Goal: Task Accomplishment & Management: Manage account settings

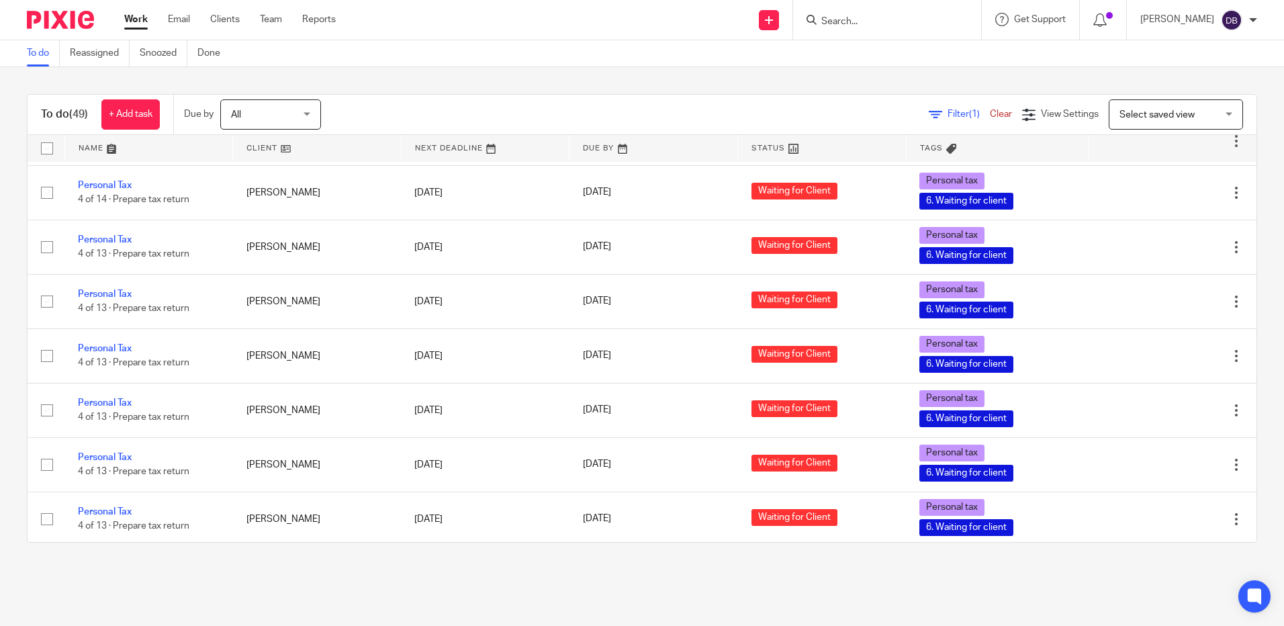
scroll to position [2112, 0]
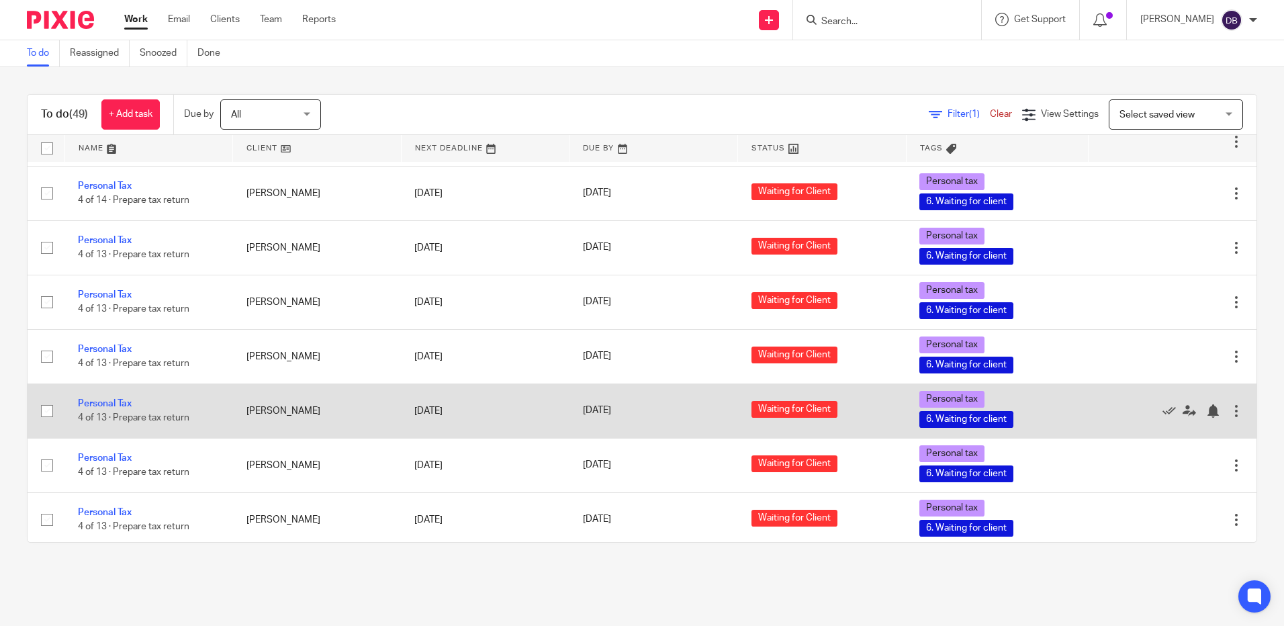
click at [42, 398] on input "checkbox" at bounding box center [47, 411] width 26 height 26
checkbox input "false"
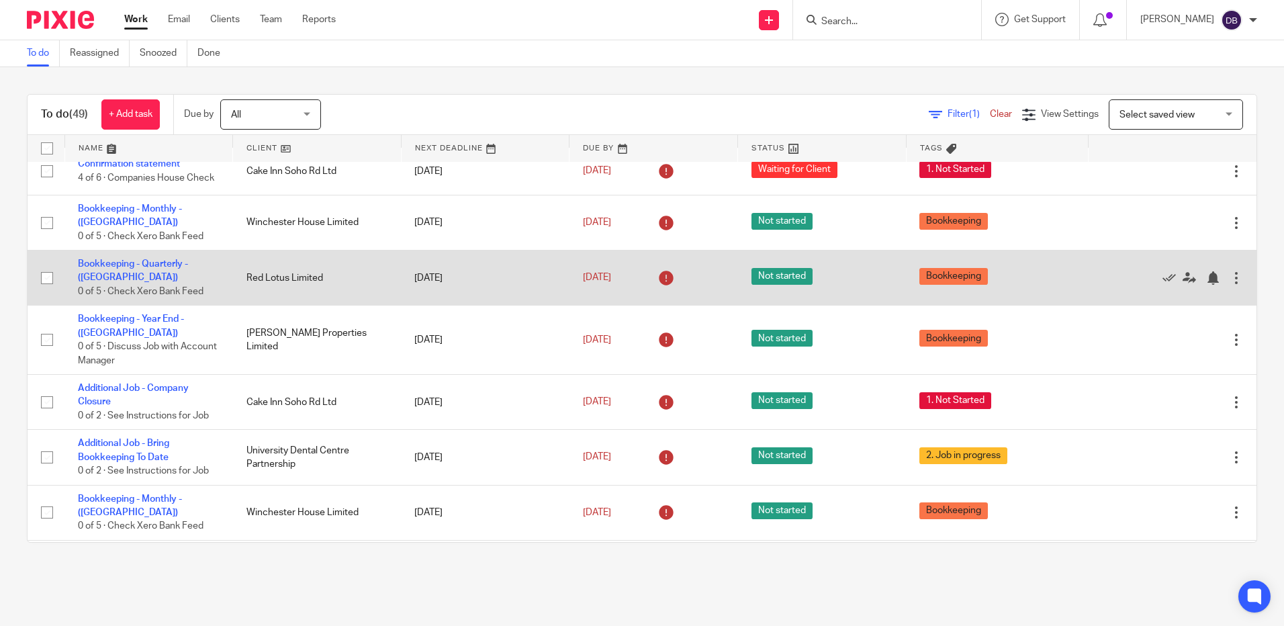
scroll to position [0, 0]
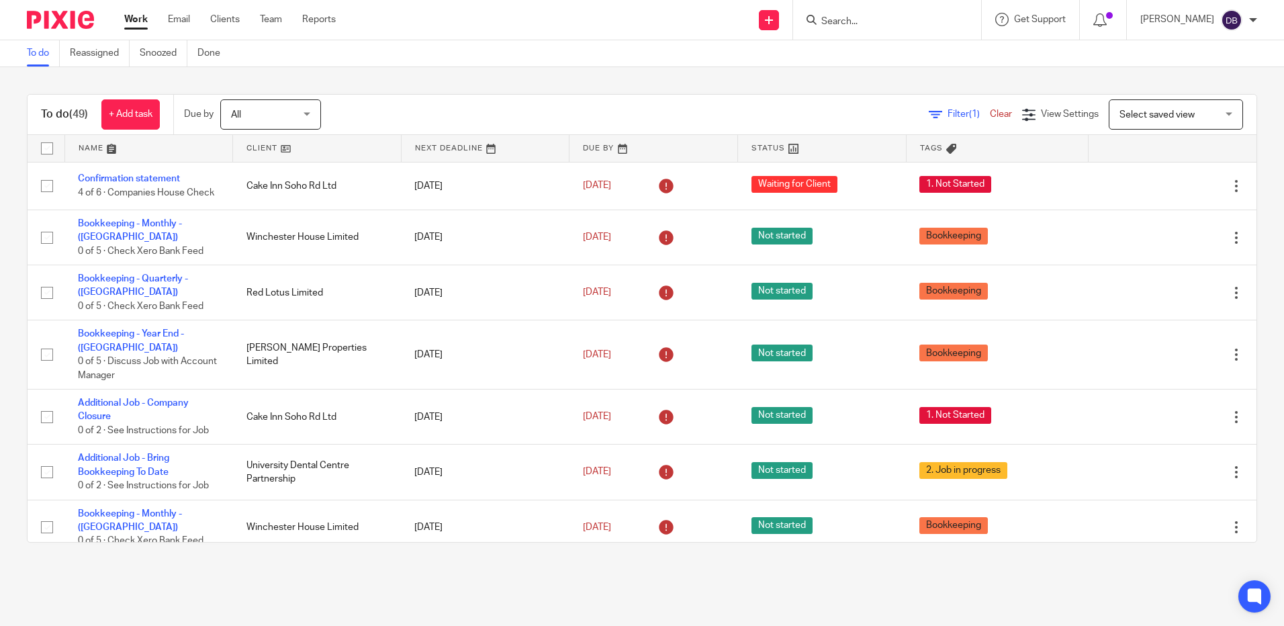
click at [277, 146] on link at bounding box center [317, 148] width 168 height 27
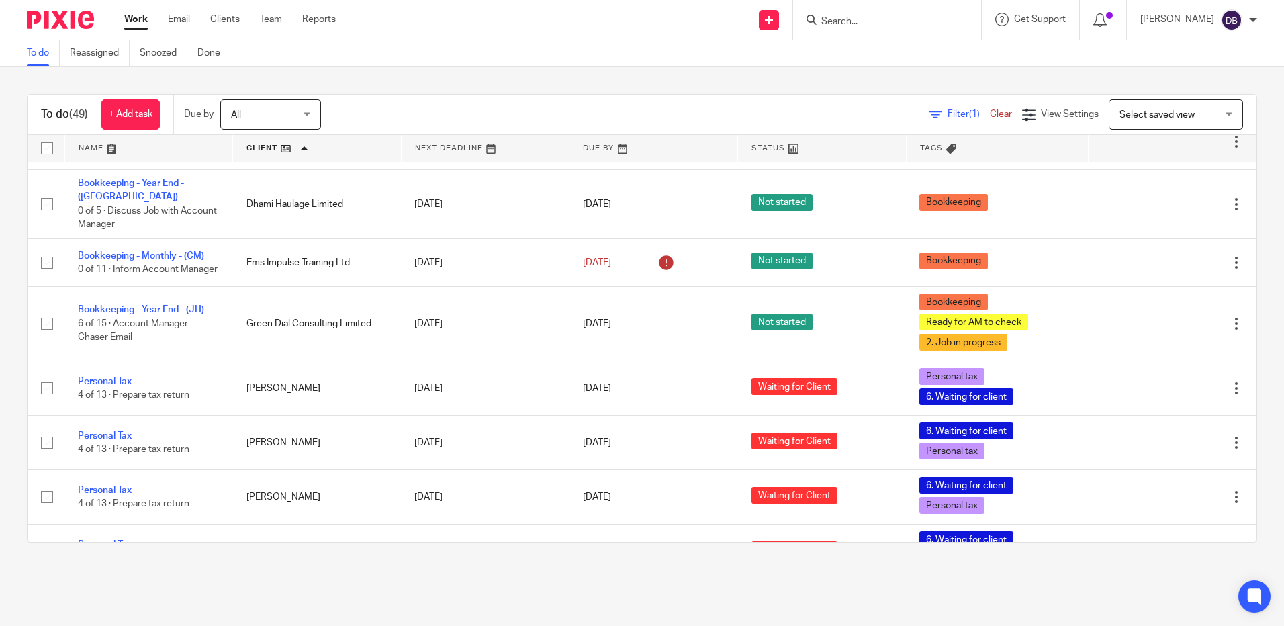
scroll to position [470, 0]
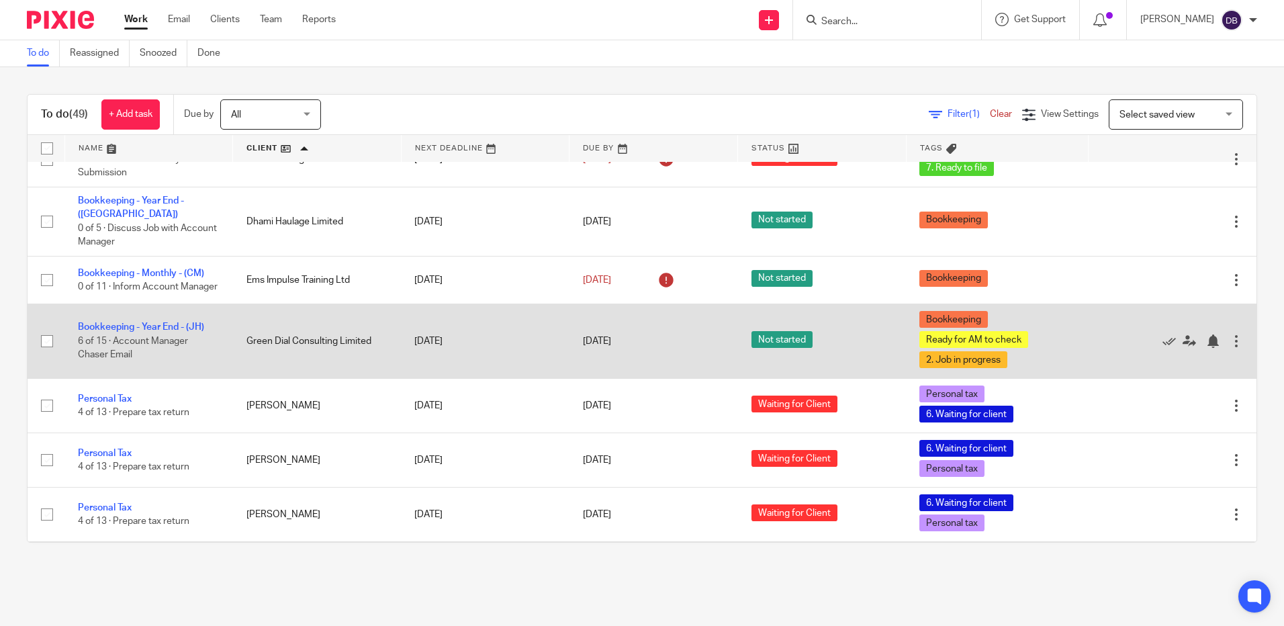
click at [50, 343] on input "checkbox" at bounding box center [47, 341] width 26 height 26
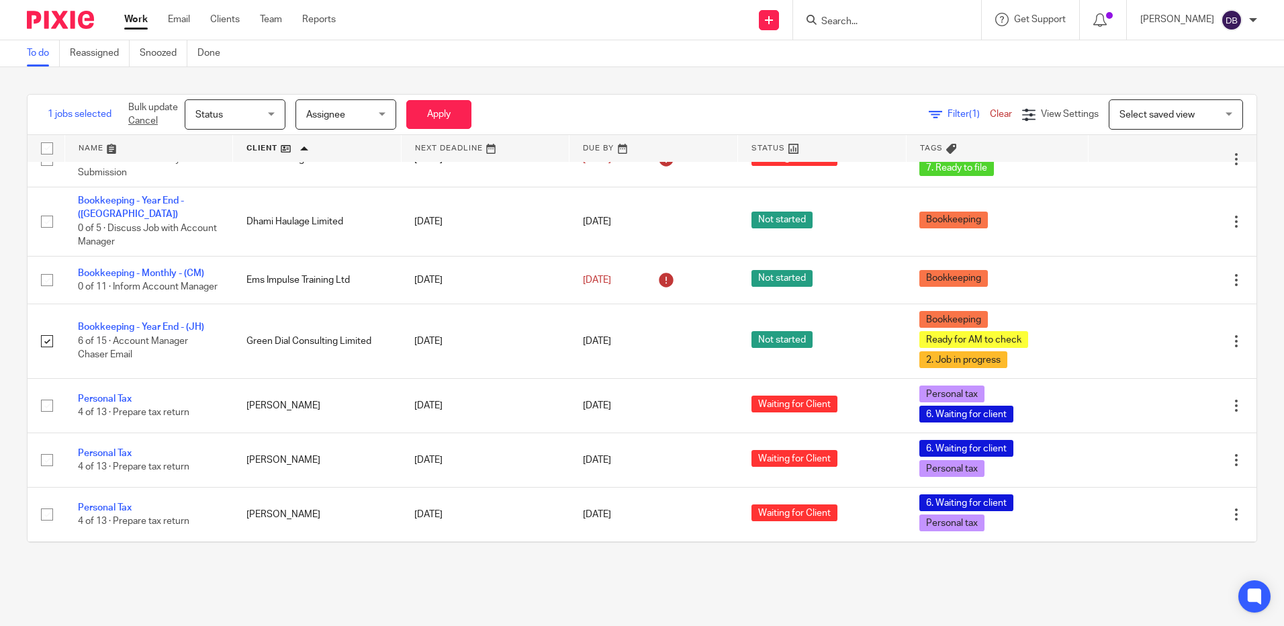
click at [216, 109] on span "Status" at bounding box center [230, 114] width 71 height 28
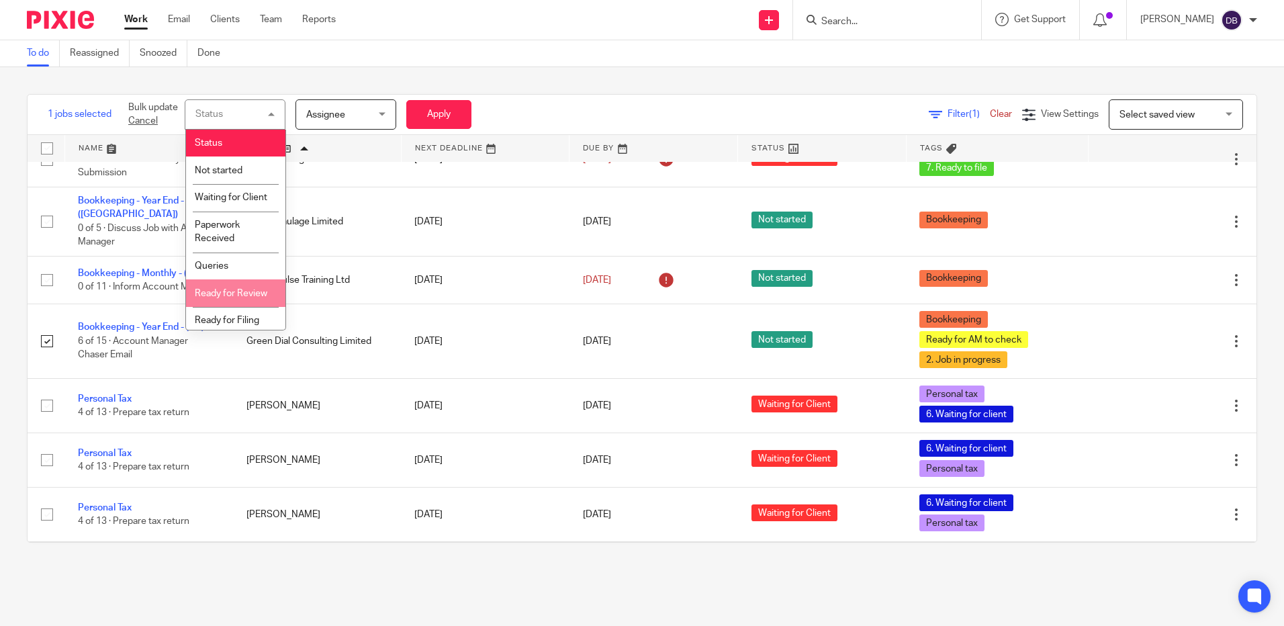
click at [226, 298] on span "Ready for Review" at bounding box center [231, 293] width 73 height 9
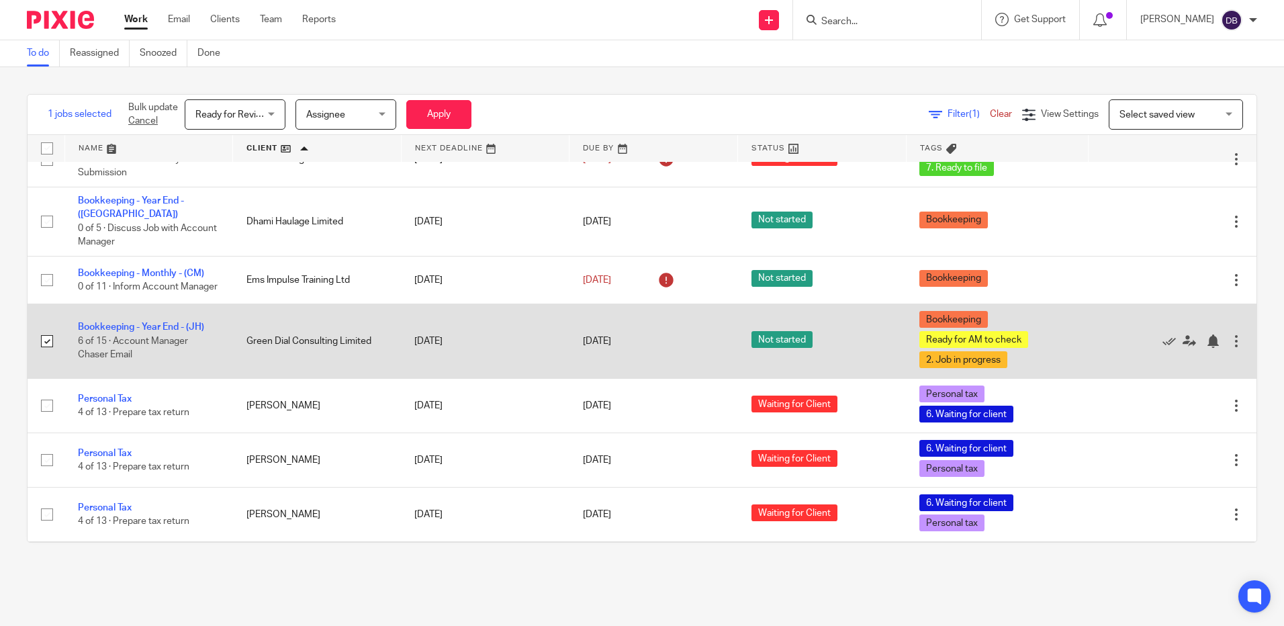
click at [43, 342] on input "checkbox" at bounding box center [47, 341] width 26 height 26
checkbox input "false"
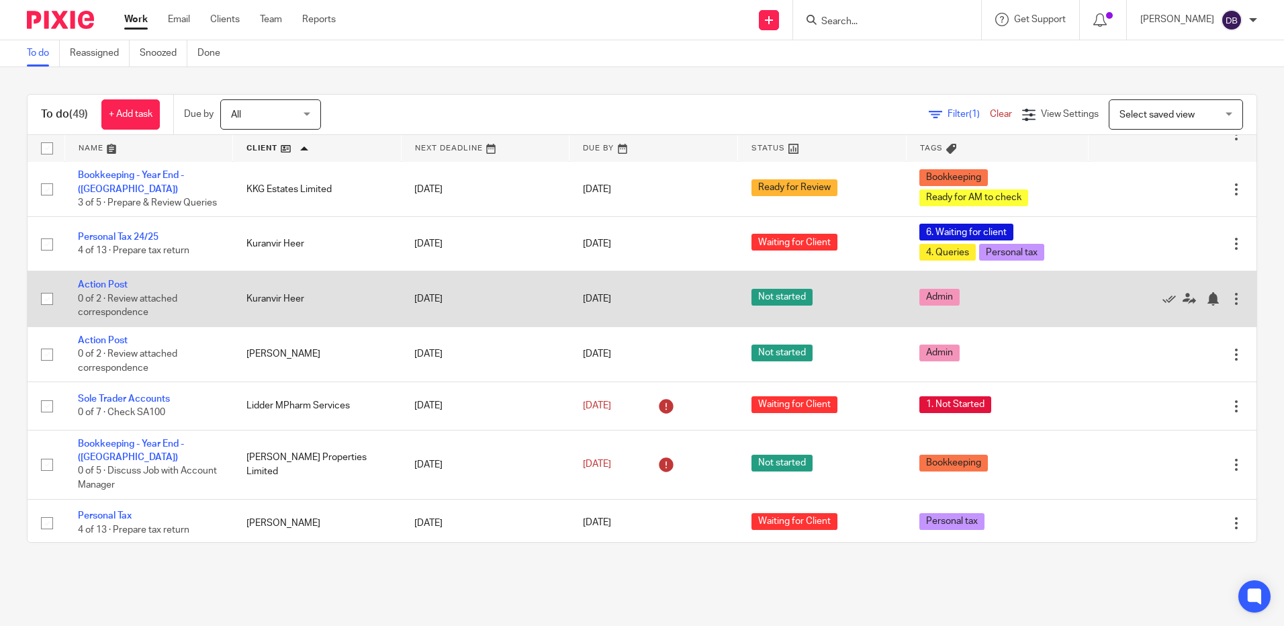
scroll to position [873, 0]
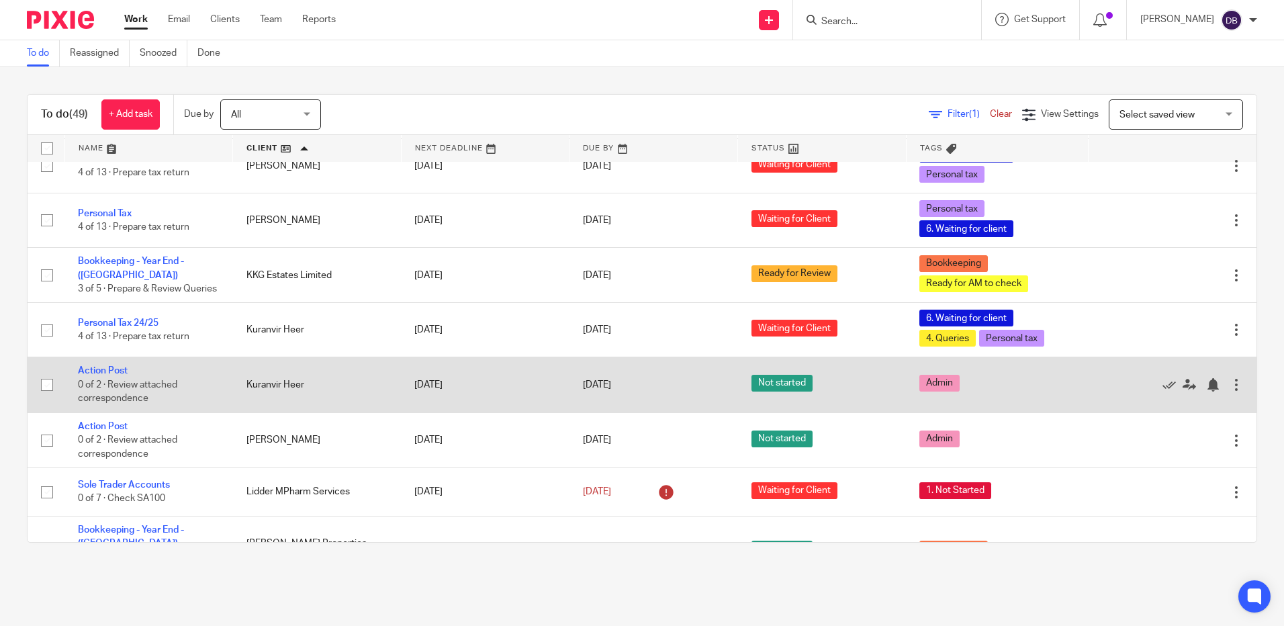
click at [48, 388] on input "checkbox" at bounding box center [47, 385] width 26 height 26
checkbox input "true"
click at [1163, 383] on icon at bounding box center [1169, 384] width 13 height 13
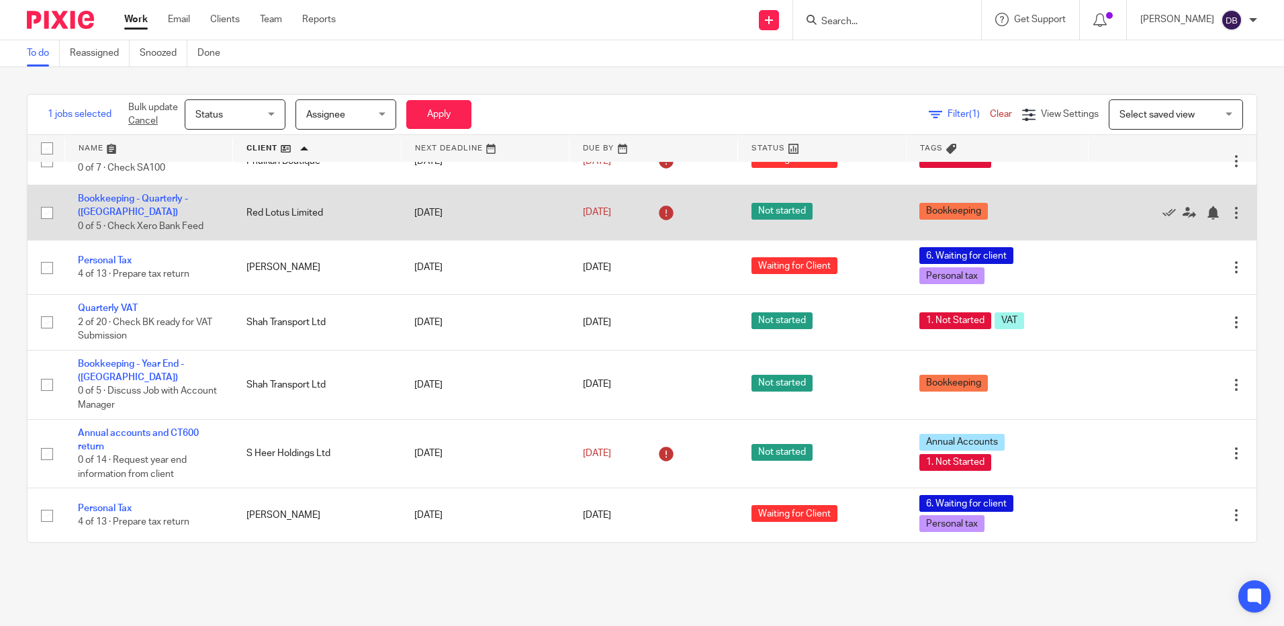
scroll to position [1679, 0]
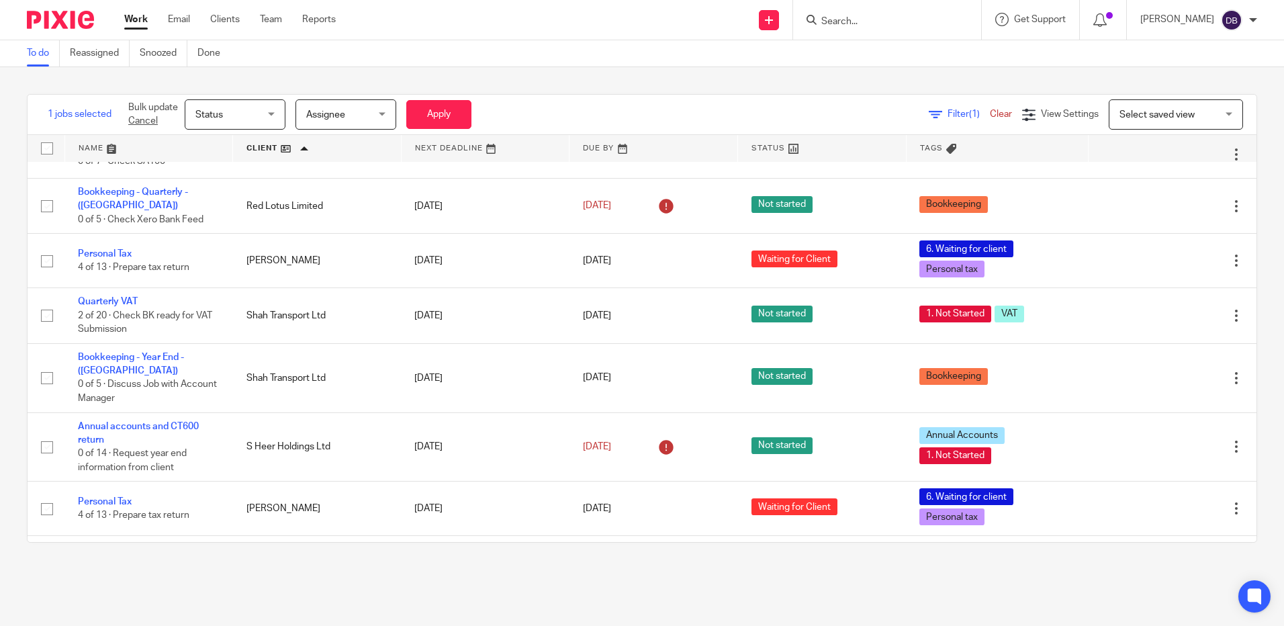
drag, startPoint x: 875, startPoint y: 38, endPoint x: 874, endPoint y: 26, distance: 12.1
click at [875, 34] on div at bounding box center [887, 20] width 188 height 40
click at [873, 25] on input "Search" at bounding box center [880, 22] width 121 height 12
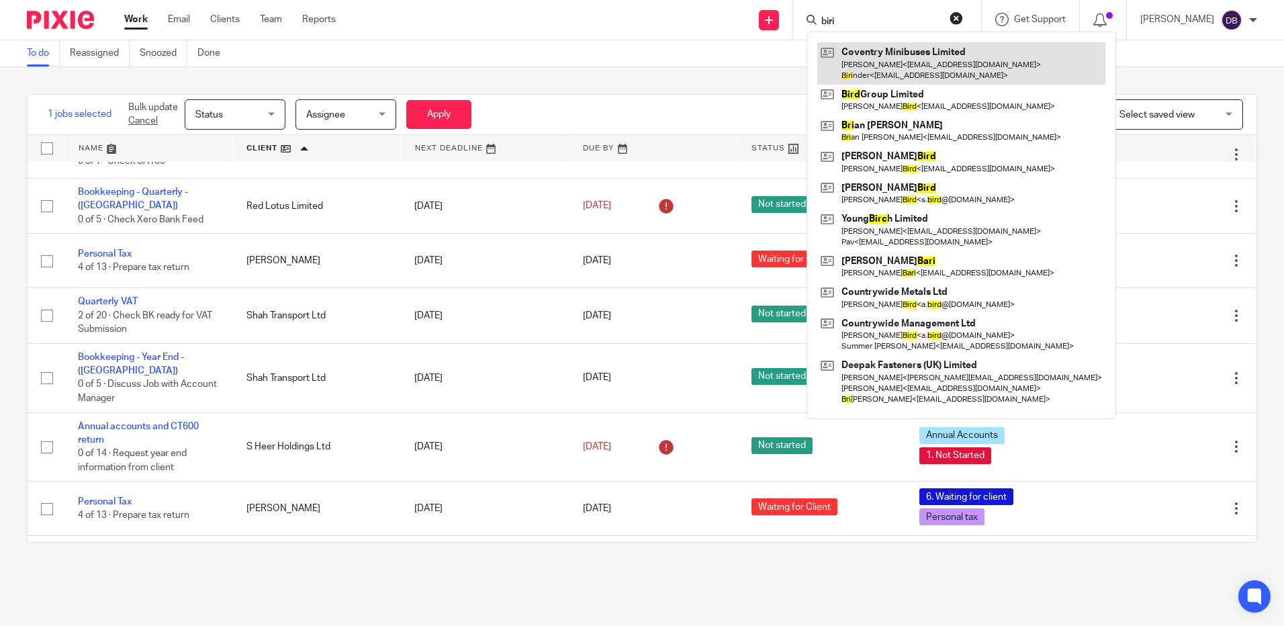
type input "biri"
click at [952, 74] on link at bounding box center [961, 63] width 288 height 42
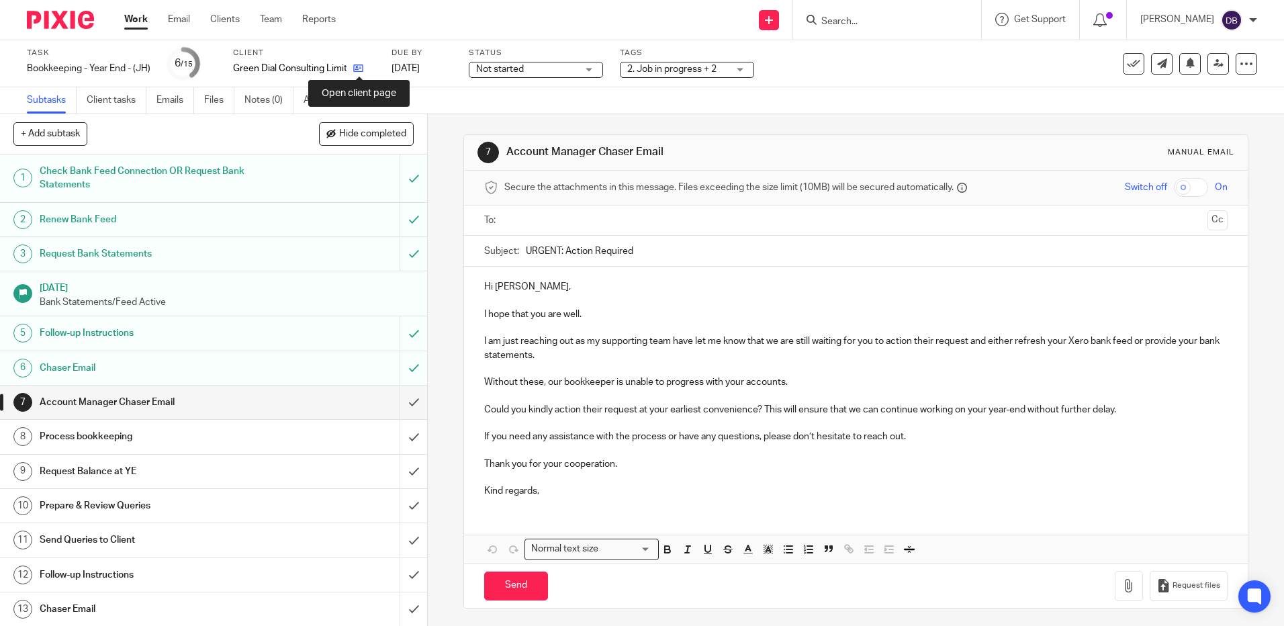
click at [361, 73] on icon at bounding box center [358, 68] width 10 height 10
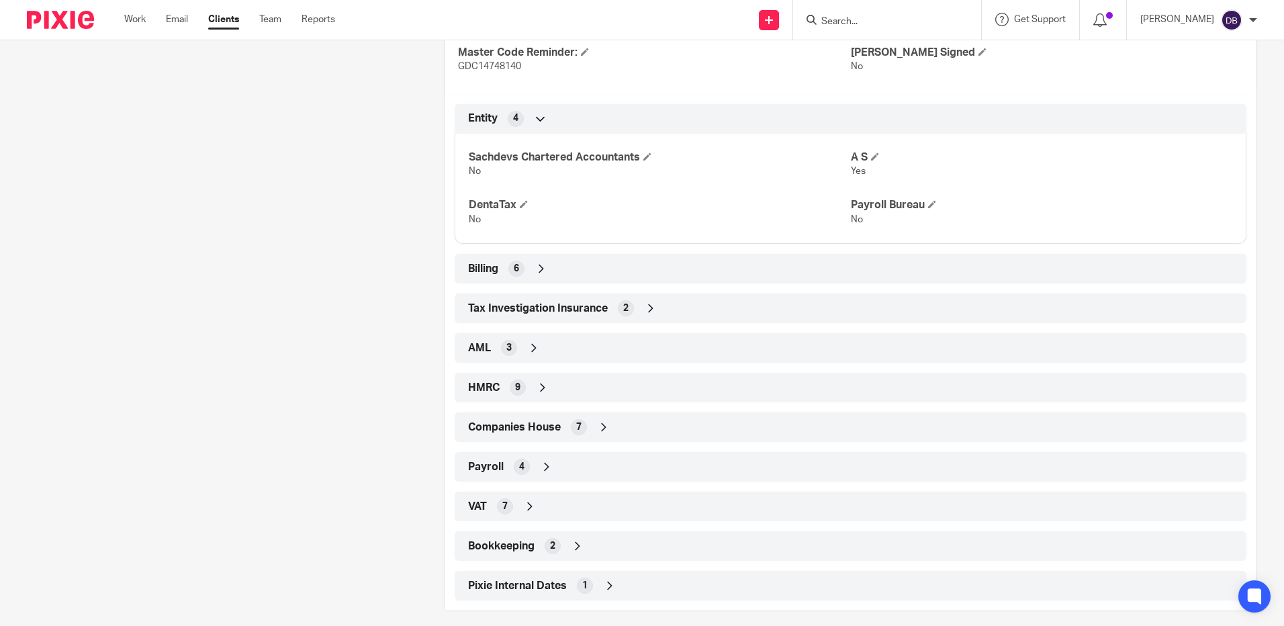
scroll to position [551, 0]
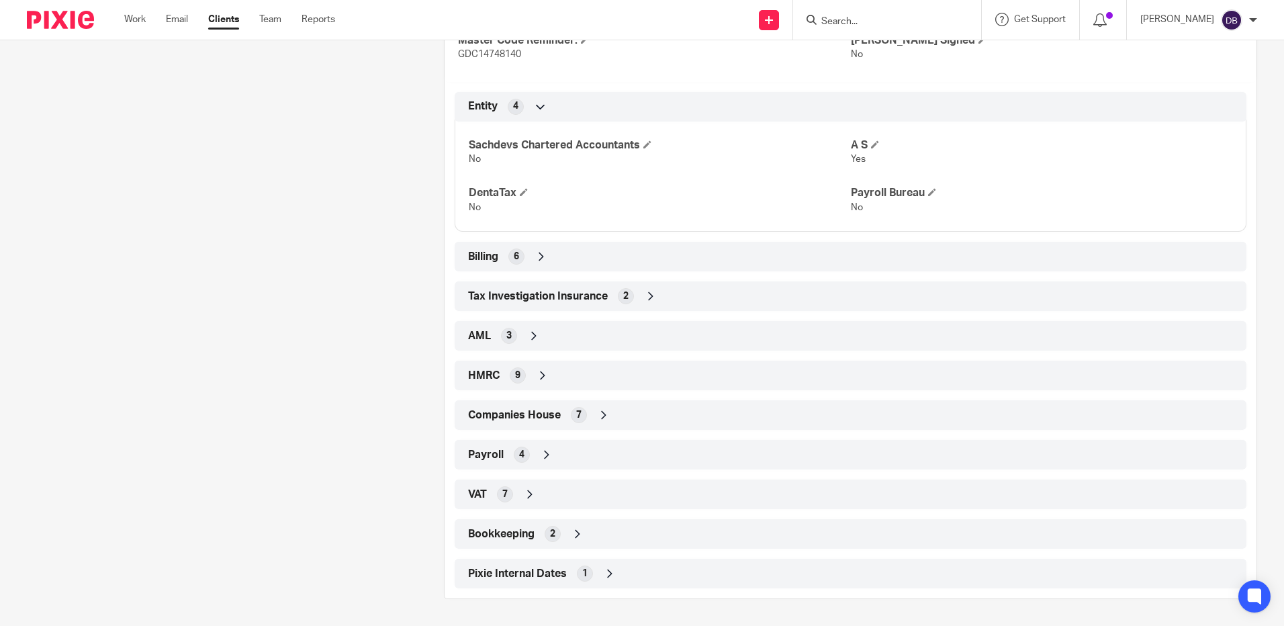
click at [604, 416] on icon at bounding box center [603, 414] width 13 height 13
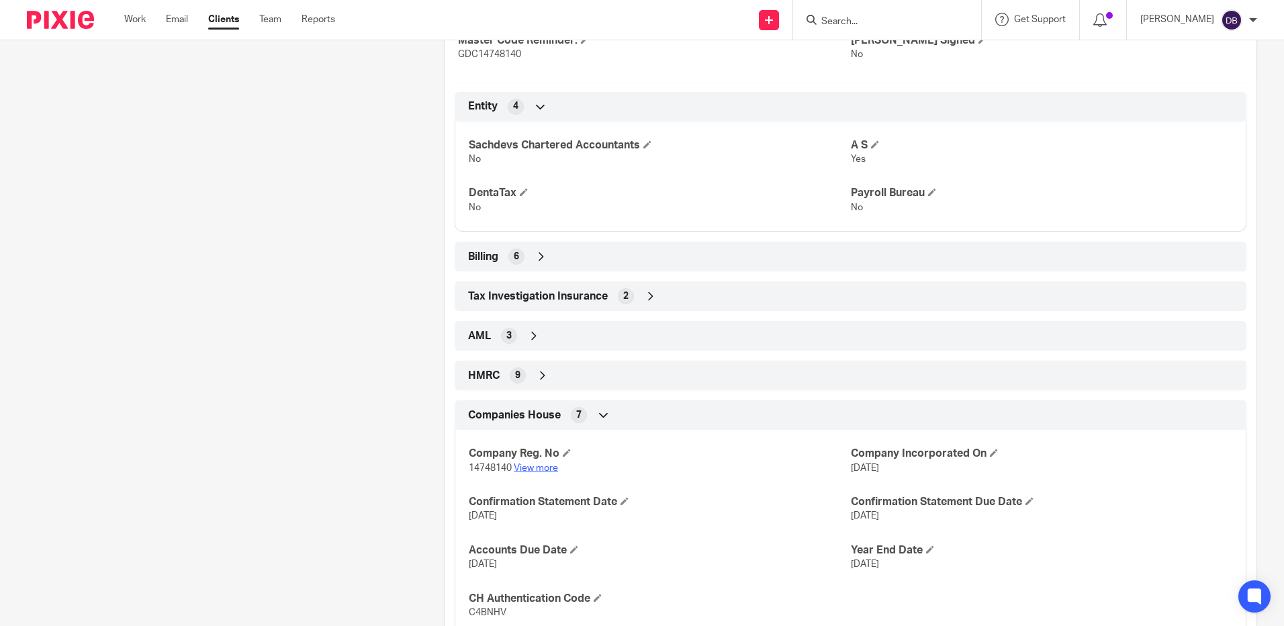
click at [551, 469] on link "View more" at bounding box center [536, 467] width 44 height 9
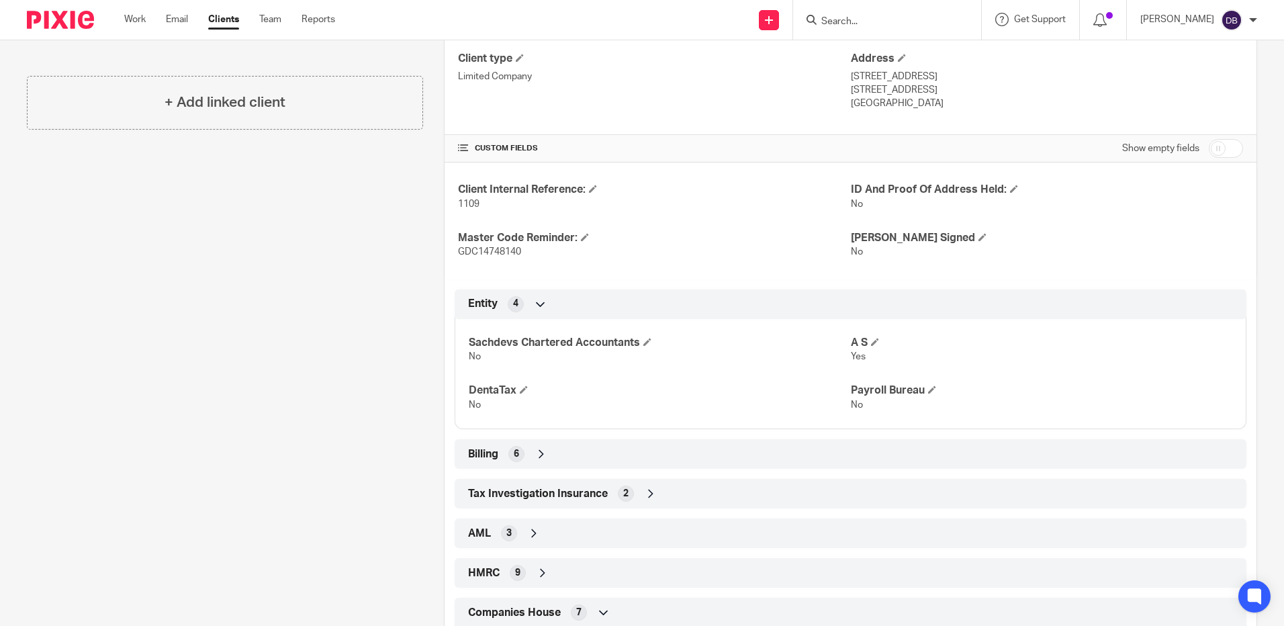
scroll to position [148, 0]
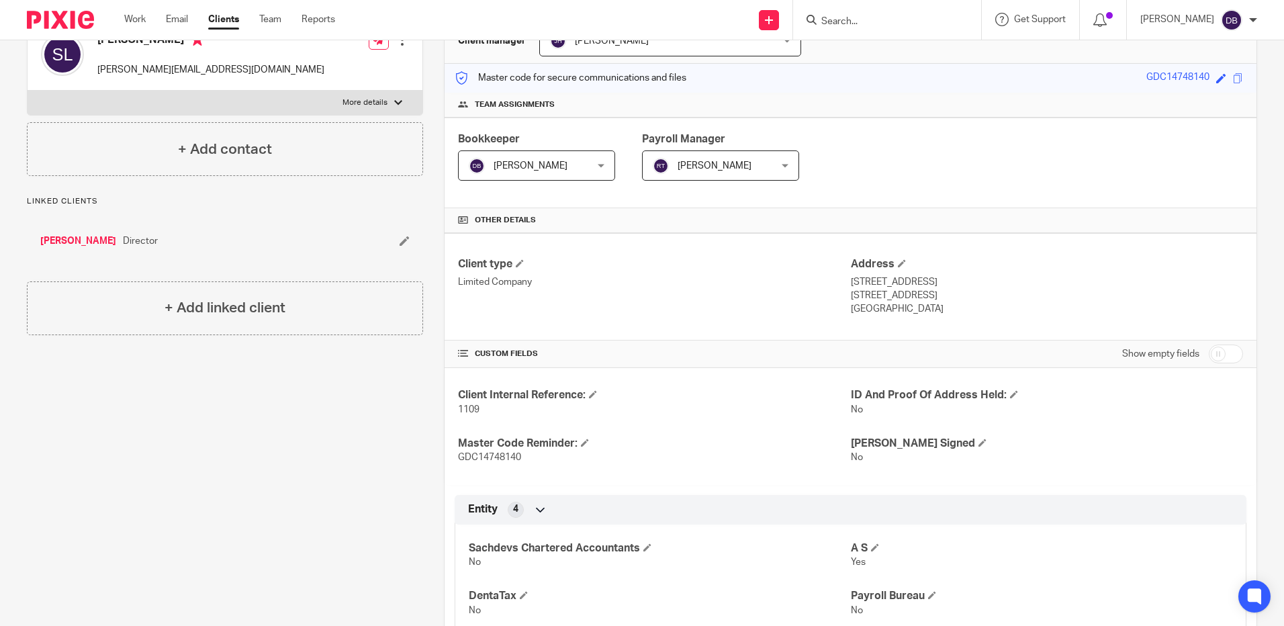
click at [873, 14] on form at bounding box center [891, 19] width 143 height 17
click at [877, 30] on div at bounding box center [887, 20] width 188 height 40
click at [864, 23] on input "Search" at bounding box center [880, 22] width 121 height 12
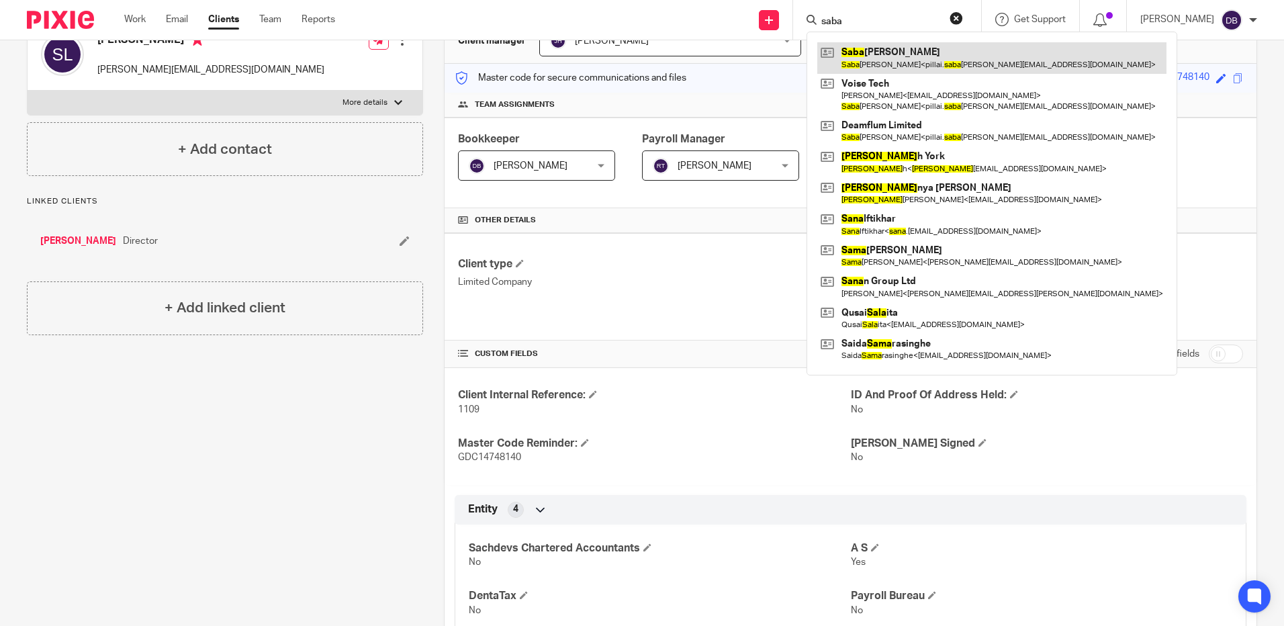
type input "saba"
click at [873, 48] on link at bounding box center [991, 57] width 349 height 31
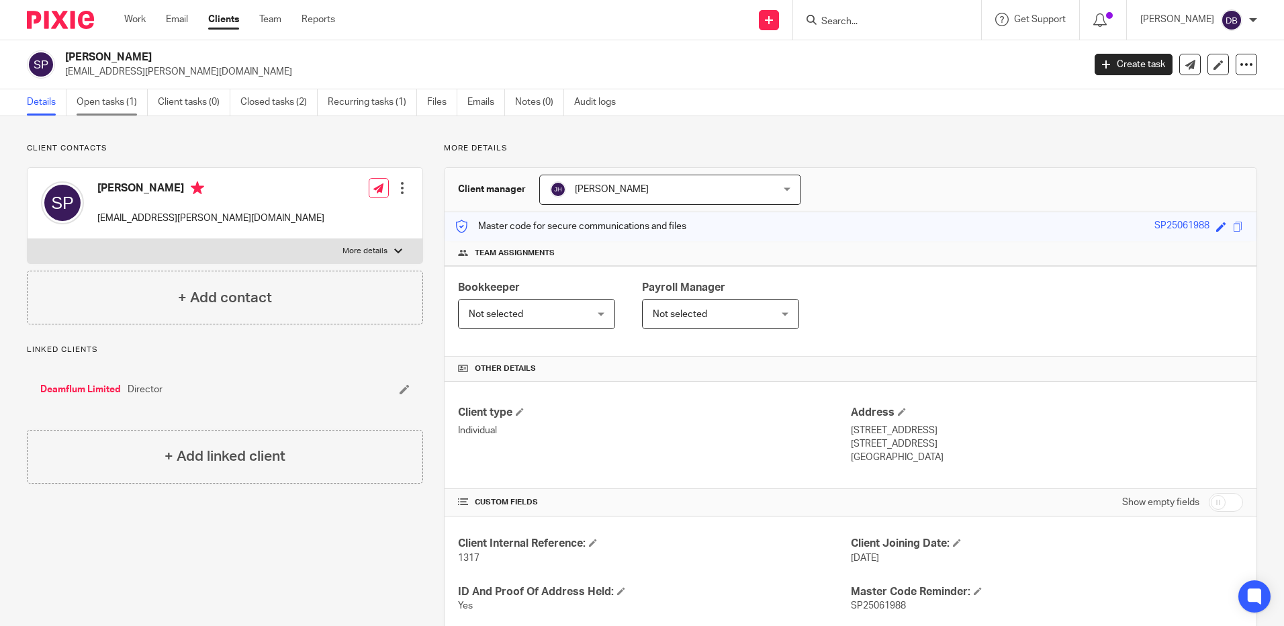
click at [117, 99] on link "Open tasks (1)" at bounding box center [112, 102] width 71 height 26
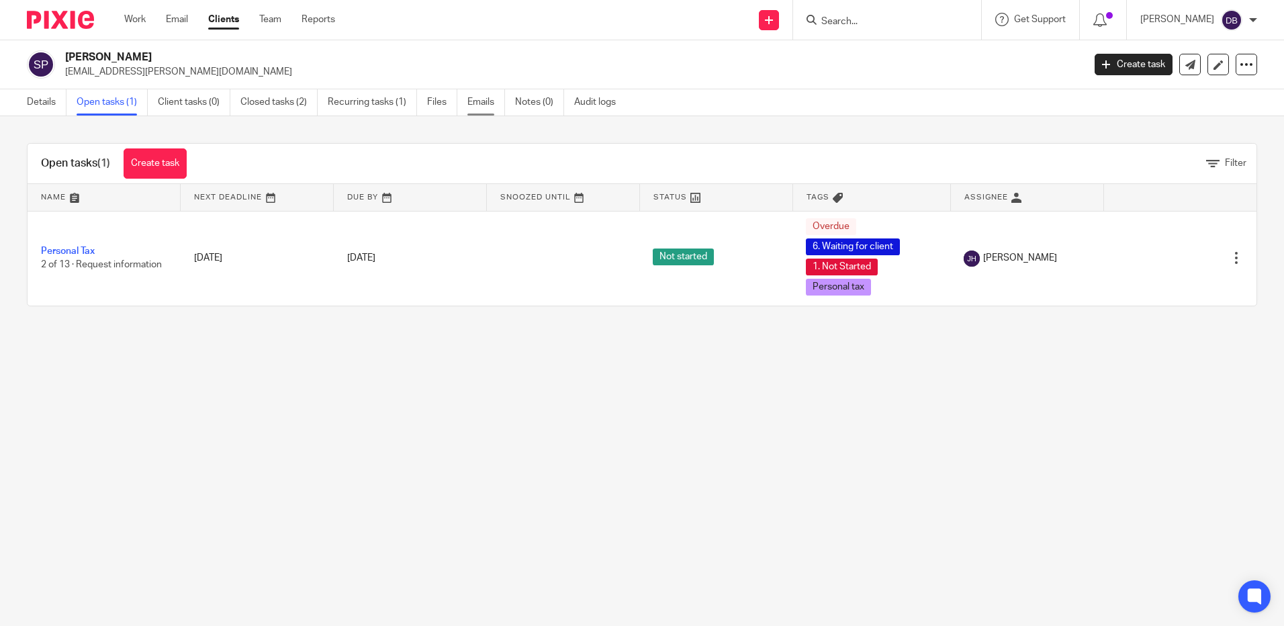
click at [481, 105] on link "Emails" at bounding box center [486, 102] width 38 height 26
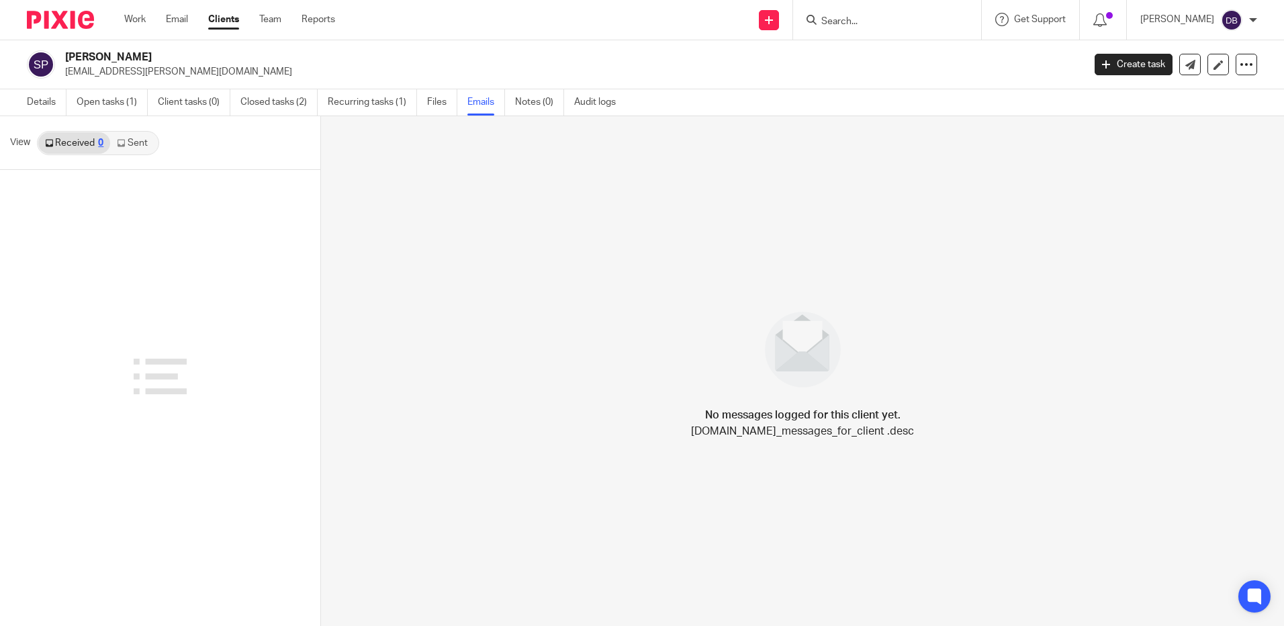
click at [144, 143] on link "Sent" at bounding box center [133, 142] width 47 height 21
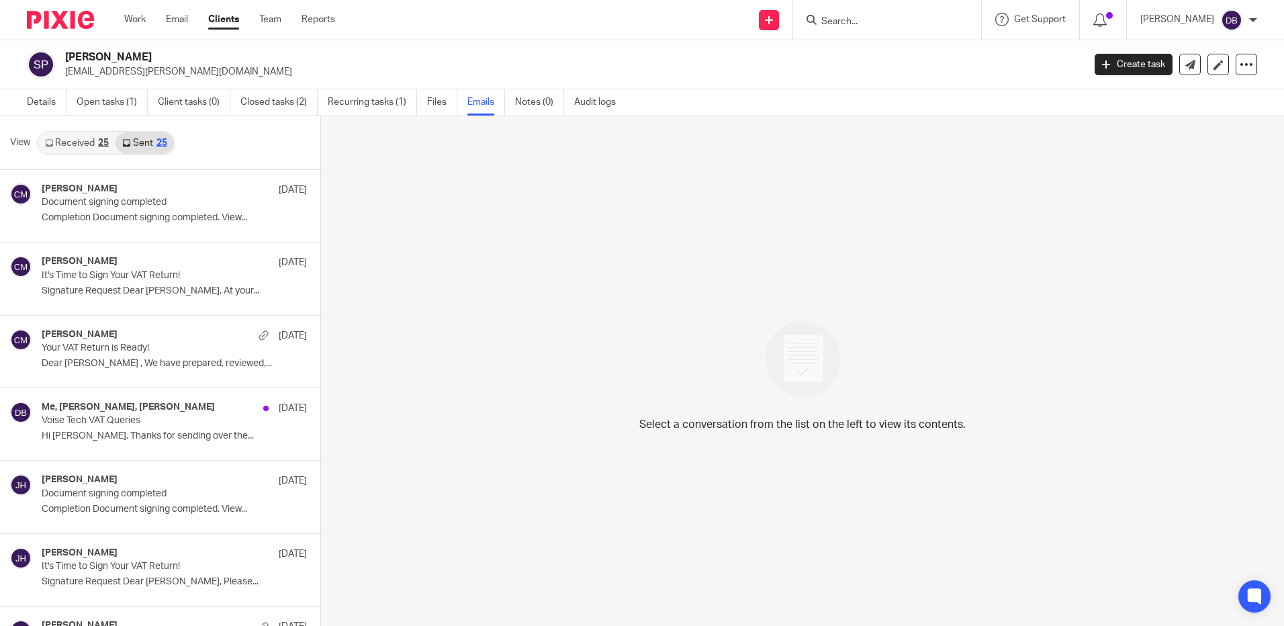
click at [144, 143] on link "Sent 25" at bounding box center [145, 142] width 58 height 21
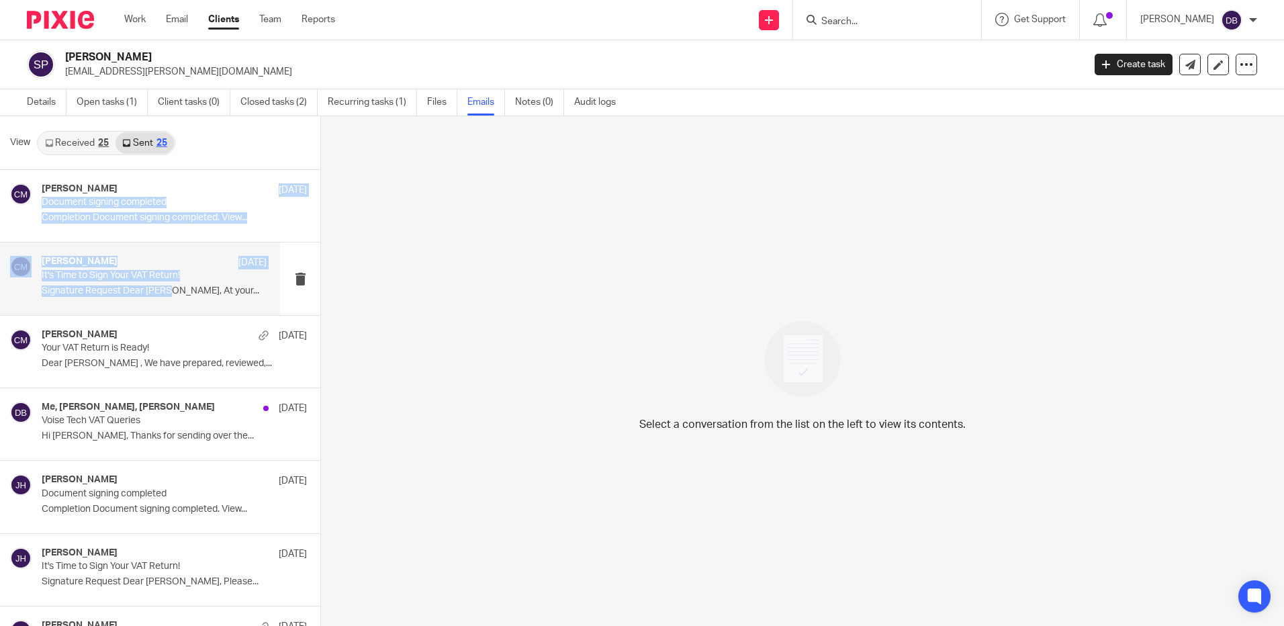
drag, startPoint x: 167, startPoint y: 184, endPoint x: 170, endPoint y: 297, distance: 112.9
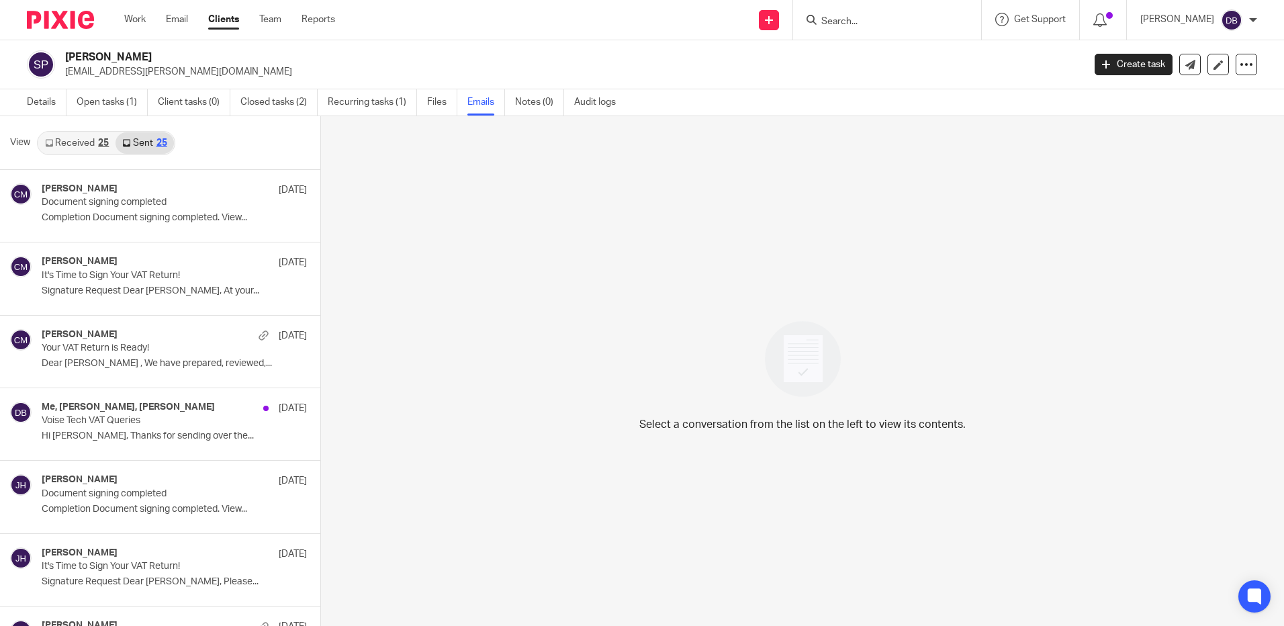
click at [437, 265] on div "Select a conversation from the list on the left to view its contents." at bounding box center [802, 372] width 963 height 512
click at [901, 22] on input "Search" at bounding box center [880, 22] width 121 height 12
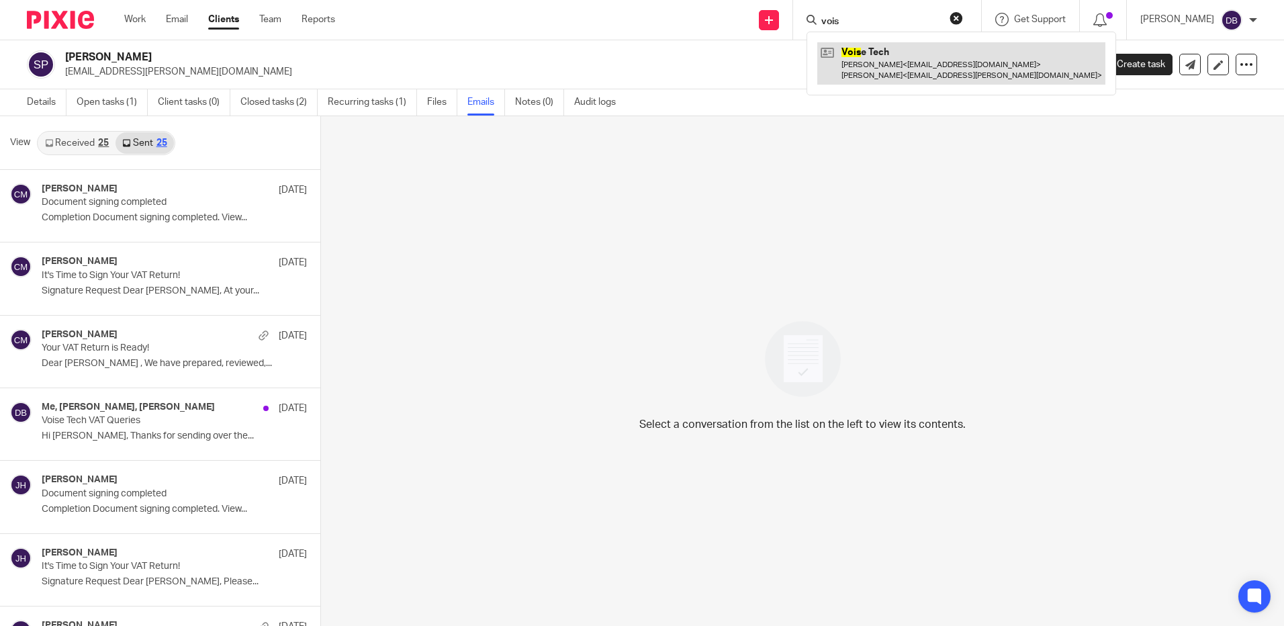
type input "vois"
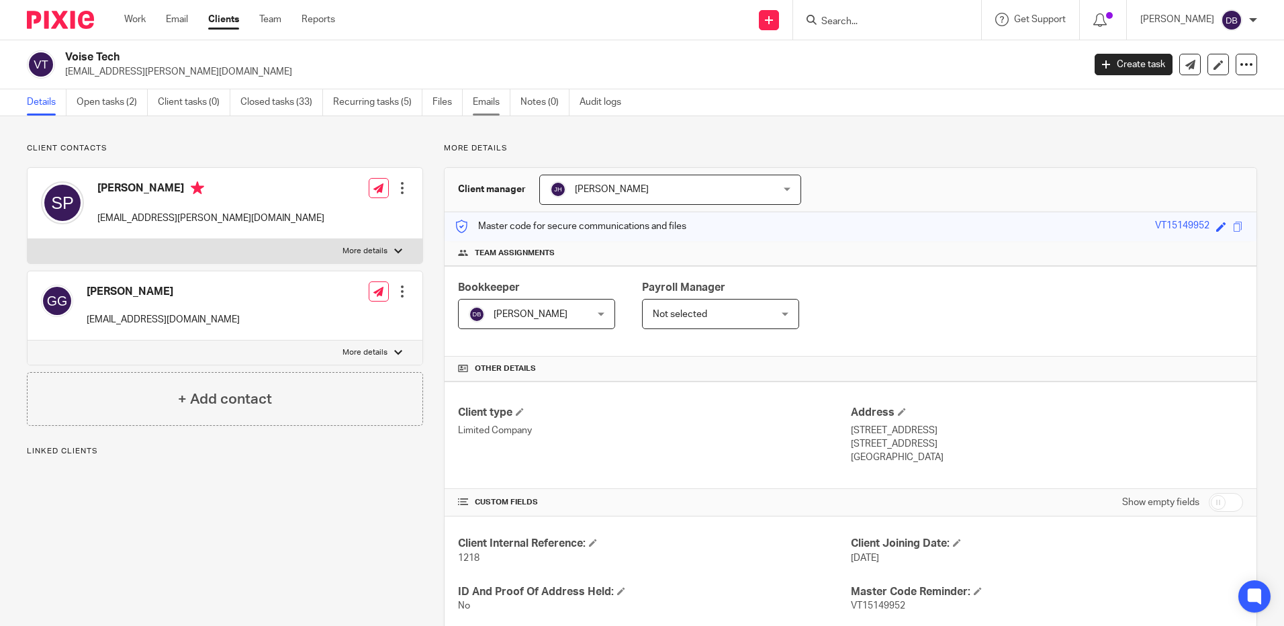
click at [486, 101] on link "Emails" at bounding box center [492, 102] width 38 height 26
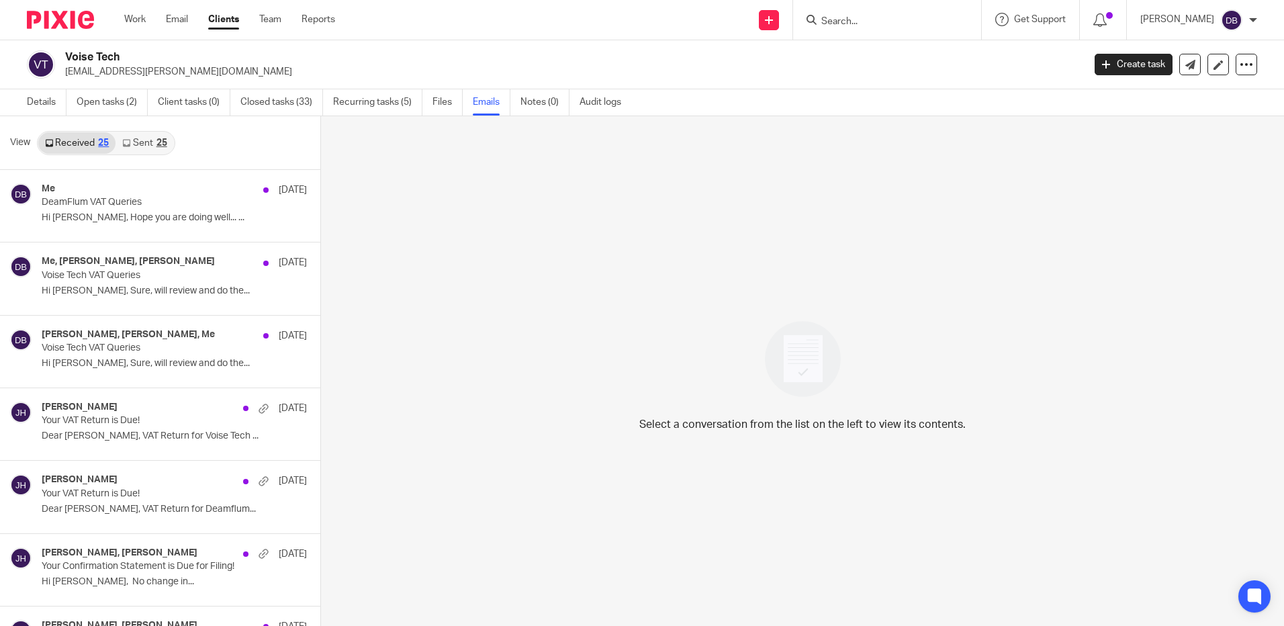
click at [138, 144] on link "Sent 25" at bounding box center [145, 142] width 58 height 21
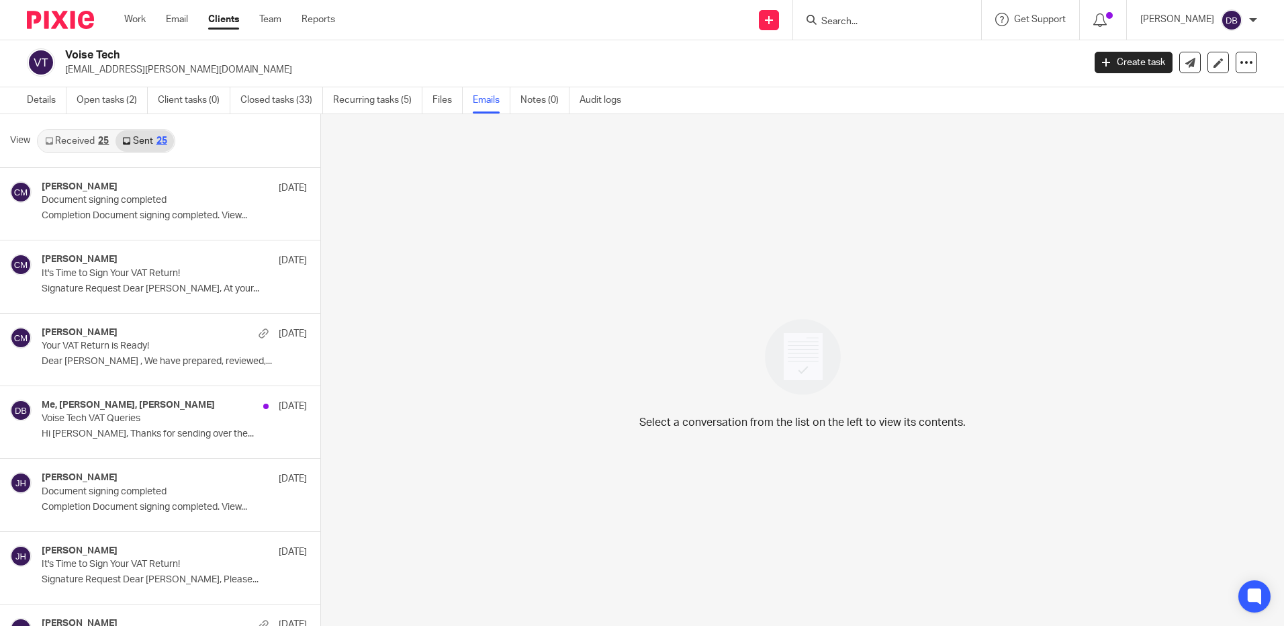
click at [138, 144] on link "Sent 25" at bounding box center [145, 140] width 58 height 21
click at [134, 263] on div "Chetna Mistry 6 Aug" at bounding box center [154, 260] width 225 height 13
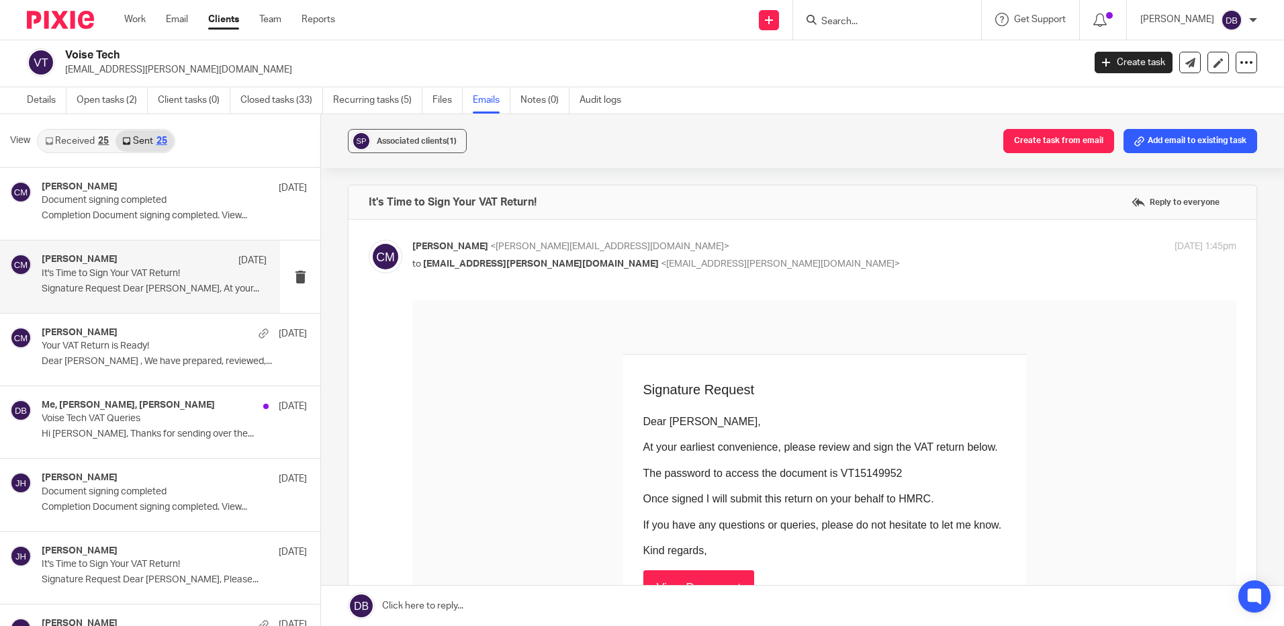
scroll to position [0, 0]
click at [157, 324] on div "Chetna Mistry 6 Aug Your VAT Return is Ready! Dear Sabarish , We have prepared,…" at bounding box center [140, 350] width 280 height 72
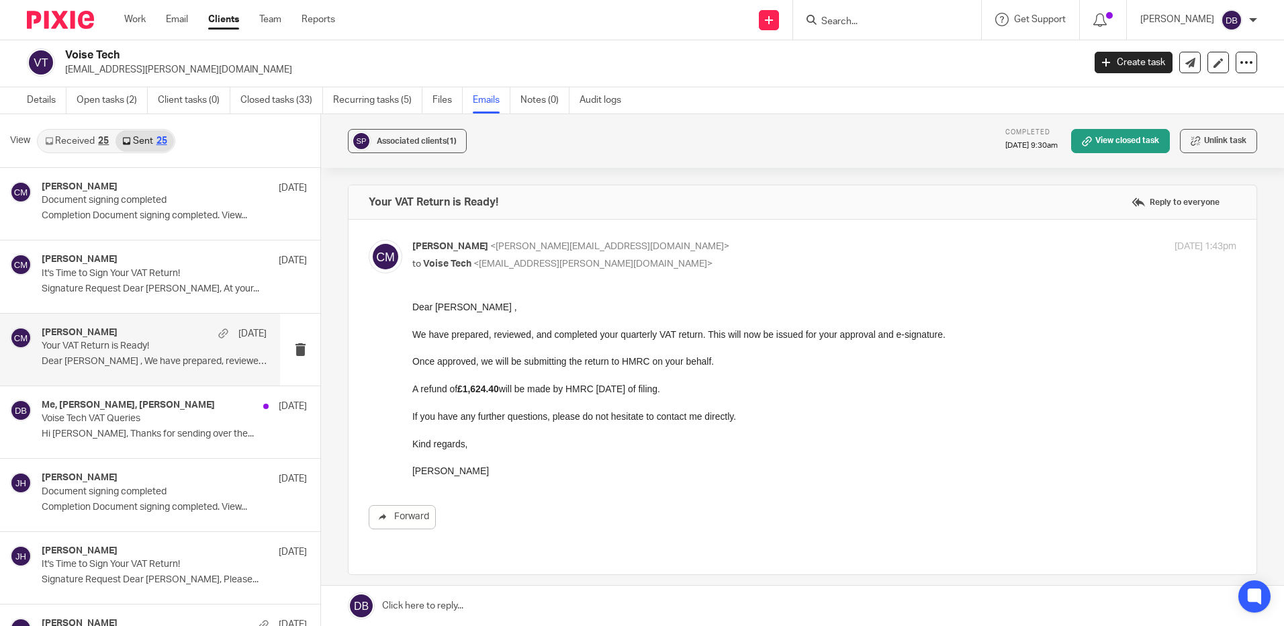
click at [69, 136] on link "Received 25" at bounding box center [76, 140] width 77 height 21
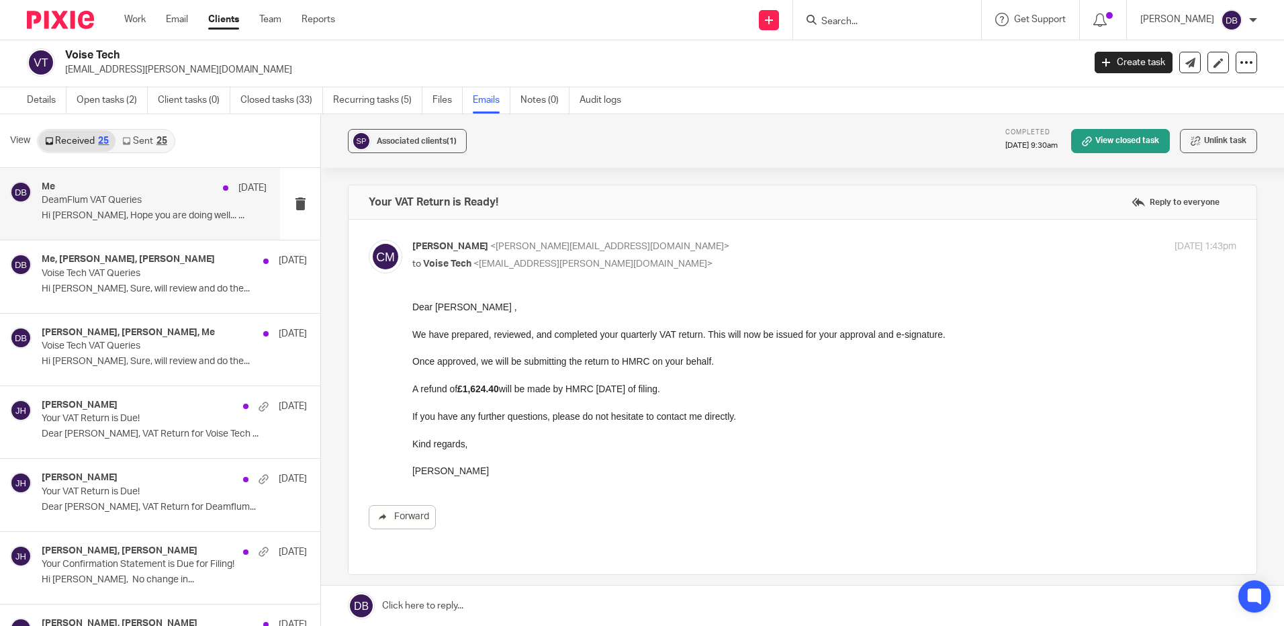
click at [71, 197] on p "DeamFlum VAT Queries" at bounding box center [132, 200] width 180 height 11
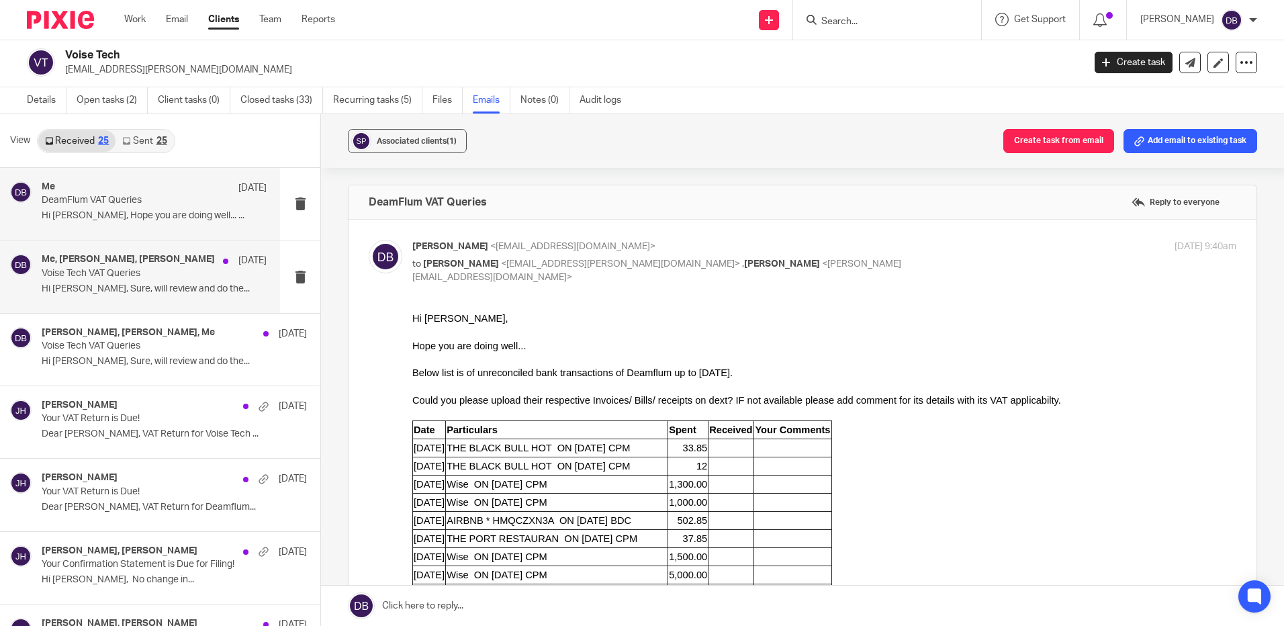
click at [62, 263] on h4 "Me, Jijesh Nambiar, Sabarish Pillai" at bounding box center [128, 259] width 173 height 11
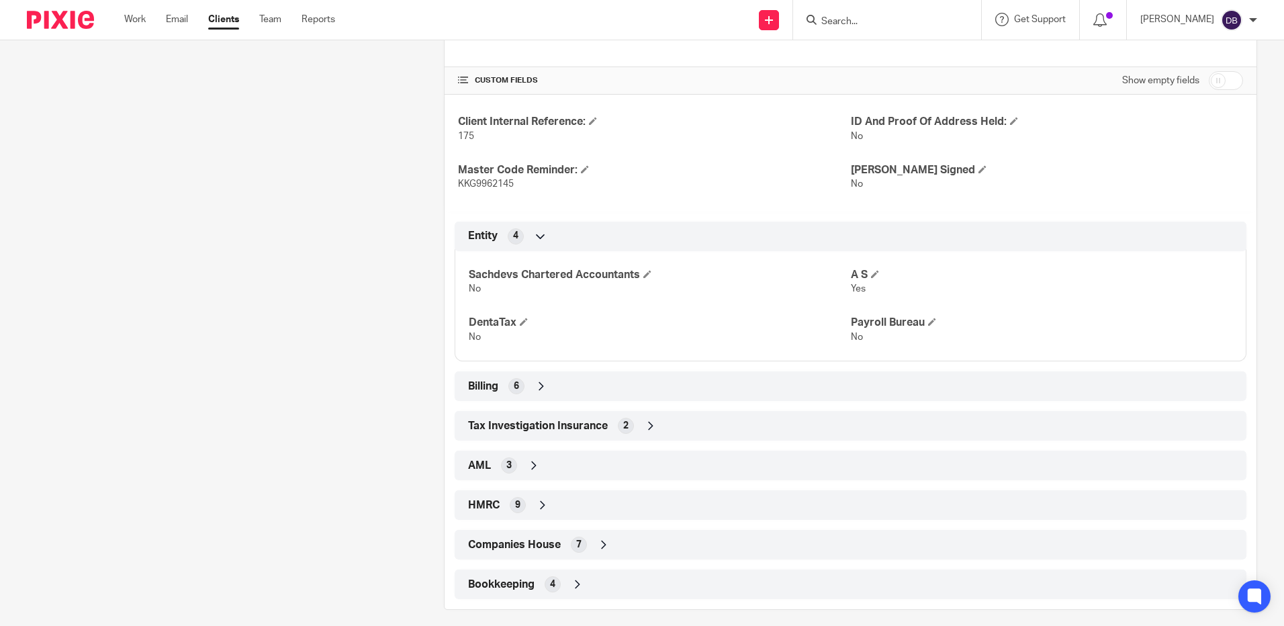
scroll to position [433, 0]
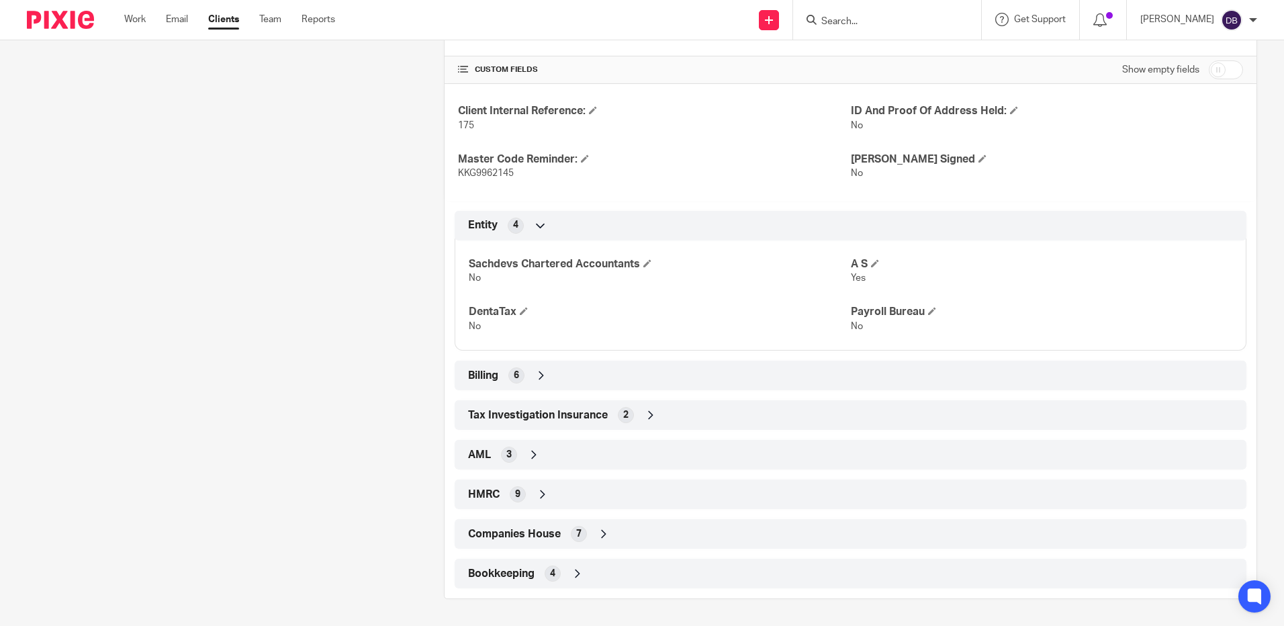
click at [607, 533] on icon at bounding box center [603, 533] width 13 height 13
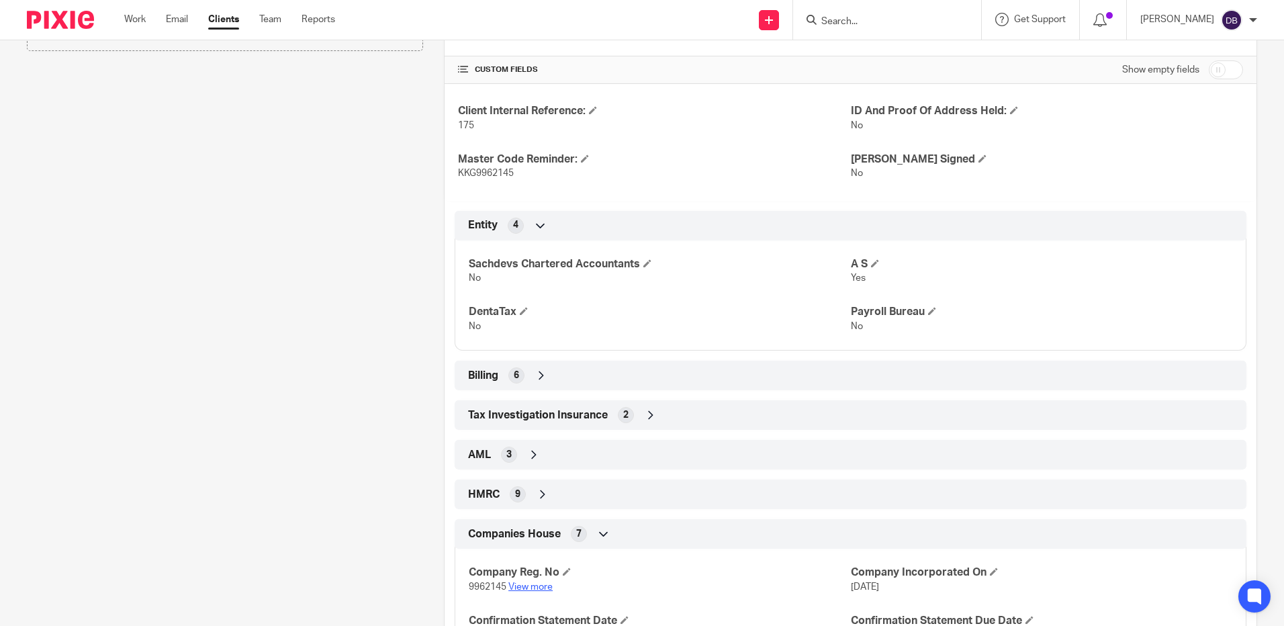
click at [533, 582] on link "View more" at bounding box center [530, 586] width 44 height 9
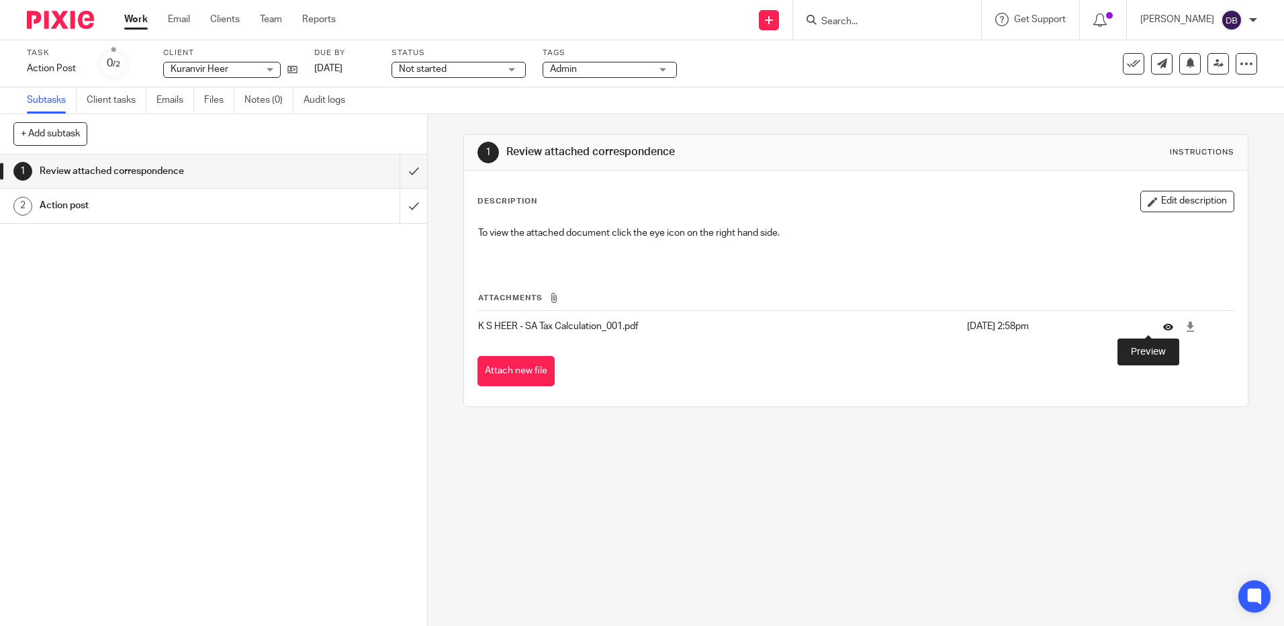
click at [1163, 327] on icon at bounding box center [1168, 327] width 10 height 10
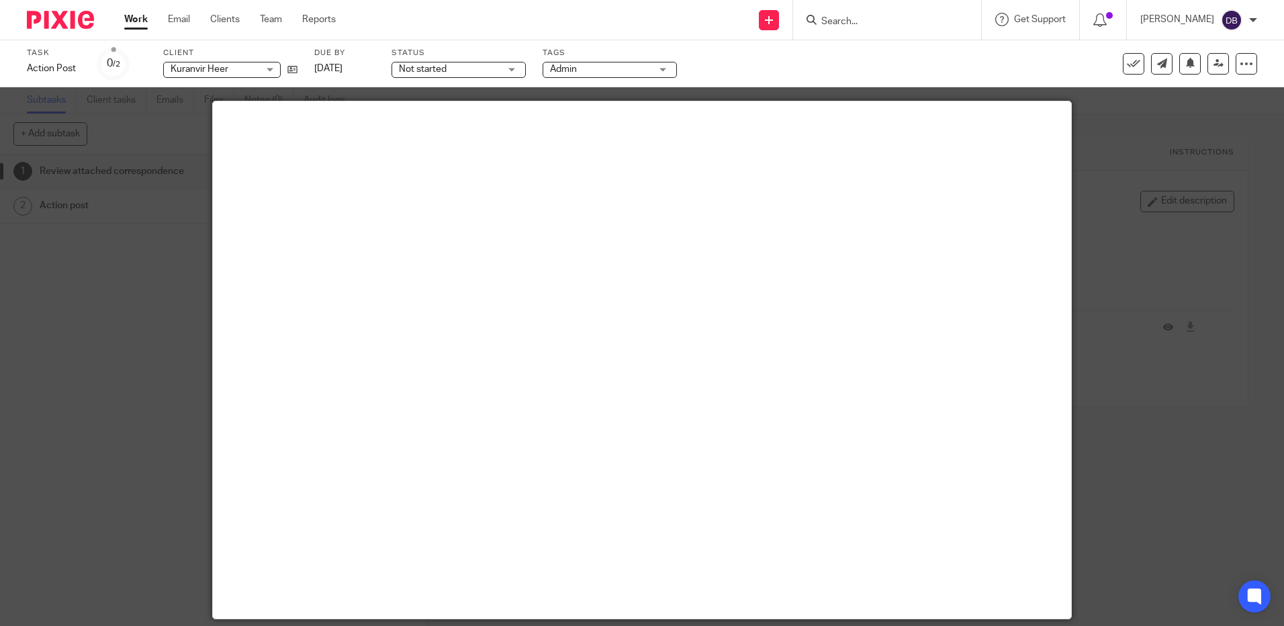
click at [1178, 337] on div at bounding box center [642, 313] width 1284 height 626
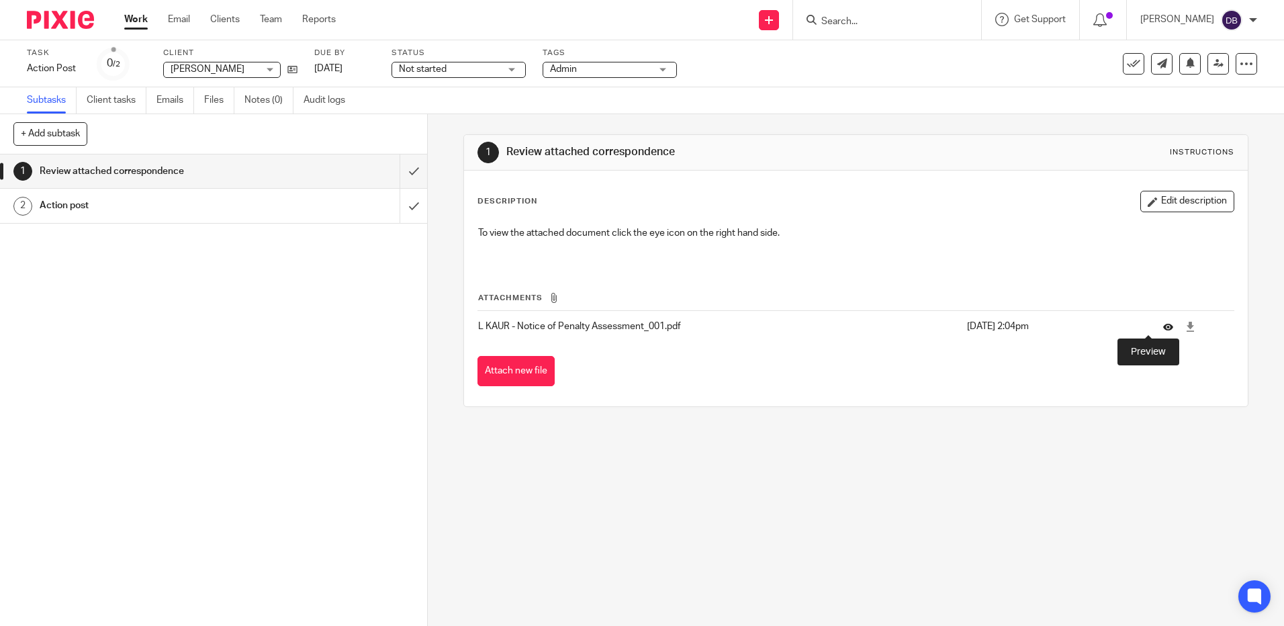
click at [1163, 326] on icon at bounding box center [1168, 327] width 10 height 10
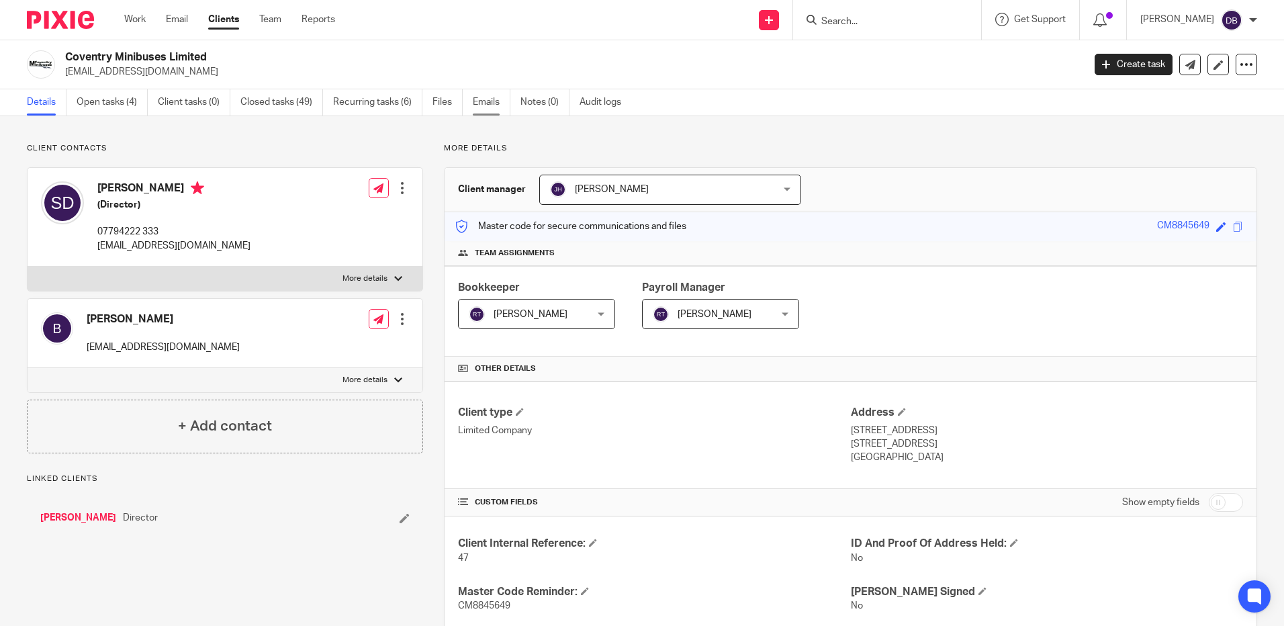
click at [486, 107] on link "Emails" at bounding box center [492, 102] width 38 height 26
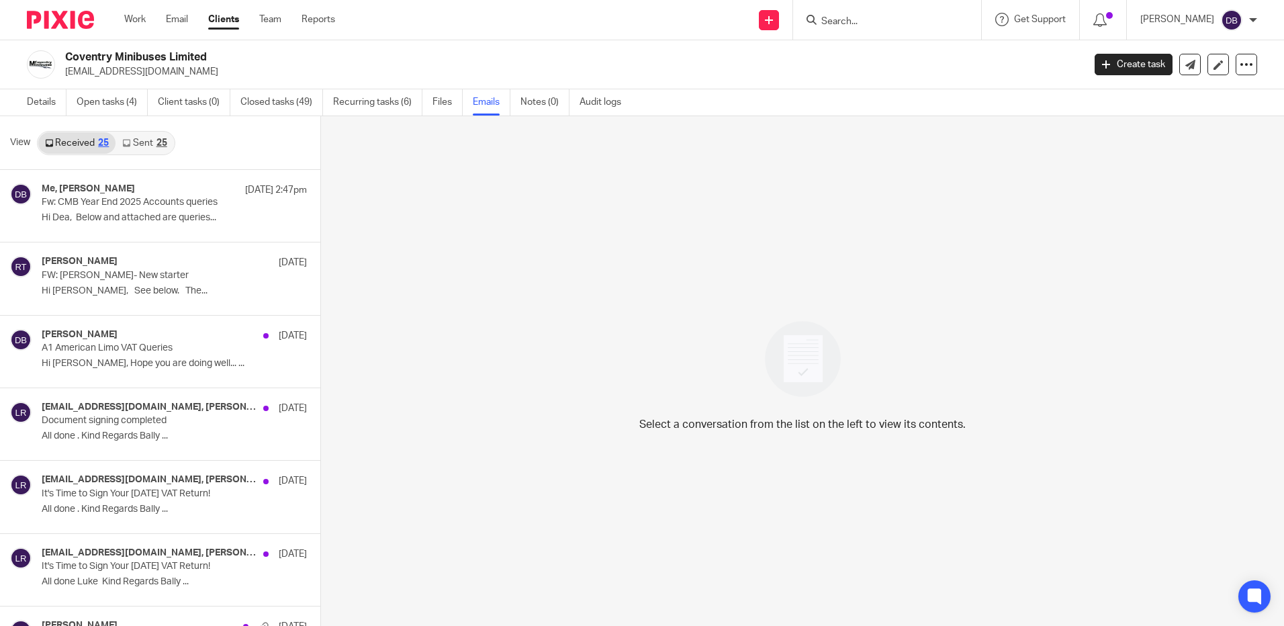
click at [142, 142] on link "Sent 25" at bounding box center [145, 142] width 58 height 21
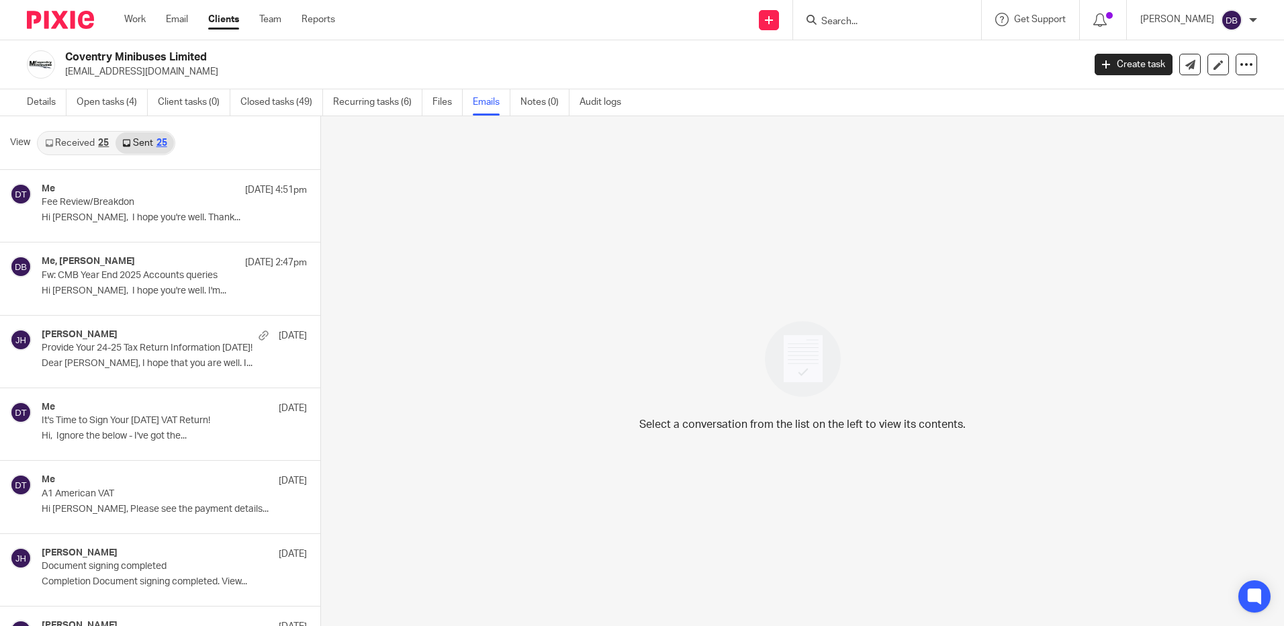
scroll to position [2, 0]
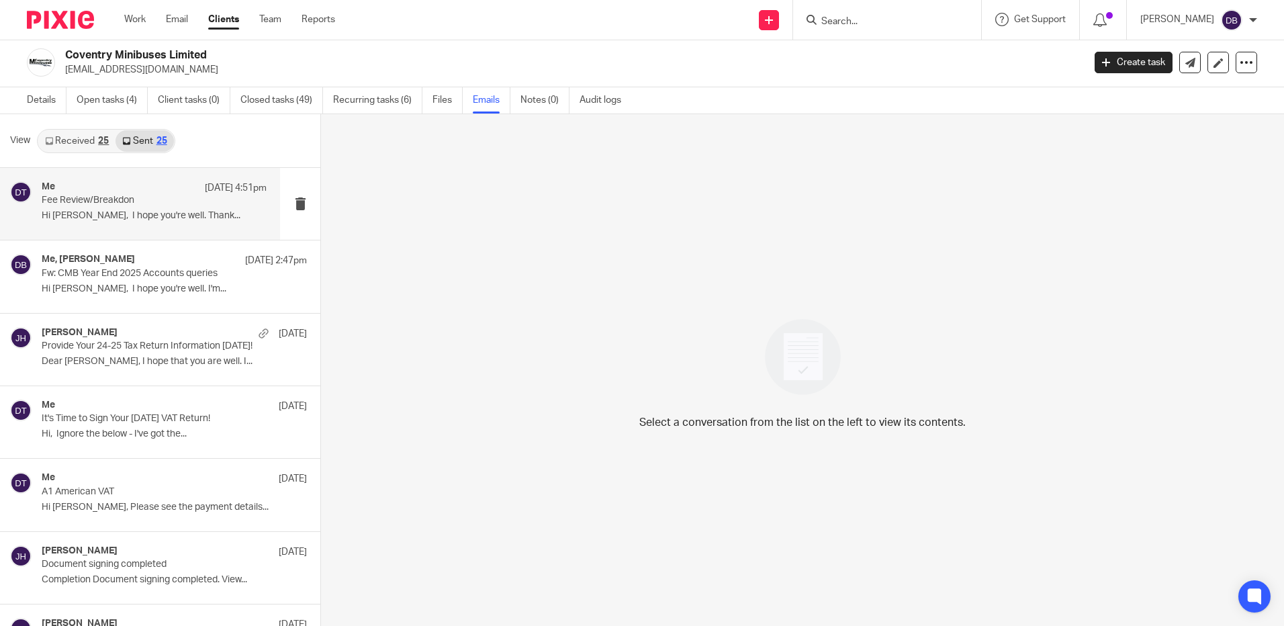
click at [173, 211] on p "Hi [PERSON_NAME], I hope you're well. Thank..." at bounding box center [154, 215] width 225 height 11
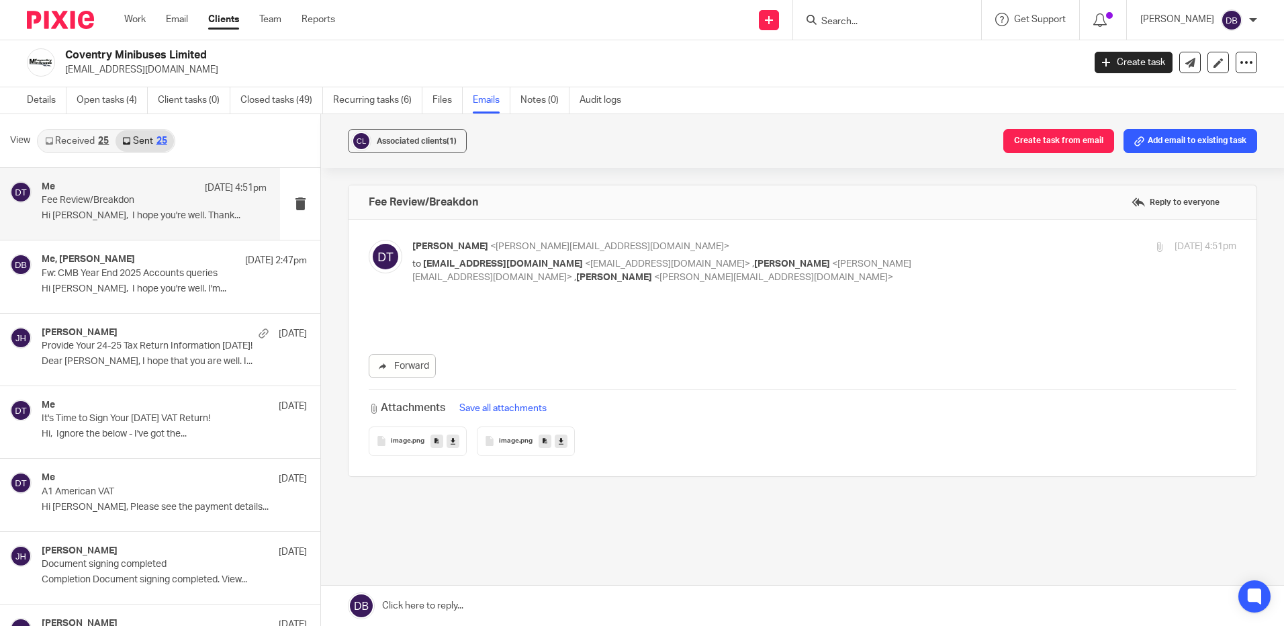
scroll to position [0, 0]
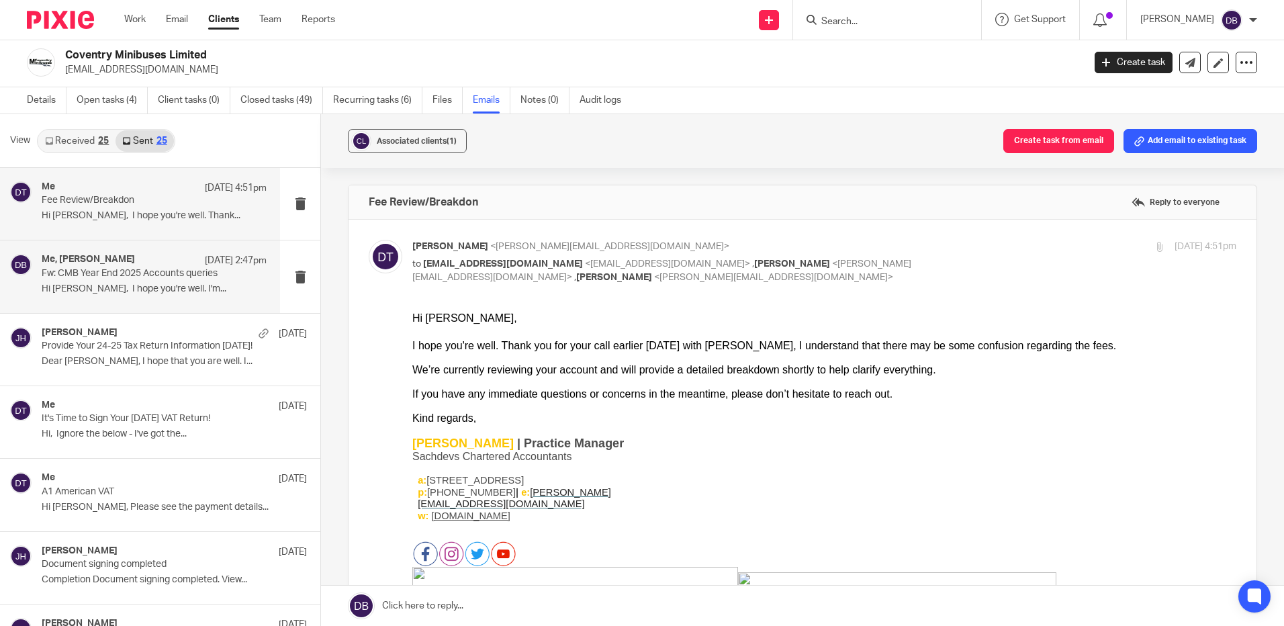
click at [199, 284] on p "Hi [PERSON_NAME], I hope you're well. I'm..." at bounding box center [154, 288] width 225 height 11
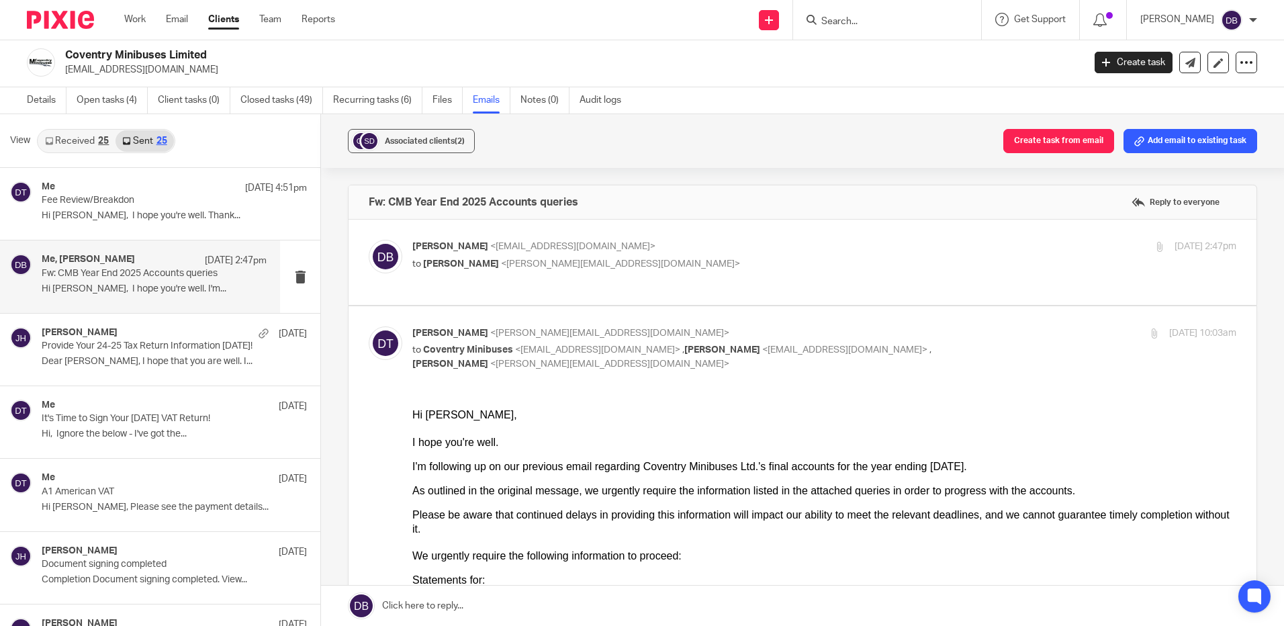
click at [558, 292] on label at bounding box center [803, 262] width 908 height 85
click at [369, 240] on input "checkbox" at bounding box center [368, 239] width 1 height 1
checkbox input "true"
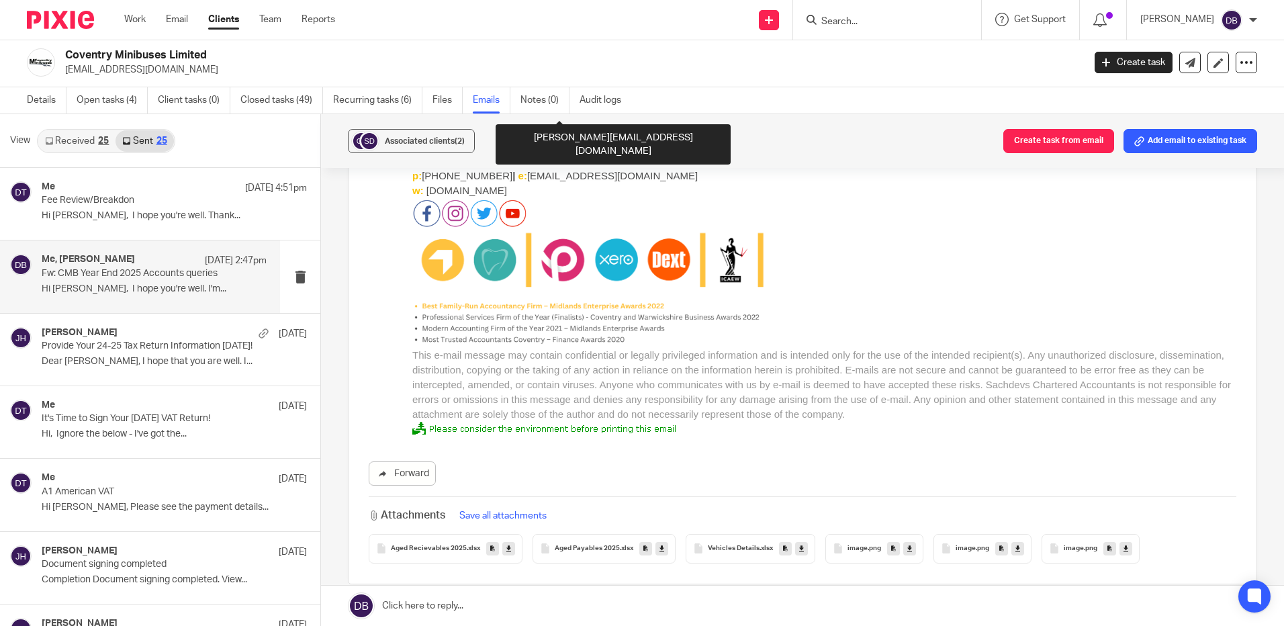
scroll to position [3945, 0]
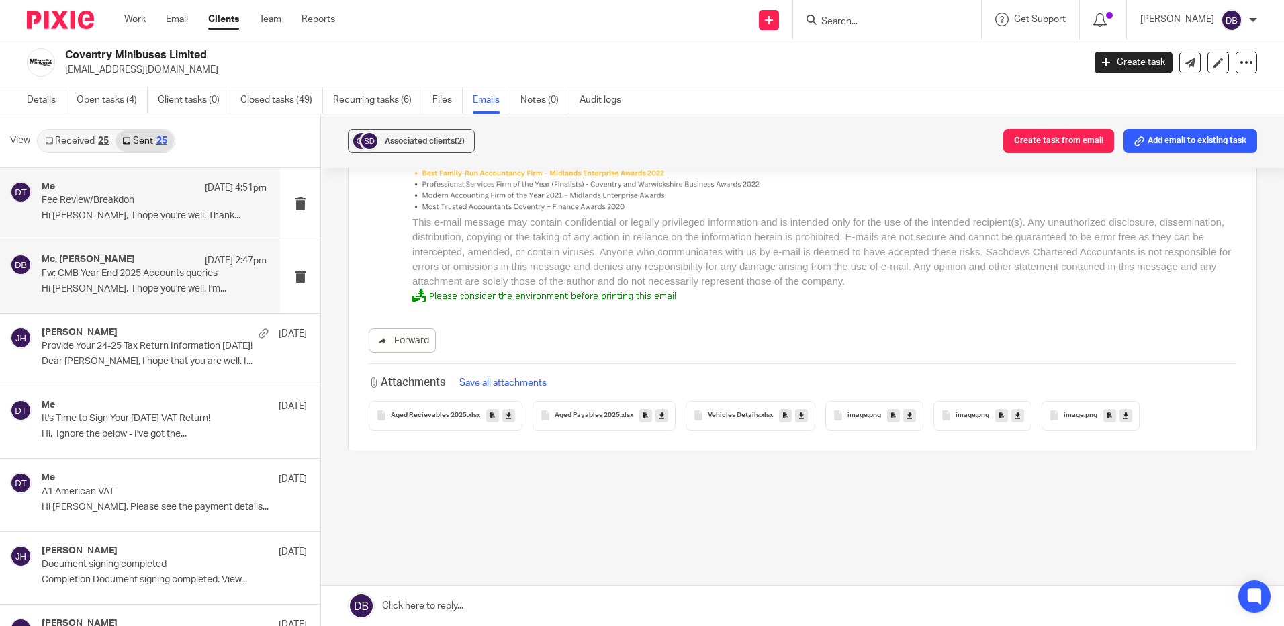
click at [140, 212] on p "Hi Birinder, I hope you're well. Thank..." at bounding box center [154, 215] width 225 height 11
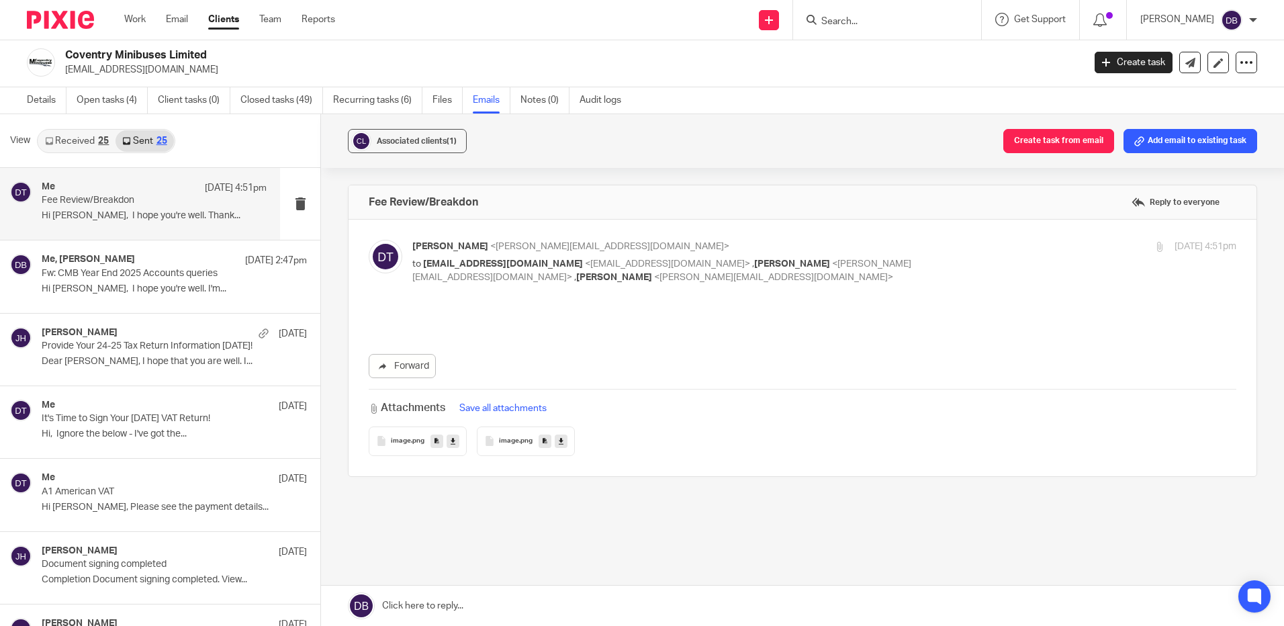
scroll to position [0, 0]
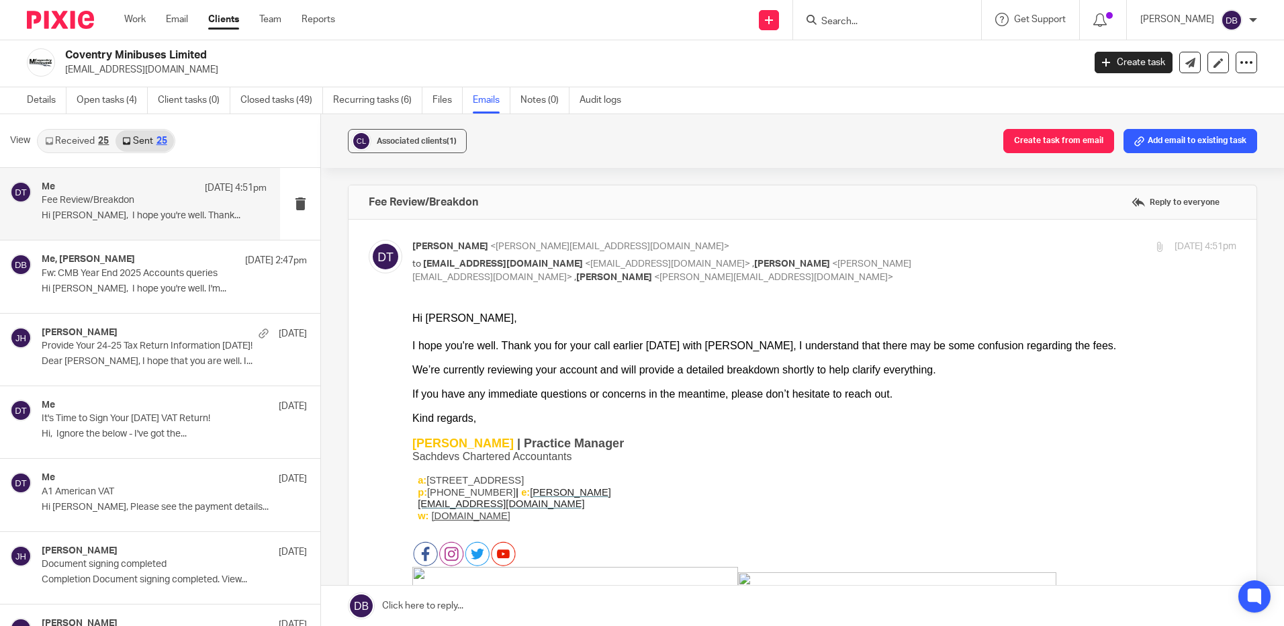
click at [78, 146] on link "Received 25" at bounding box center [76, 140] width 77 height 21
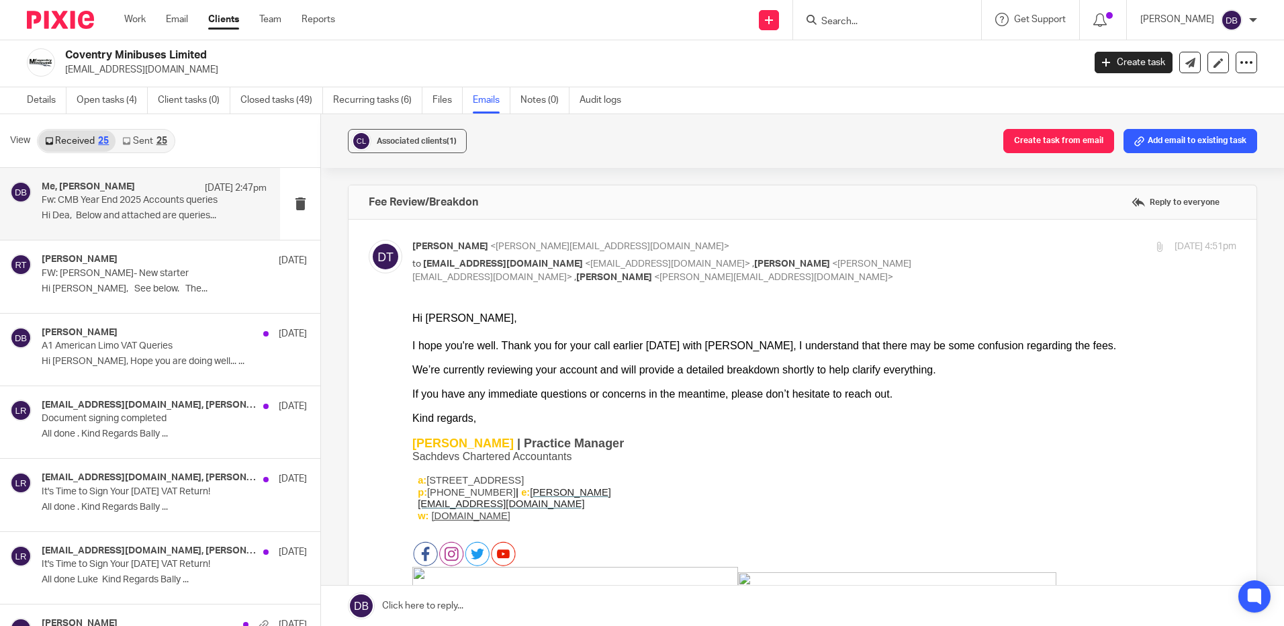
click at [94, 187] on h4 "Me, Deepak Bansal" at bounding box center [88, 186] width 93 height 11
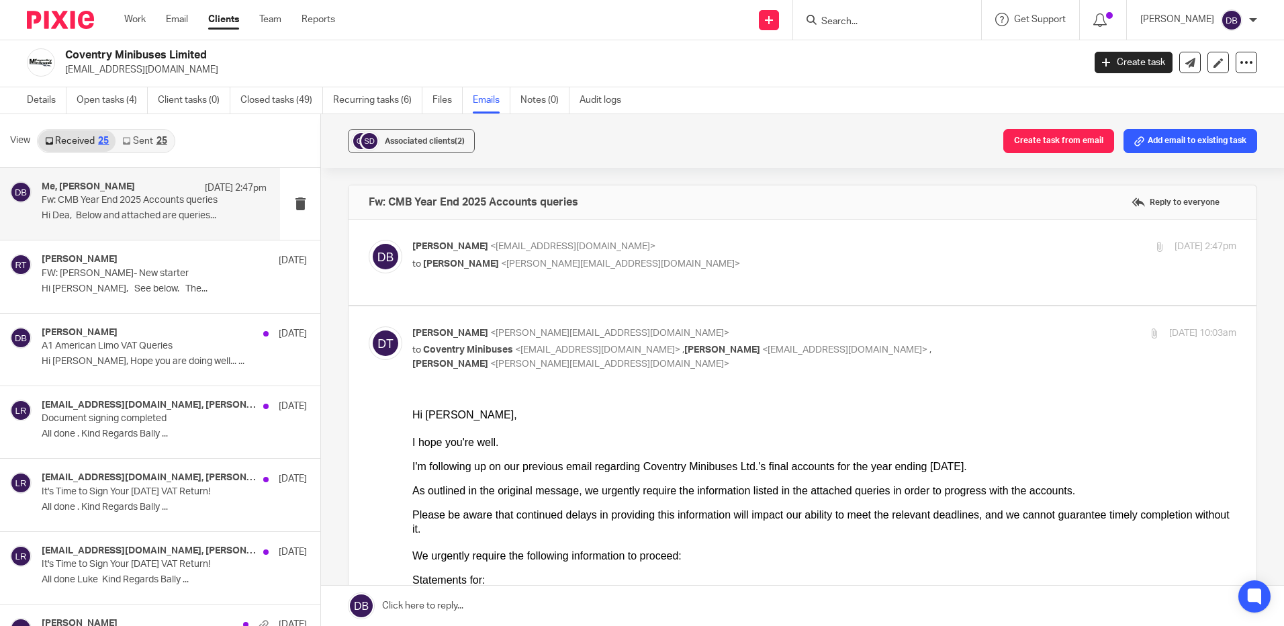
click at [699, 292] on label at bounding box center [803, 262] width 908 height 85
click at [369, 240] on input "checkbox" at bounding box center [368, 239] width 1 height 1
checkbox input "true"
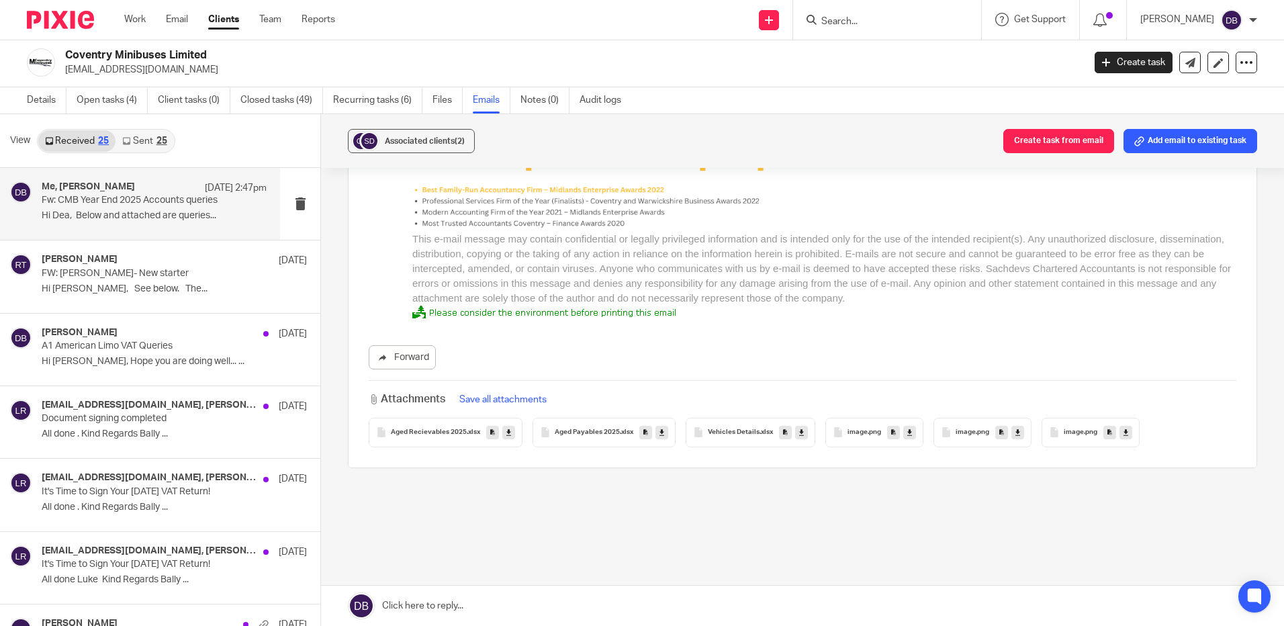
scroll to position [3945, 0]
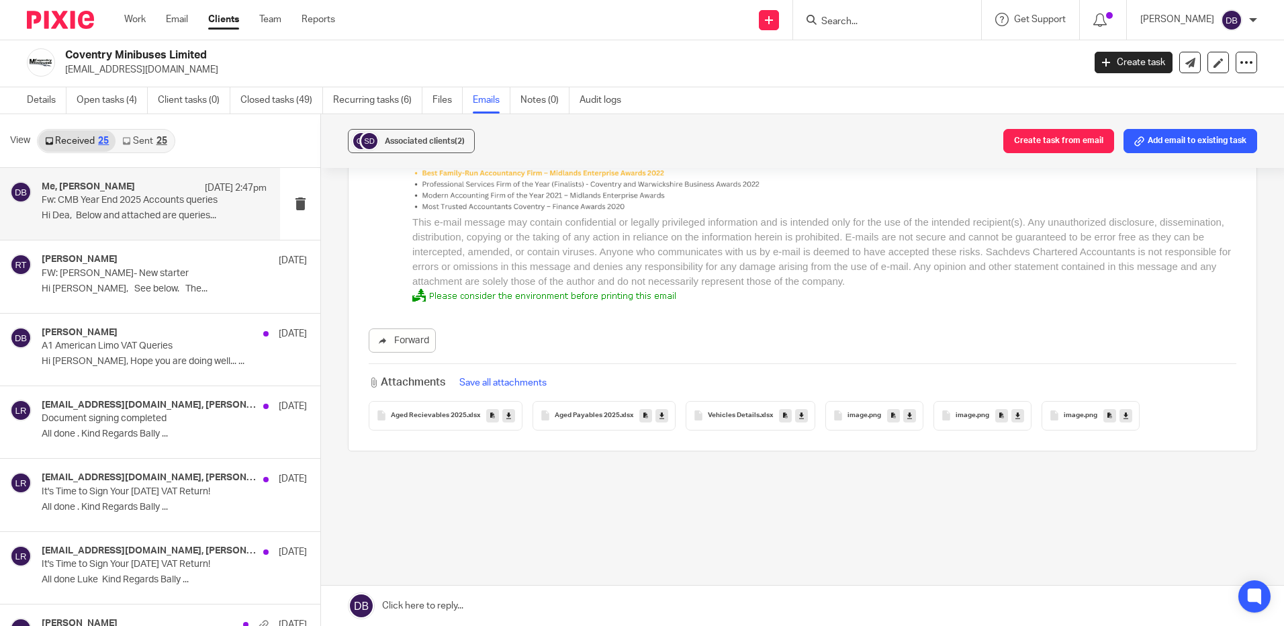
click at [154, 144] on link "Sent 25" at bounding box center [145, 140] width 58 height 21
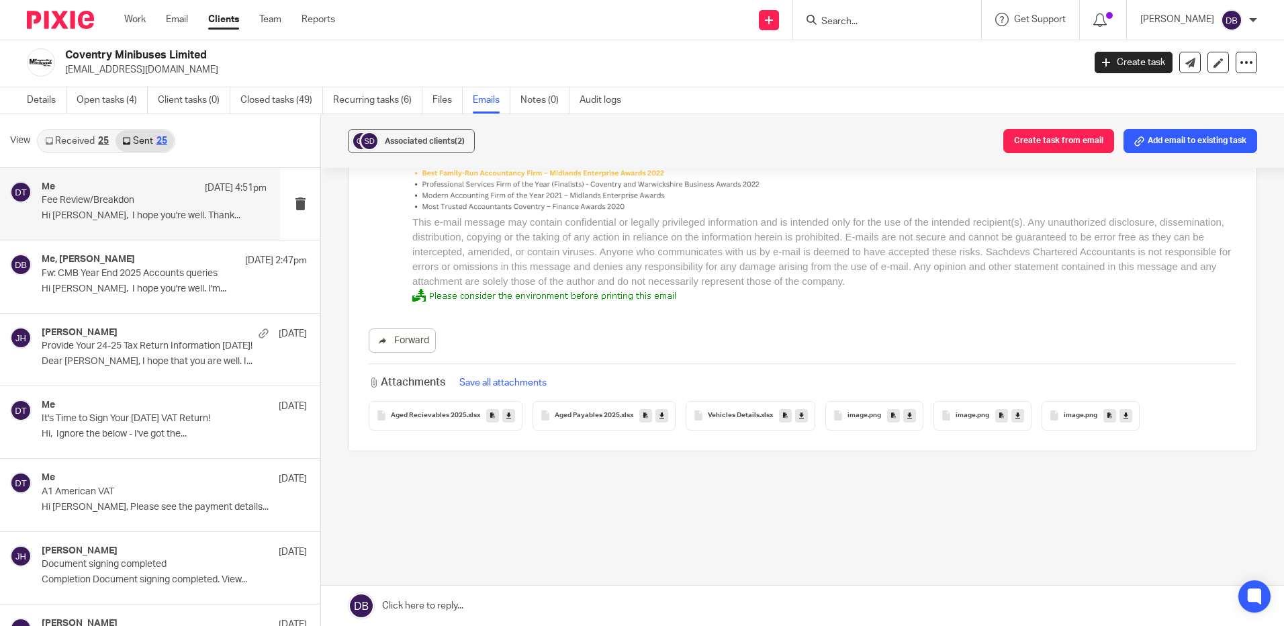
click at [152, 195] on p "Fee Review/Breakdon" at bounding box center [132, 200] width 180 height 11
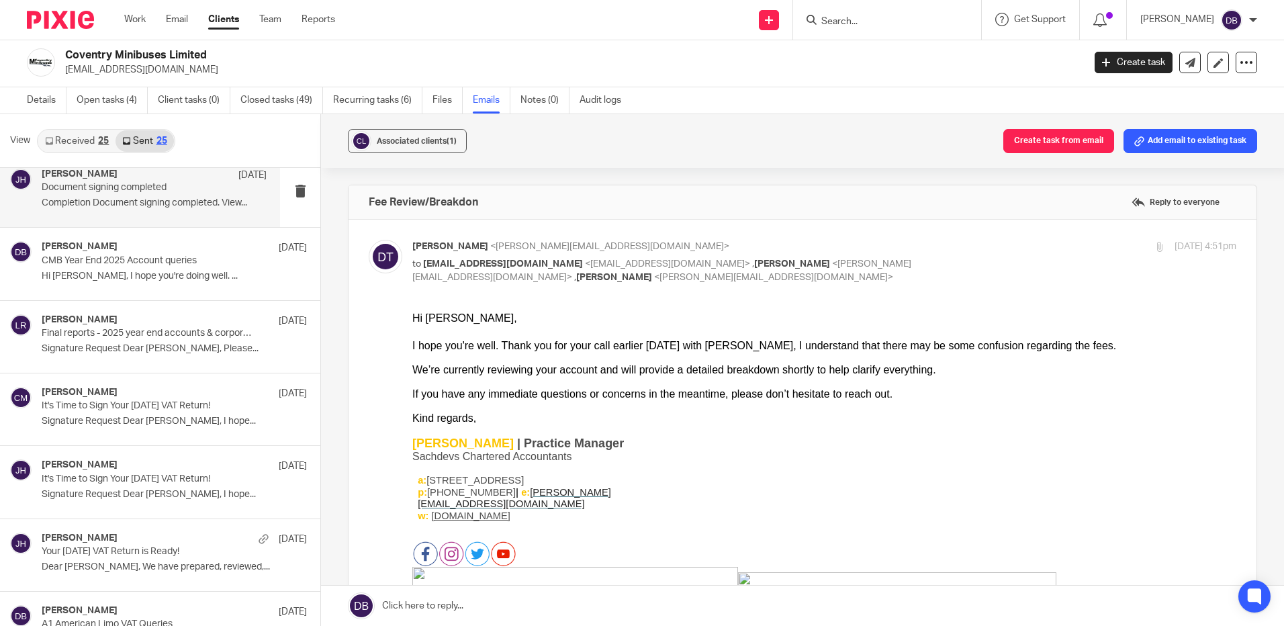
scroll to position [403, 0]
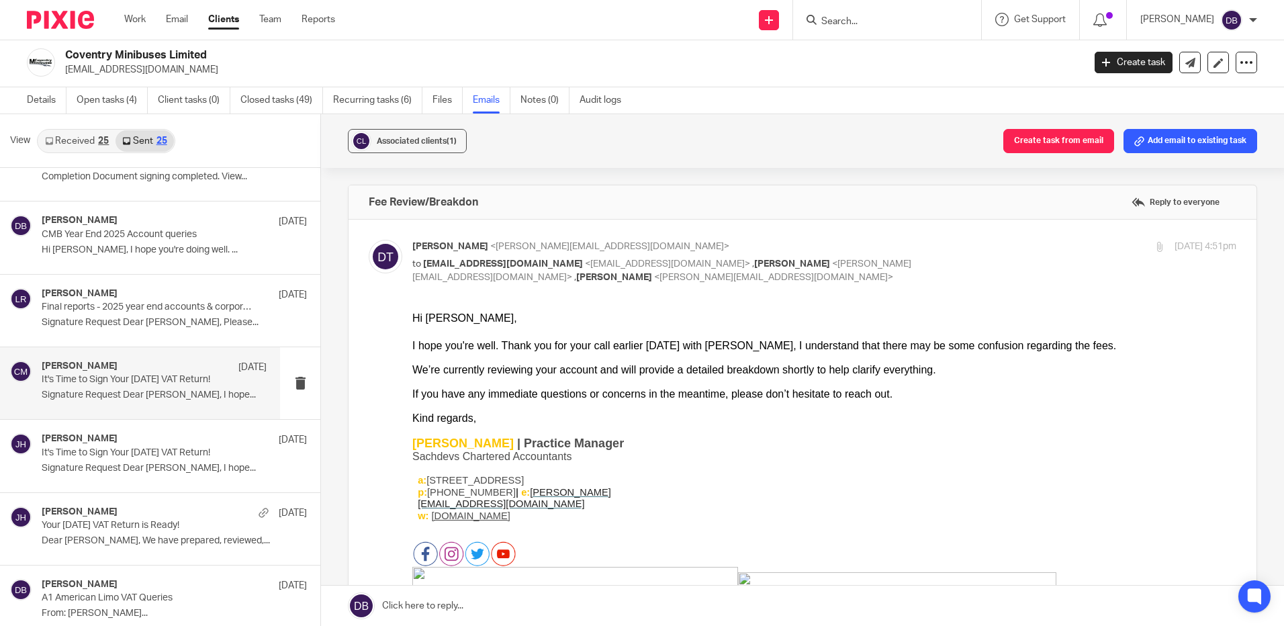
click at [145, 371] on div "Chetna Mistry 7 Aug" at bounding box center [154, 367] width 225 height 13
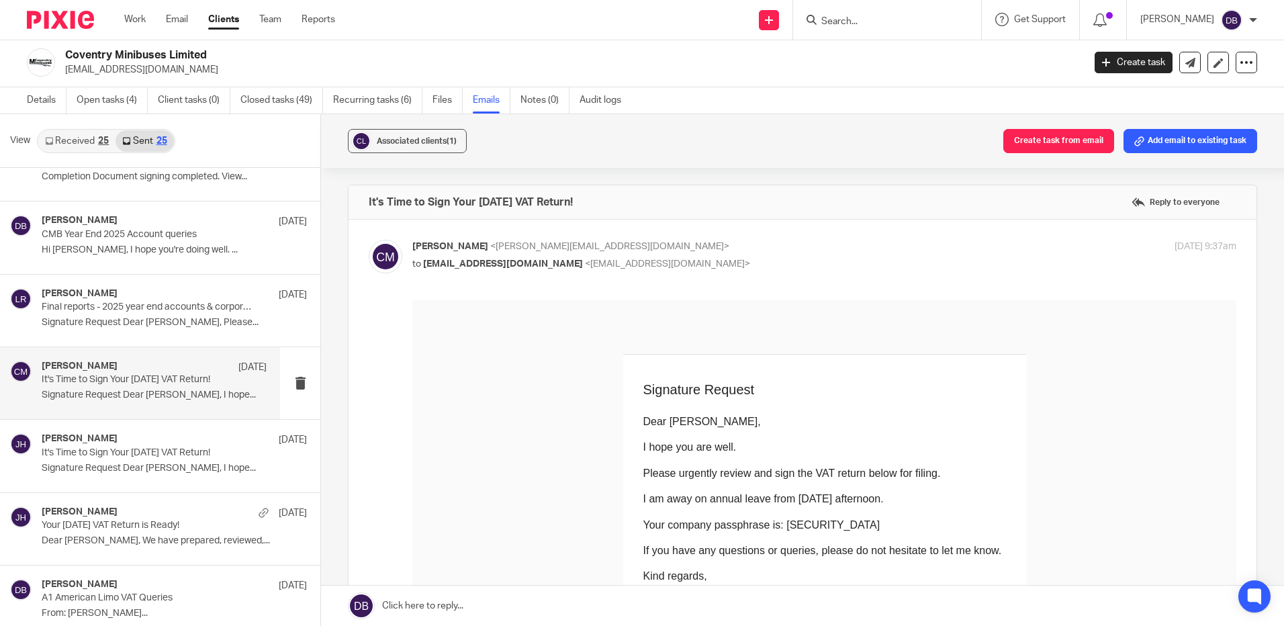
scroll to position [0, 0]
click at [907, 21] on input "Search" at bounding box center [880, 22] width 121 height 12
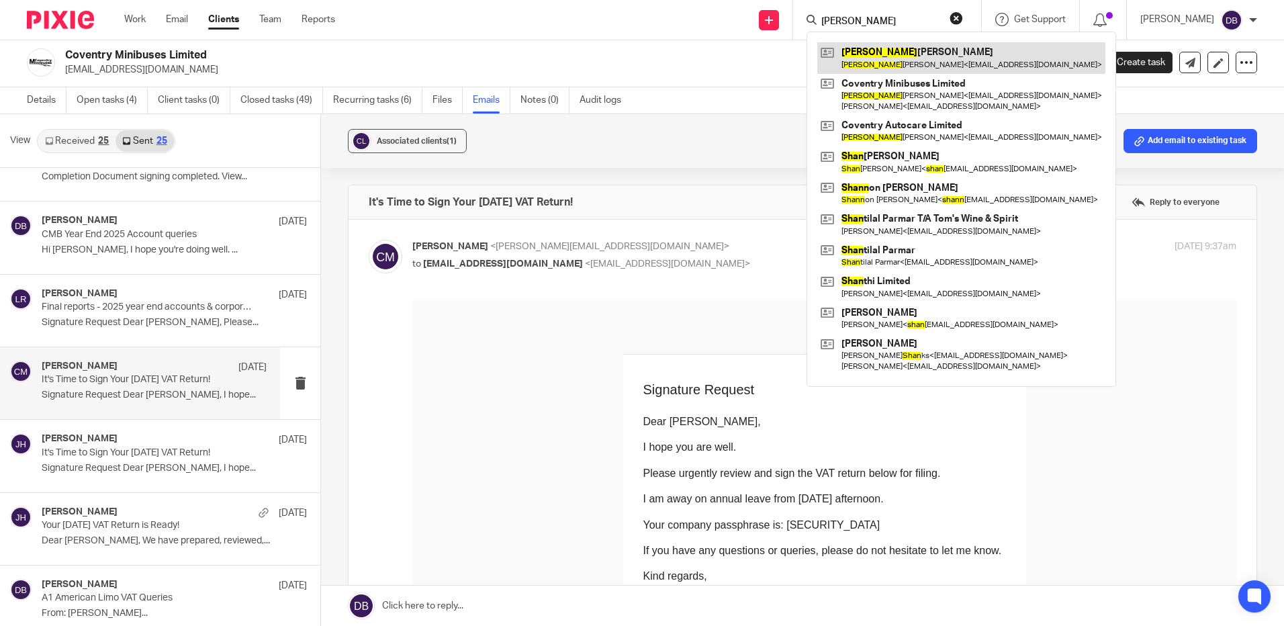
type input "shaun"
drag, startPoint x: 858, startPoint y: 12, endPoint x: 844, endPoint y: 11, distance: 14.1
click at [844, 11] on form "shaun" at bounding box center [891, 19] width 143 height 17
drag, startPoint x: 862, startPoint y: 16, endPoint x: 772, endPoint y: 9, distance: 90.3
click at [772, 9] on div "Send new email Create task Add client Request signature shaun Shaun Dhaliwal Sh…" at bounding box center [819, 20] width 929 height 40
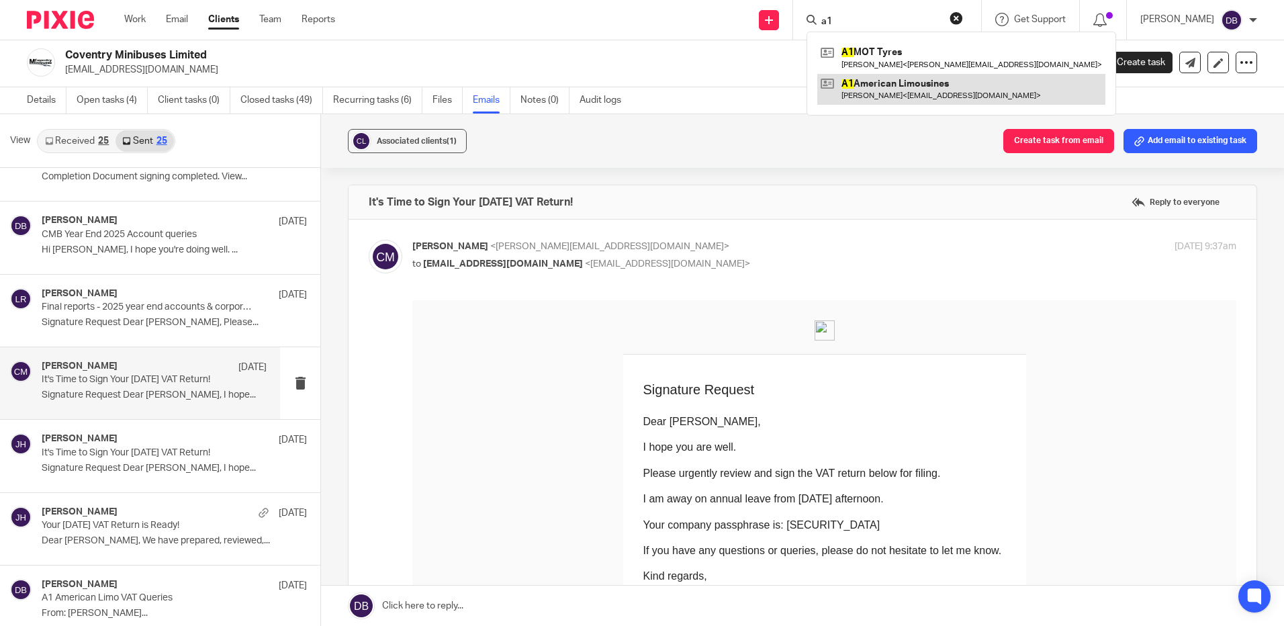
type input "a1"
click at [900, 94] on link at bounding box center [961, 89] width 288 height 31
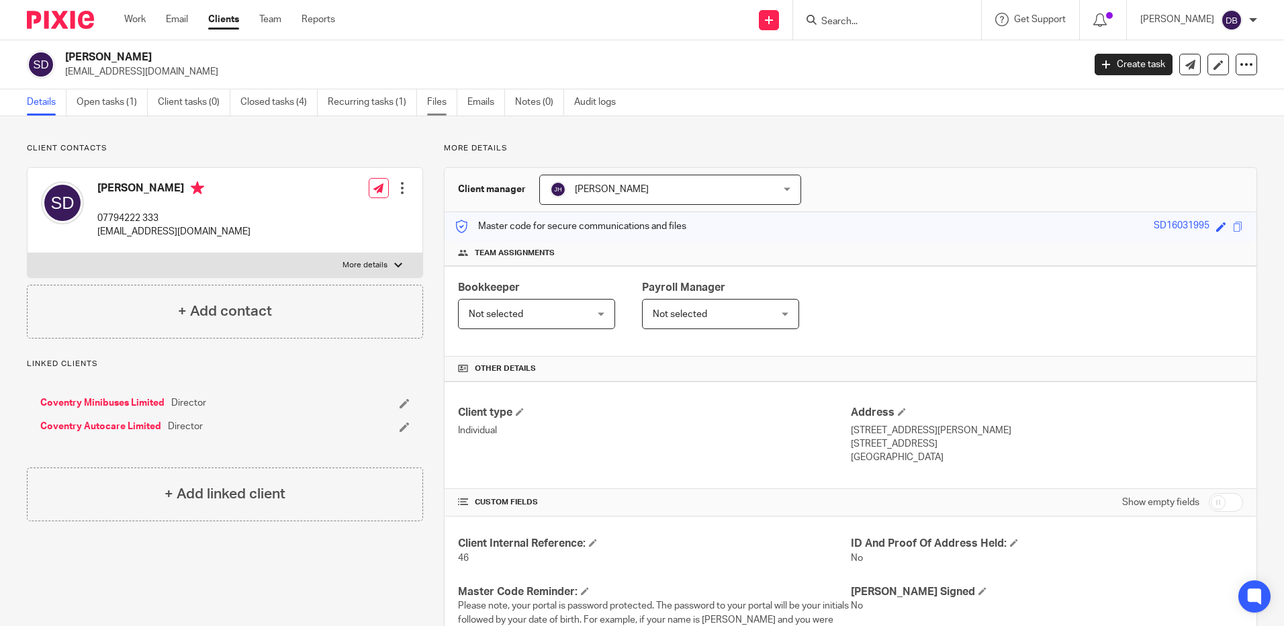
click at [437, 102] on link "Files" at bounding box center [442, 102] width 30 height 26
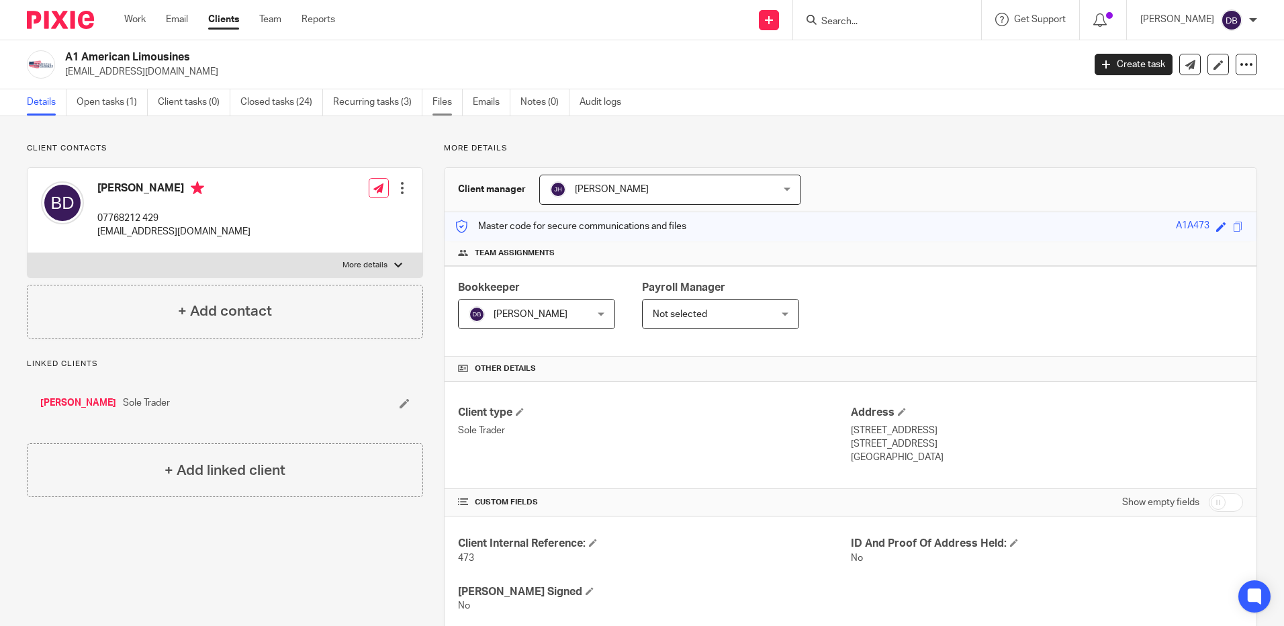
click at [445, 107] on link "Files" at bounding box center [448, 102] width 30 height 26
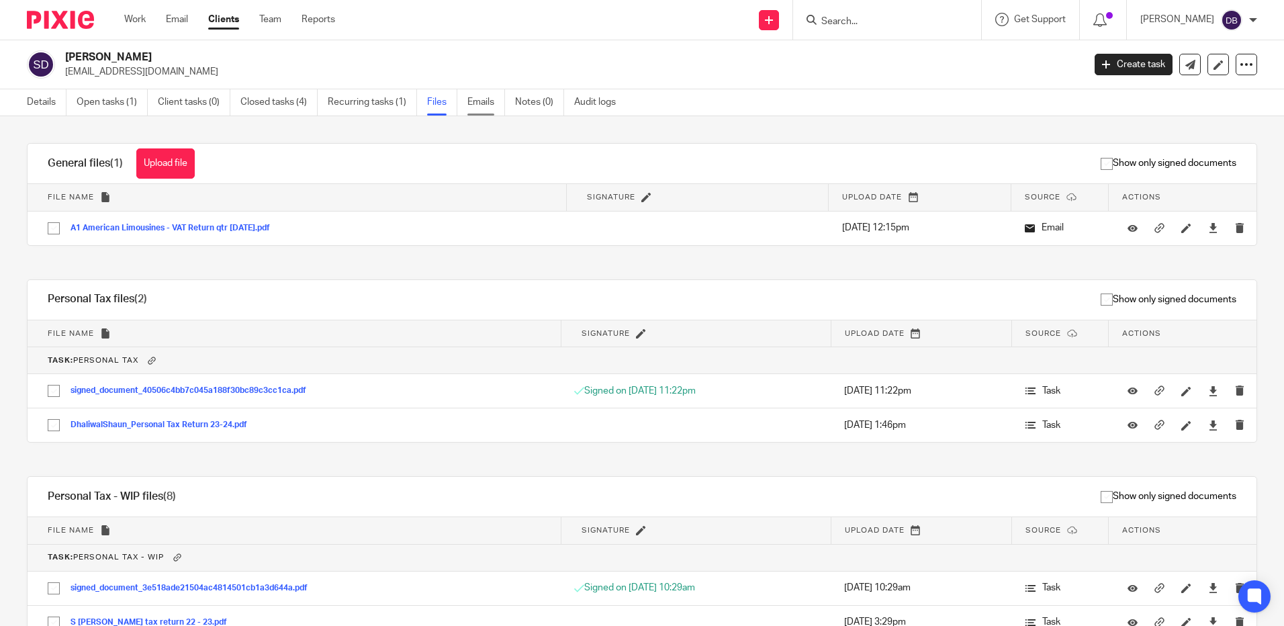
click at [500, 97] on link "Emails" at bounding box center [486, 102] width 38 height 26
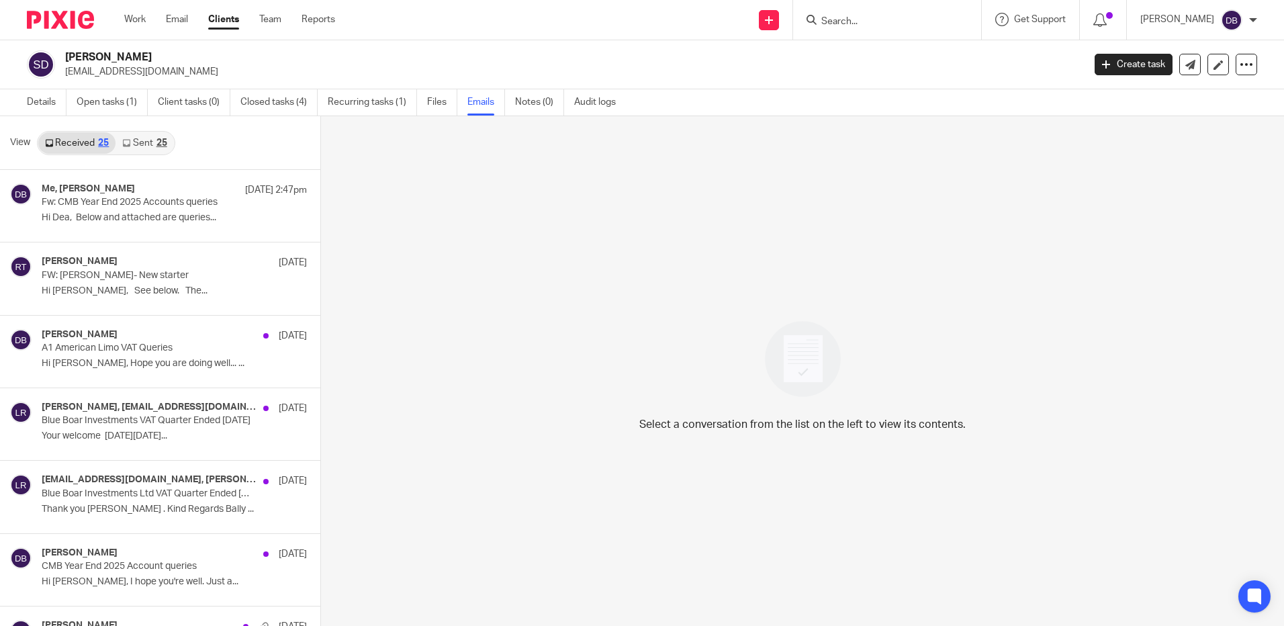
click at [135, 148] on link "Sent 25" at bounding box center [145, 142] width 58 height 21
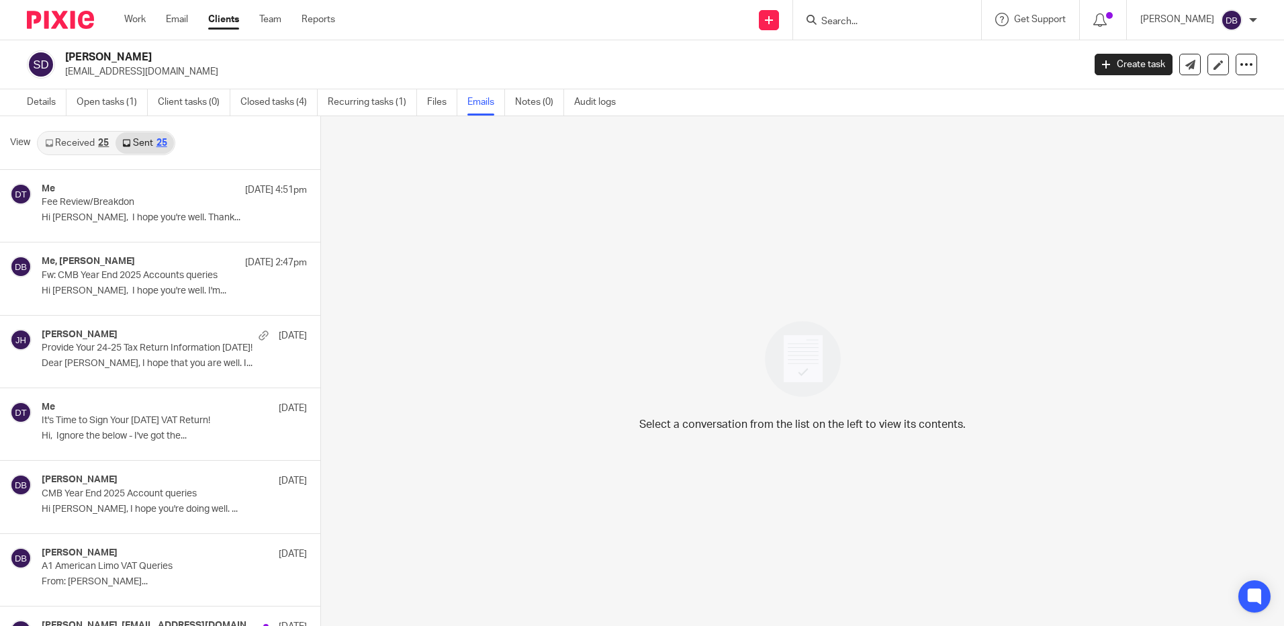
scroll to position [2, 0]
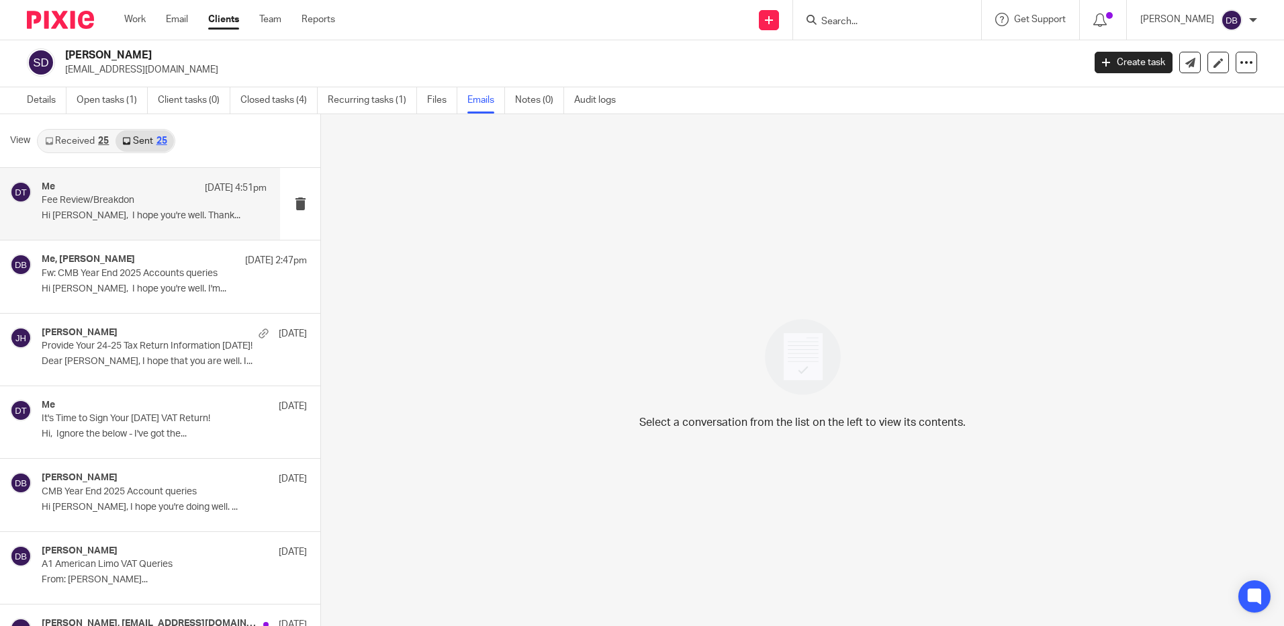
click at [144, 197] on p "Fee Review/Breakdon" at bounding box center [132, 200] width 180 height 11
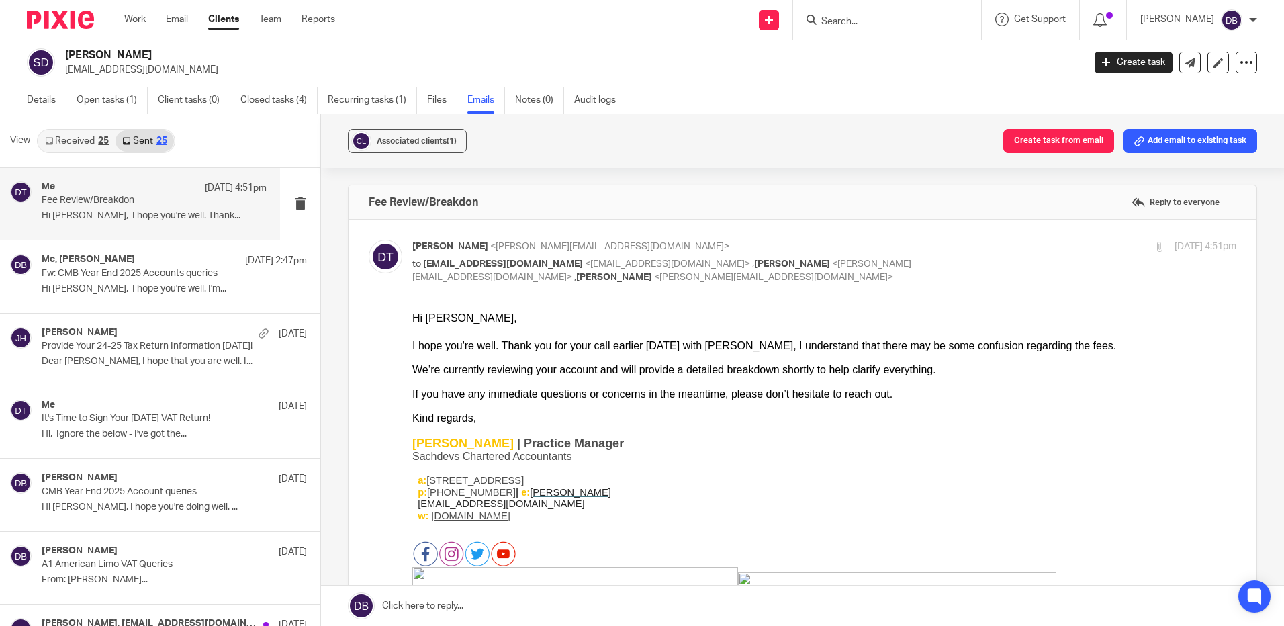
scroll to position [0, 0]
click at [147, 255] on div "Me, Deepak Bansal 20 Aug 2:47pm" at bounding box center [154, 260] width 225 height 13
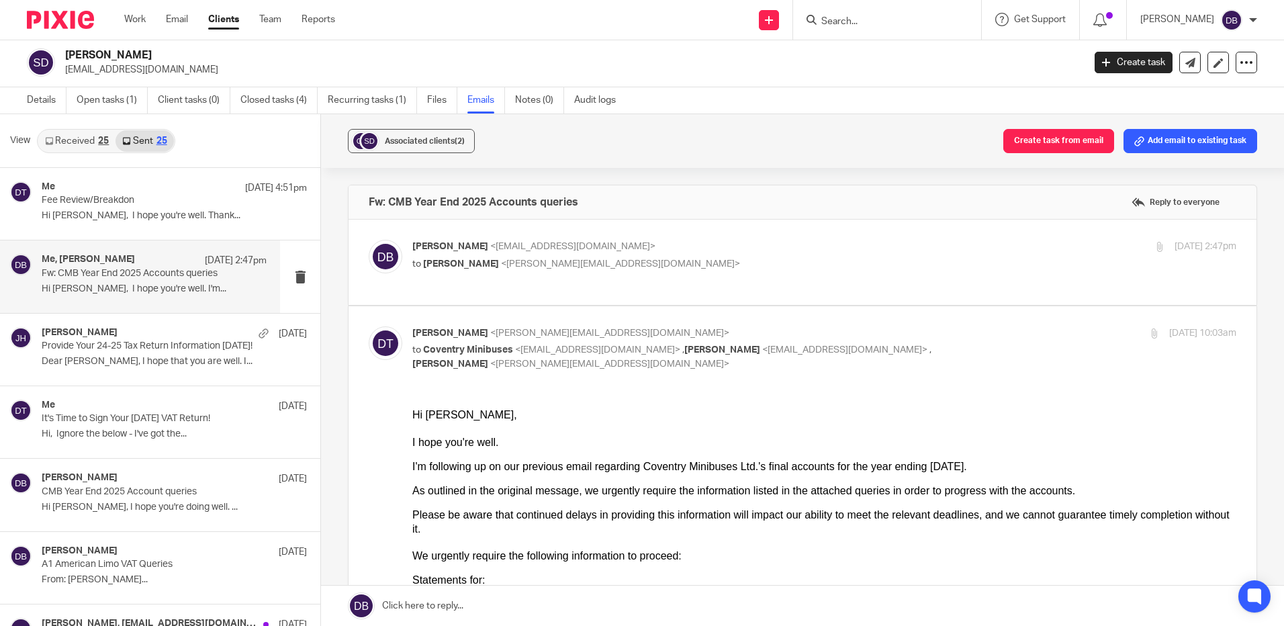
click at [86, 146] on link "Received 25" at bounding box center [76, 140] width 77 height 21
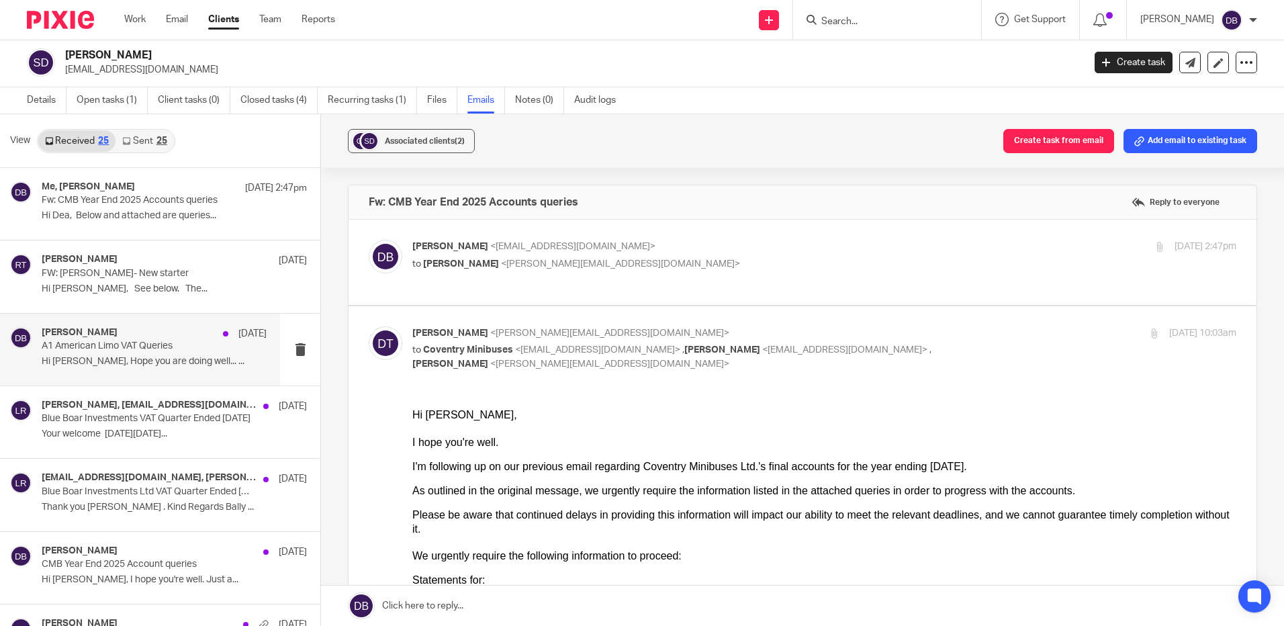
click at [101, 365] on p "Hi Birinder, Hope you are doing well... ..." at bounding box center [154, 361] width 225 height 11
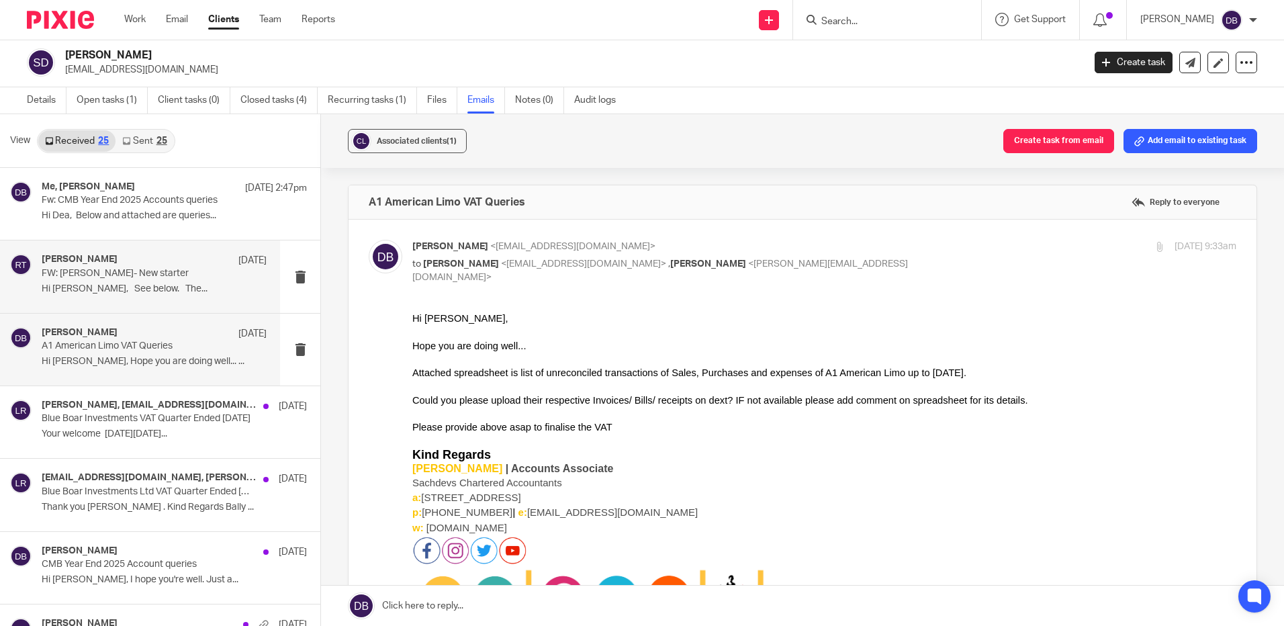
click at [68, 300] on div "Ryan Tumber 15 Jul FW: Surinderpal Dhaliwal- New starter Hi Birinder, See below…" at bounding box center [140, 276] width 280 height 72
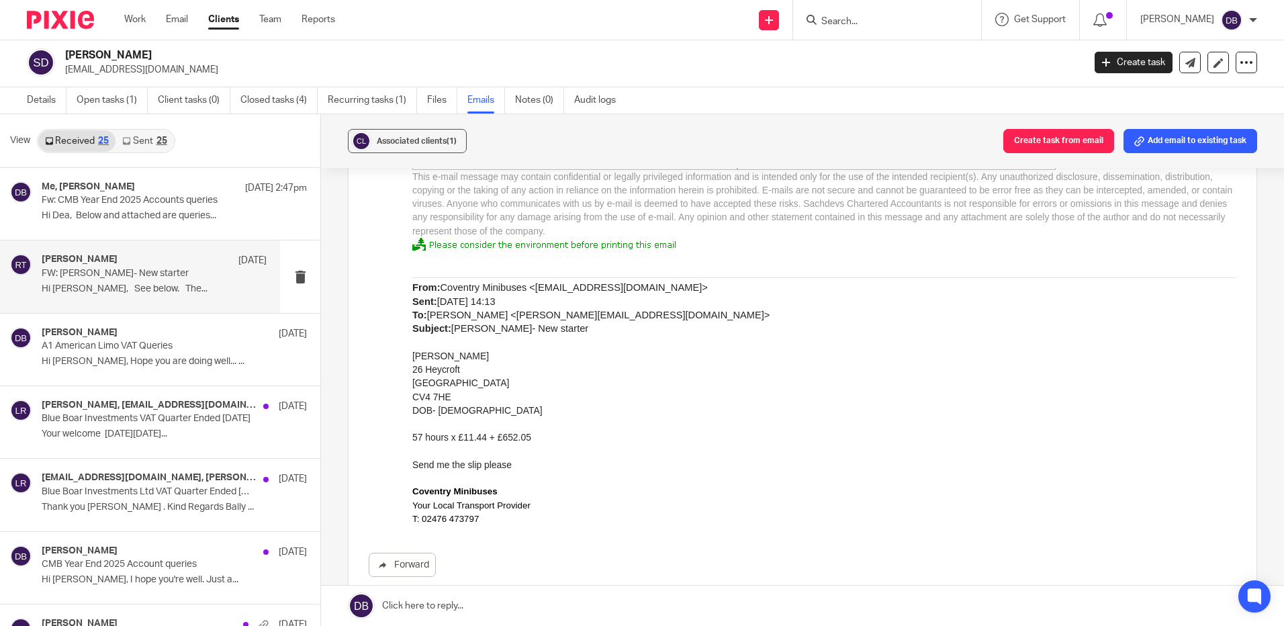
scroll to position [537, 0]
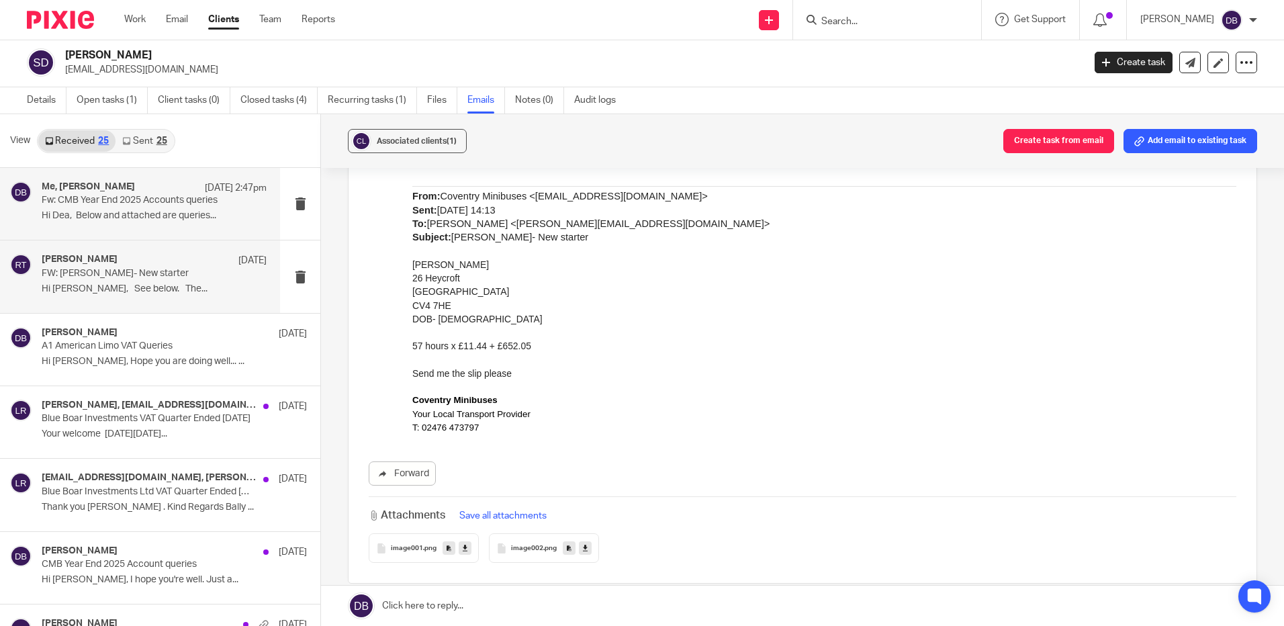
click at [150, 183] on div "Me, Deepak Bansal 20 Aug 2:47pm" at bounding box center [154, 187] width 225 height 13
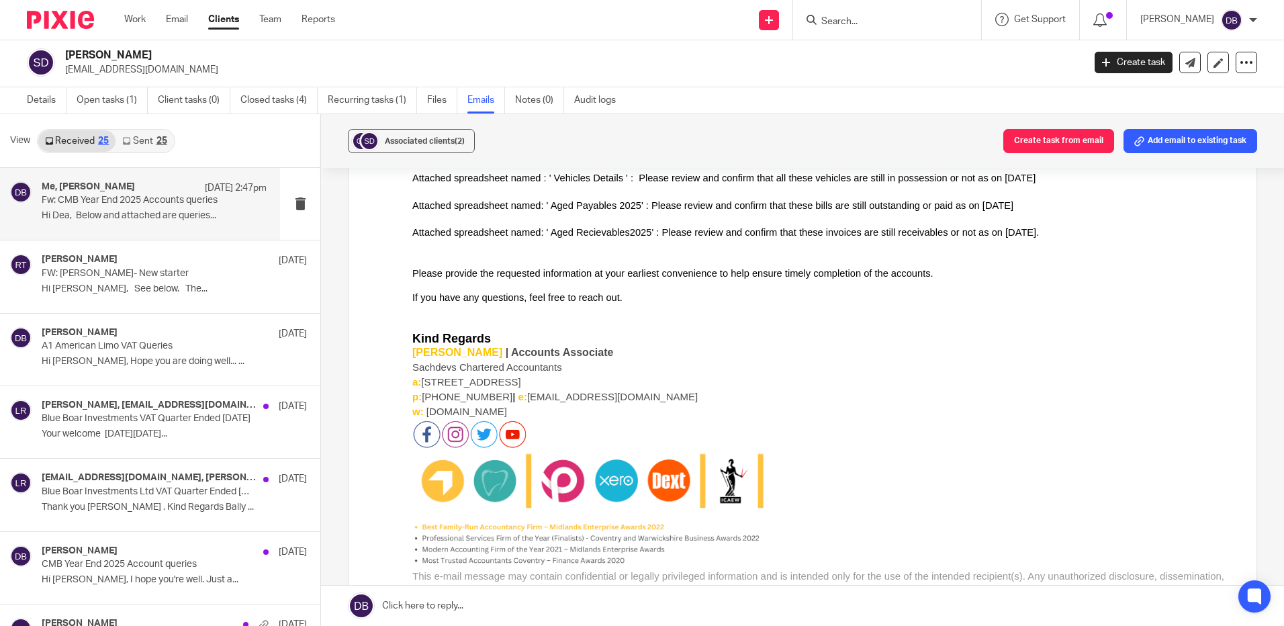
scroll to position [1814, 0]
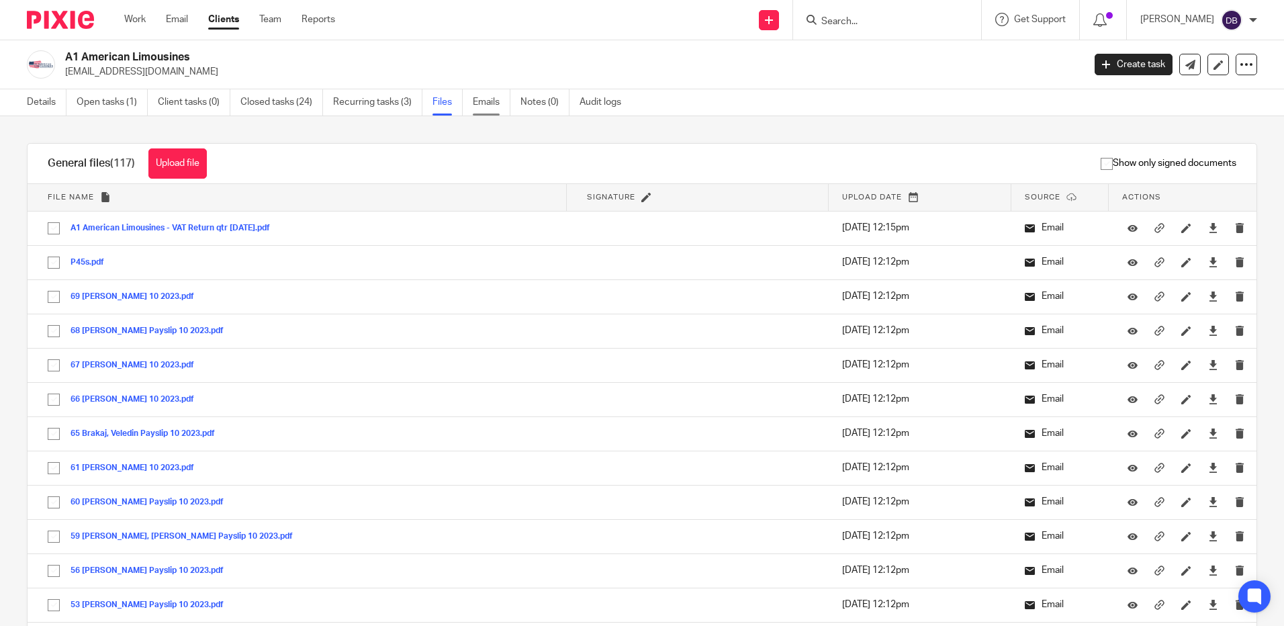
click at [481, 103] on link "Emails" at bounding box center [492, 102] width 38 height 26
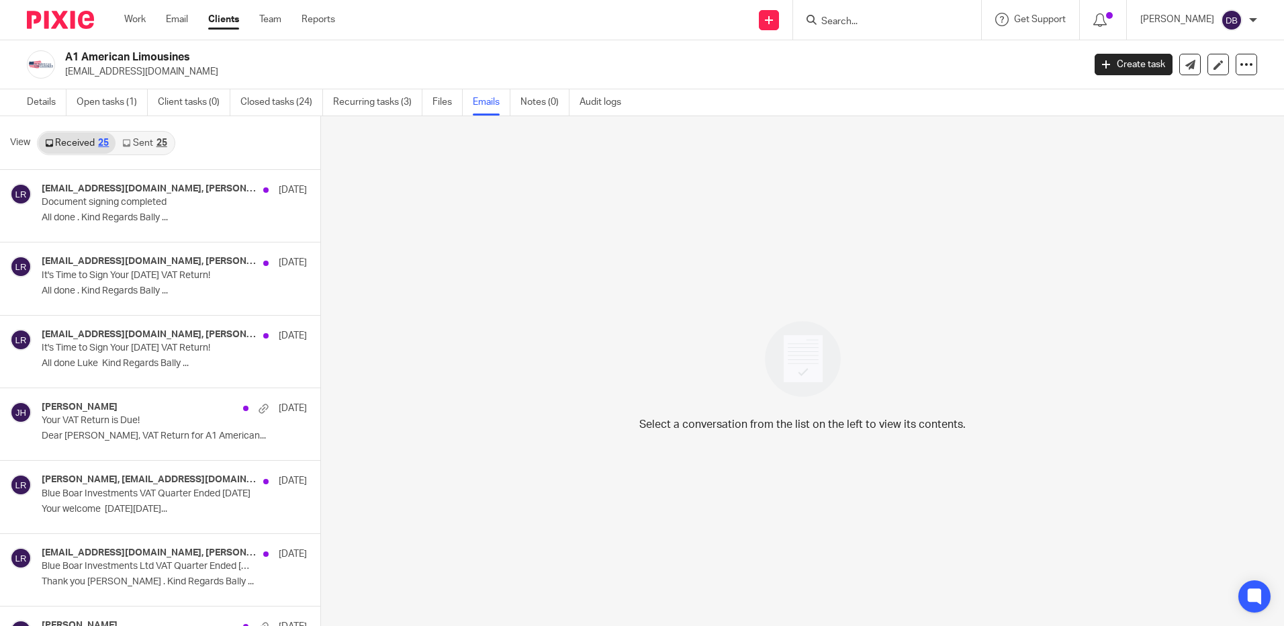
click at [161, 138] on div "25" at bounding box center [162, 142] width 11 height 9
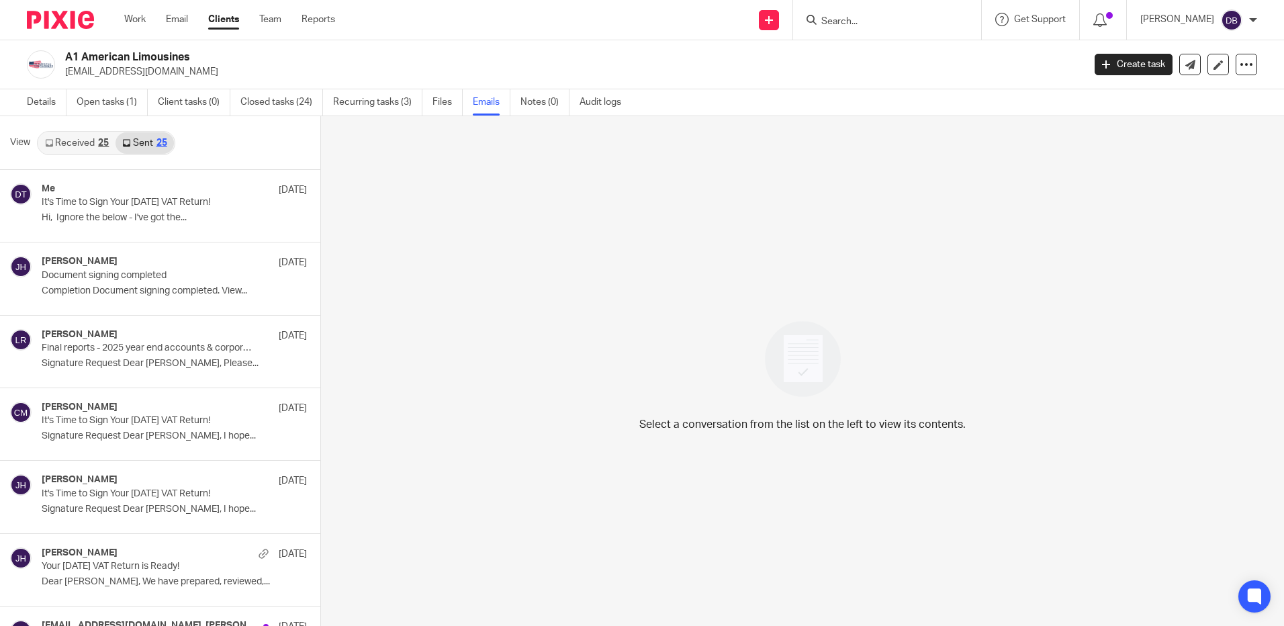
scroll to position [2, 0]
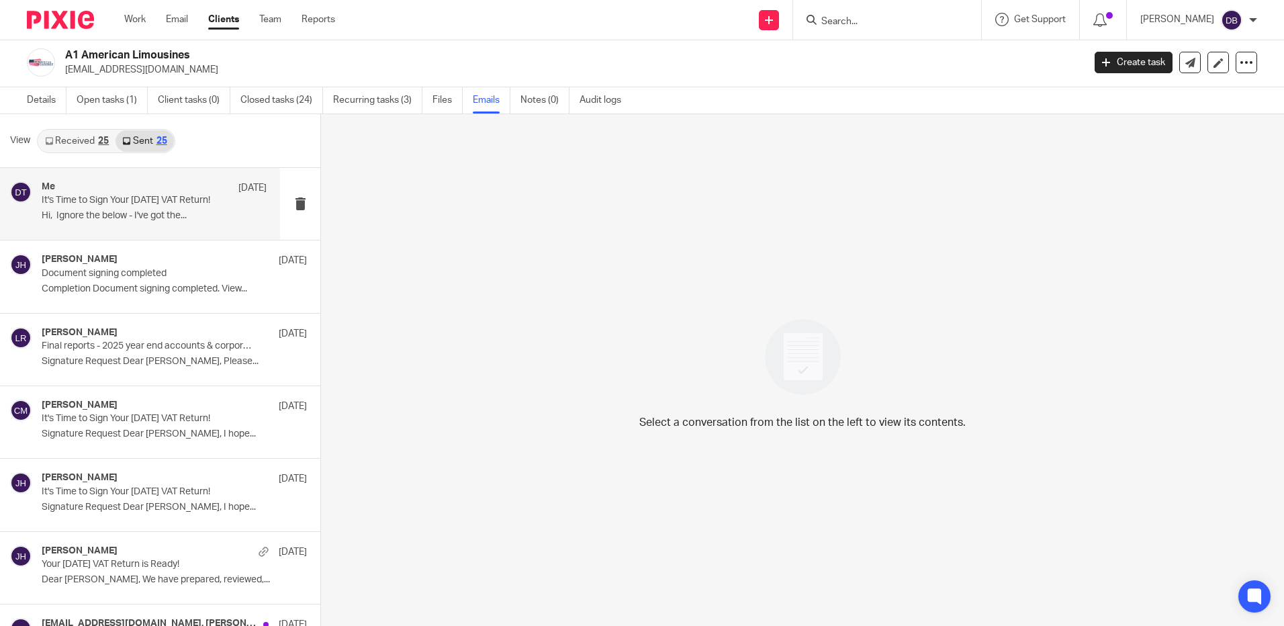
click at [181, 192] on div "Me [DATE]" at bounding box center [154, 187] width 225 height 13
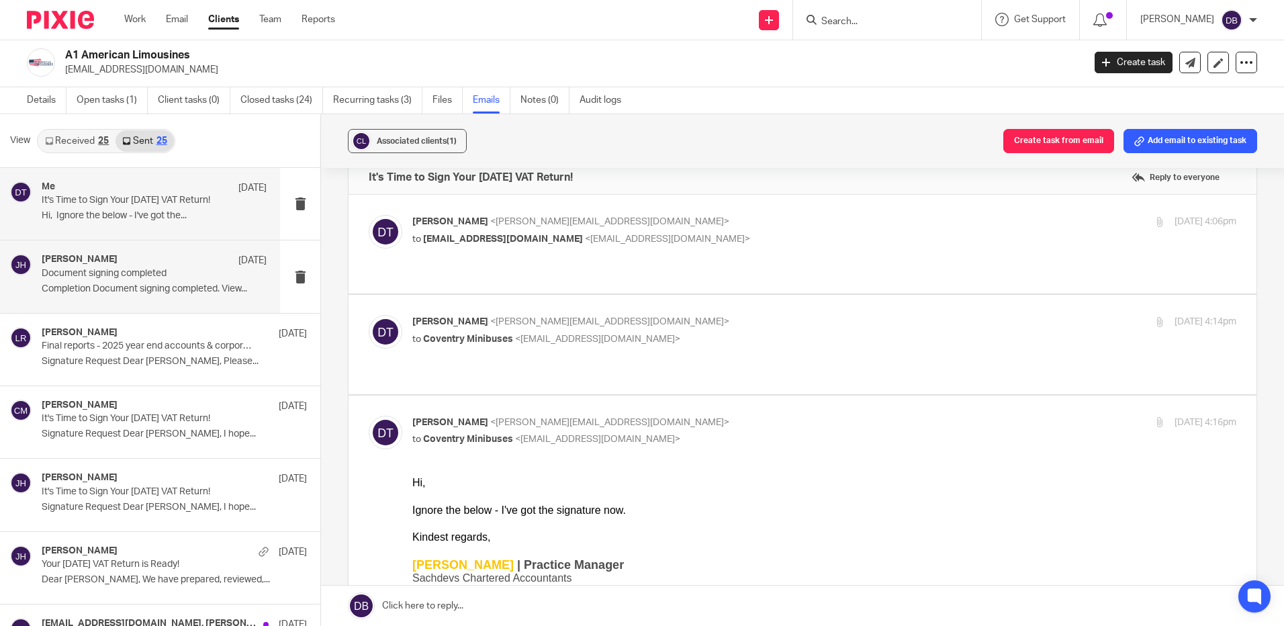
scroll to position [0, 0]
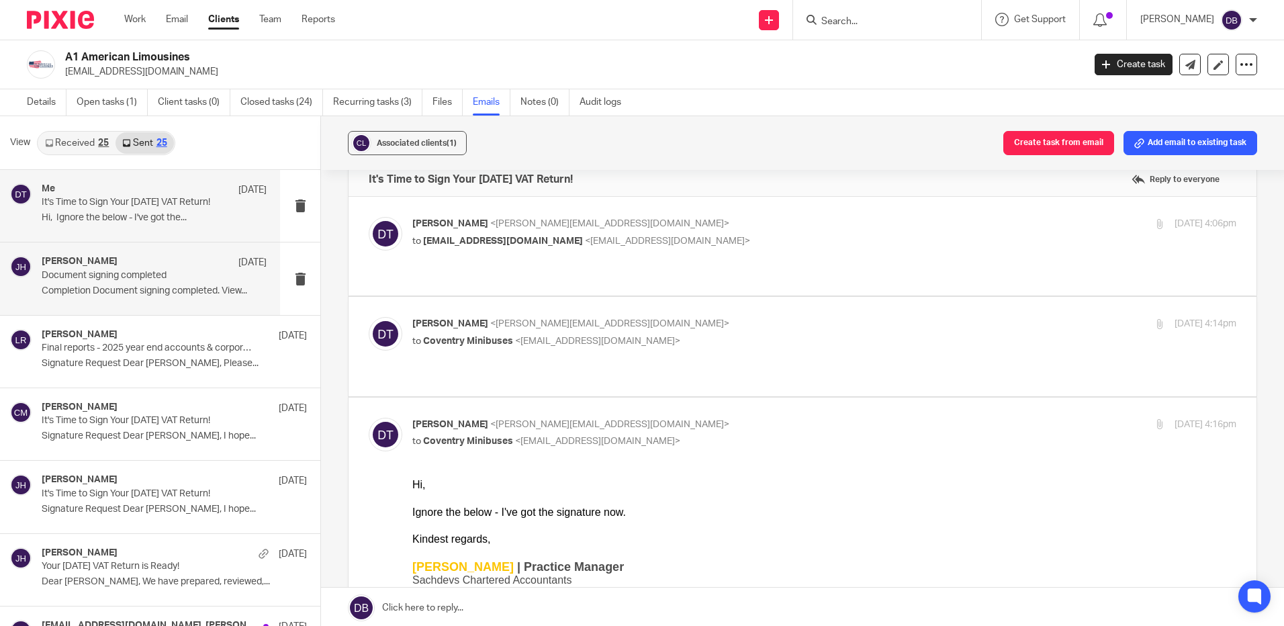
click at [160, 283] on div "[PERSON_NAME] [DATE] Document signing completed Completion Document signing com…" at bounding box center [154, 278] width 225 height 45
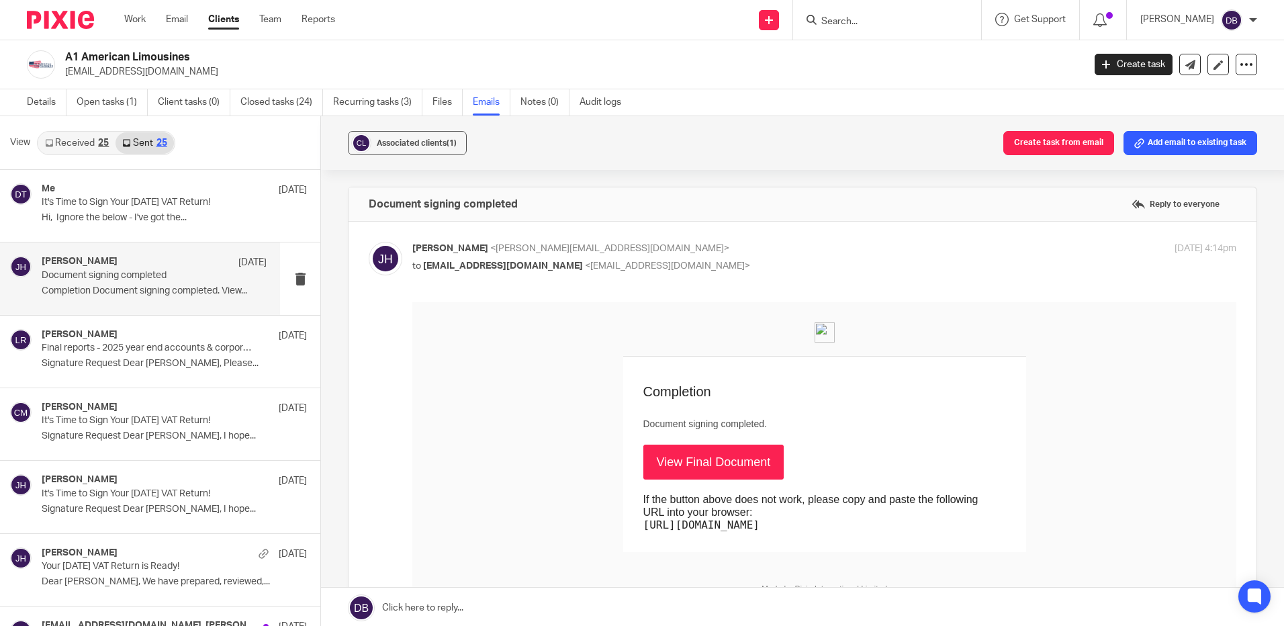
scroll to position [281, 0]
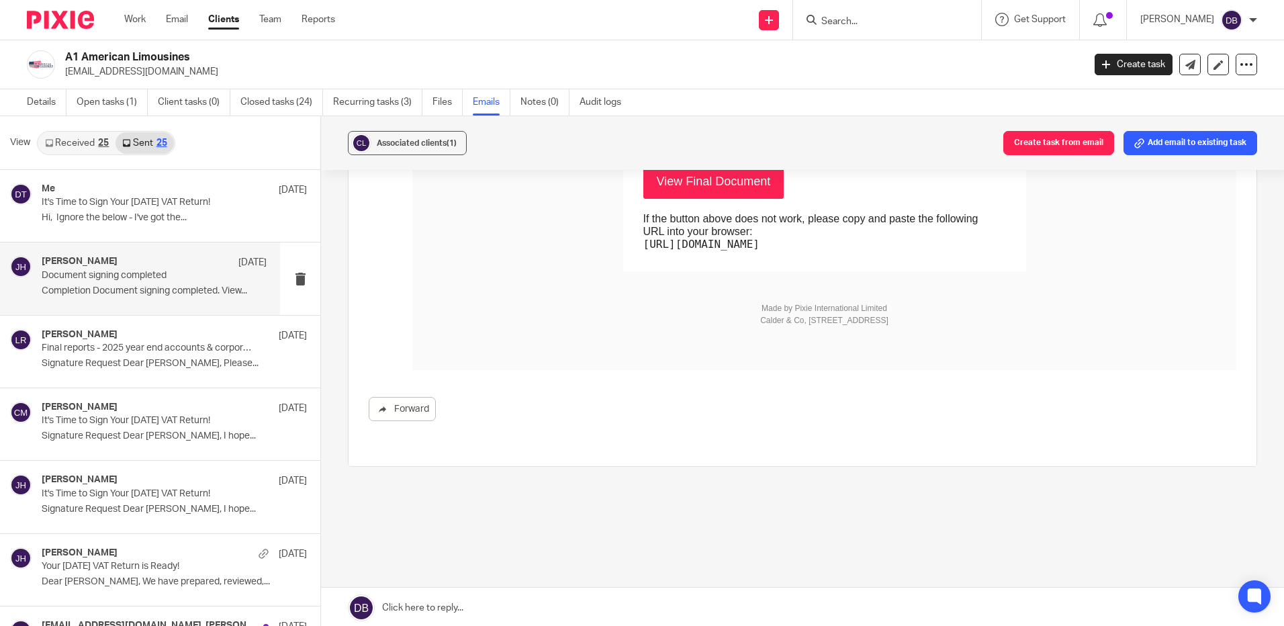
drag, startPoint x: 911, startPoint y: 325, endPoint x: 707, endPoint y: 300, distance: 205.1
click at [707, 300] on td "Made by Pixie International Limited Calder & Co, [STREET_ADDRESS]" at bounding box center [824, 311] width 363 height 38
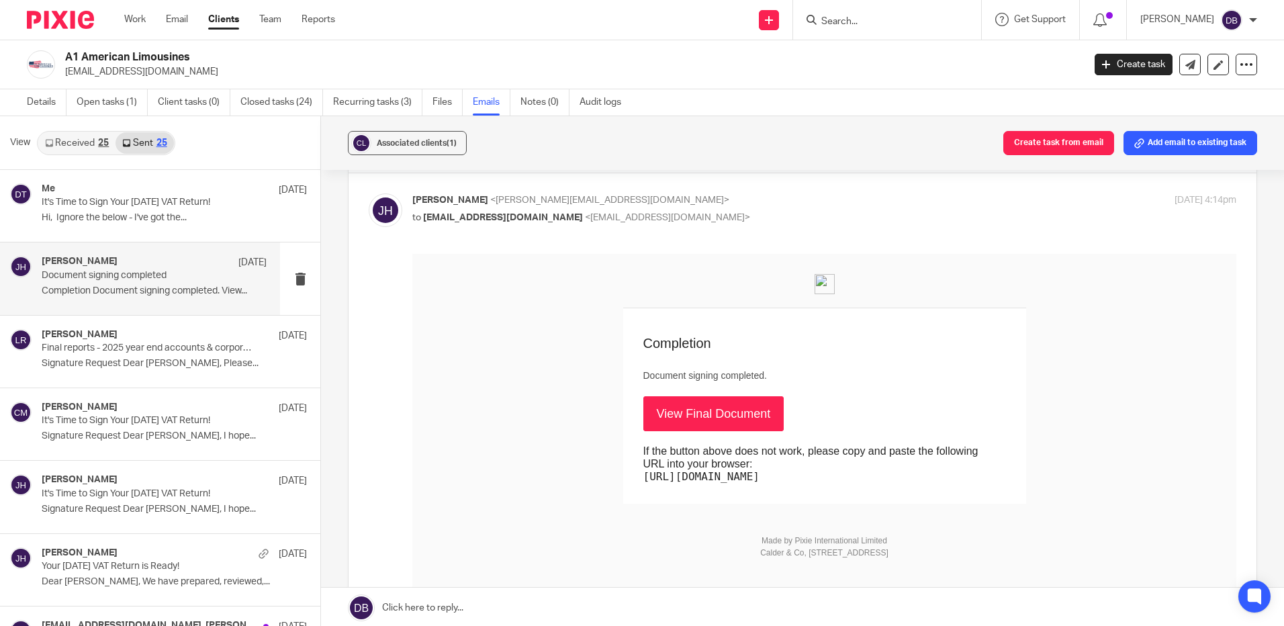
scroll to position [12, 0]
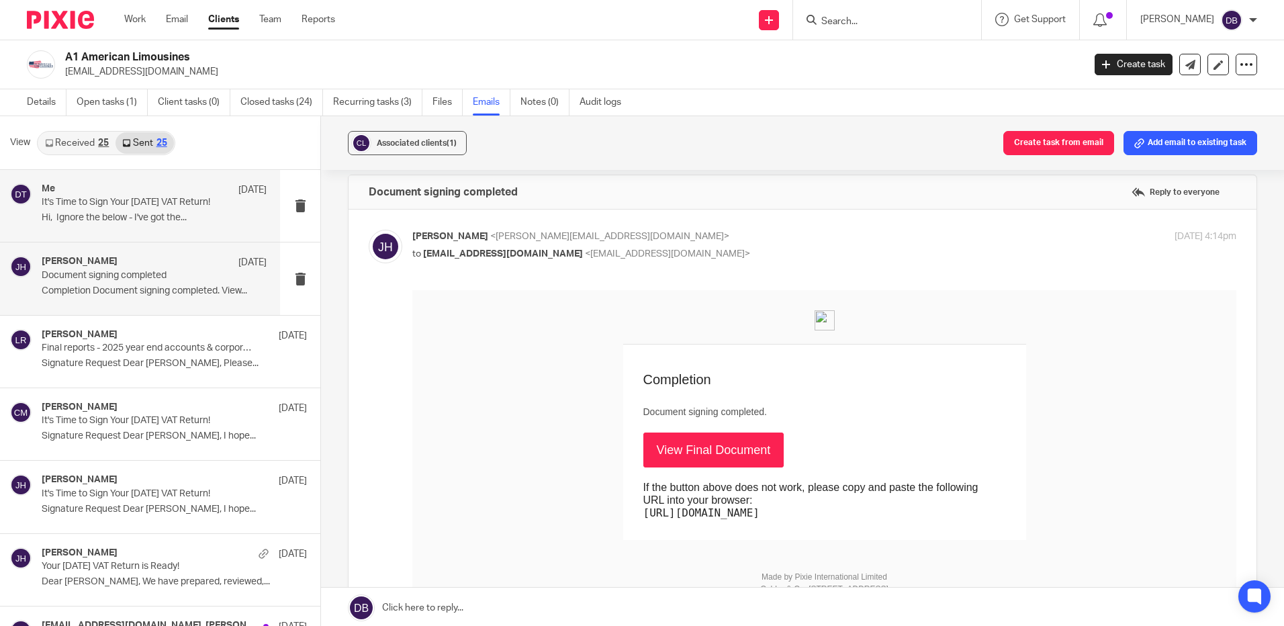
click at [232, 211] on div "Me [DATE] It's Time to Sign Your [DATE] VAT Return! Hi, Ignore the below - I've…" at bounding box center [154, 205] width 225 height 45
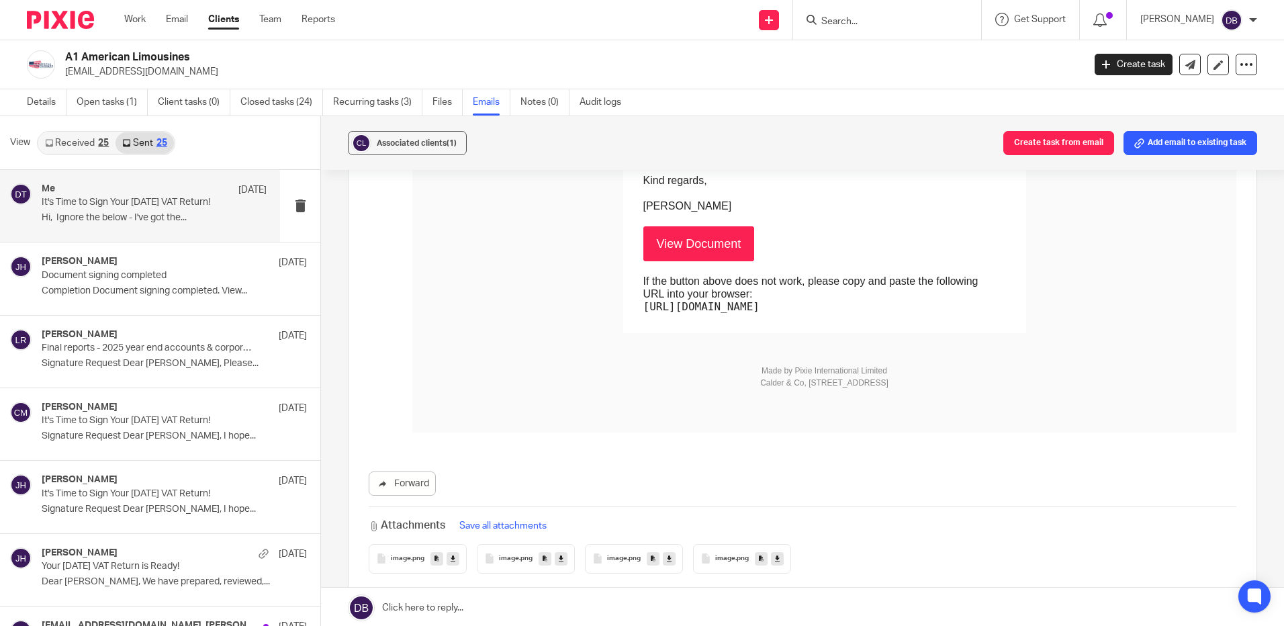
scroll to position [1570, 0]
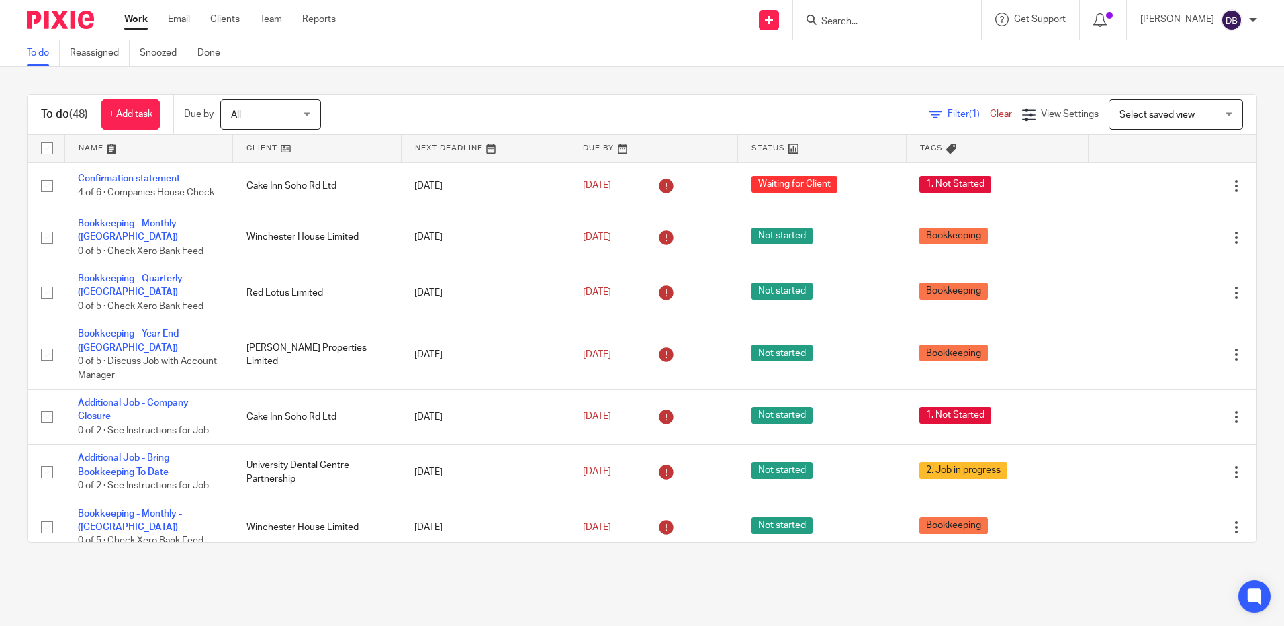
click at [889, 32] on div at bounding box center [887, 20] width 188 height 40
click at [881, 26] on input "Search" at bounding box center [880, 22] width 121 height 12
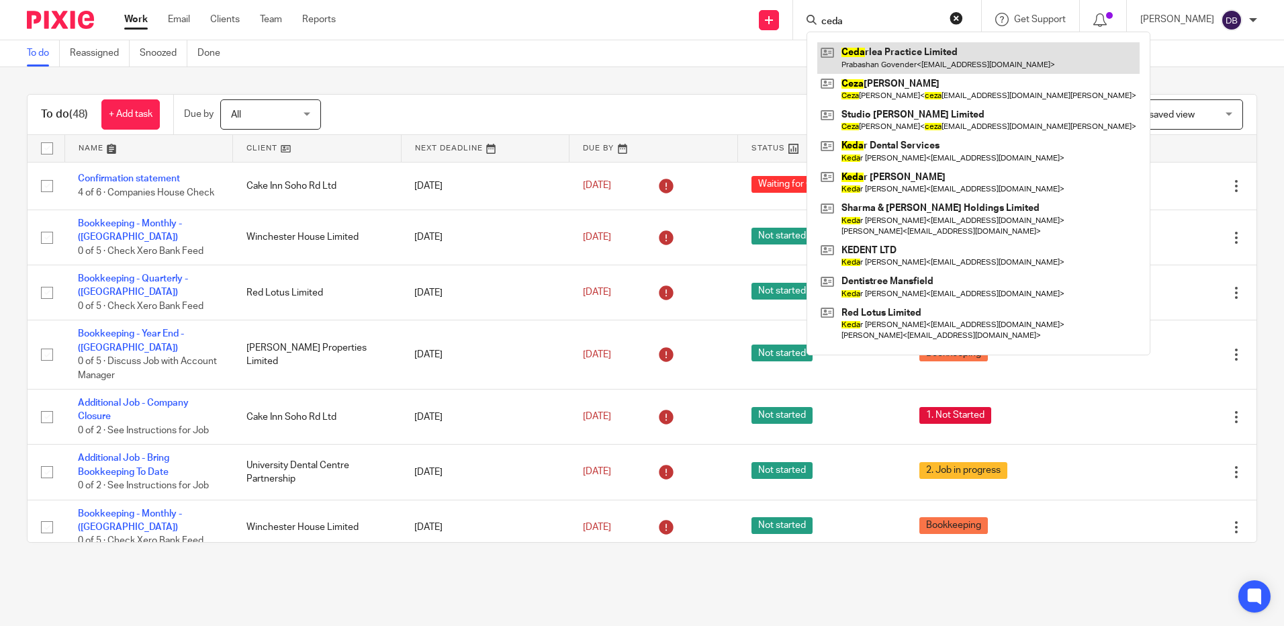
type input "ceda"
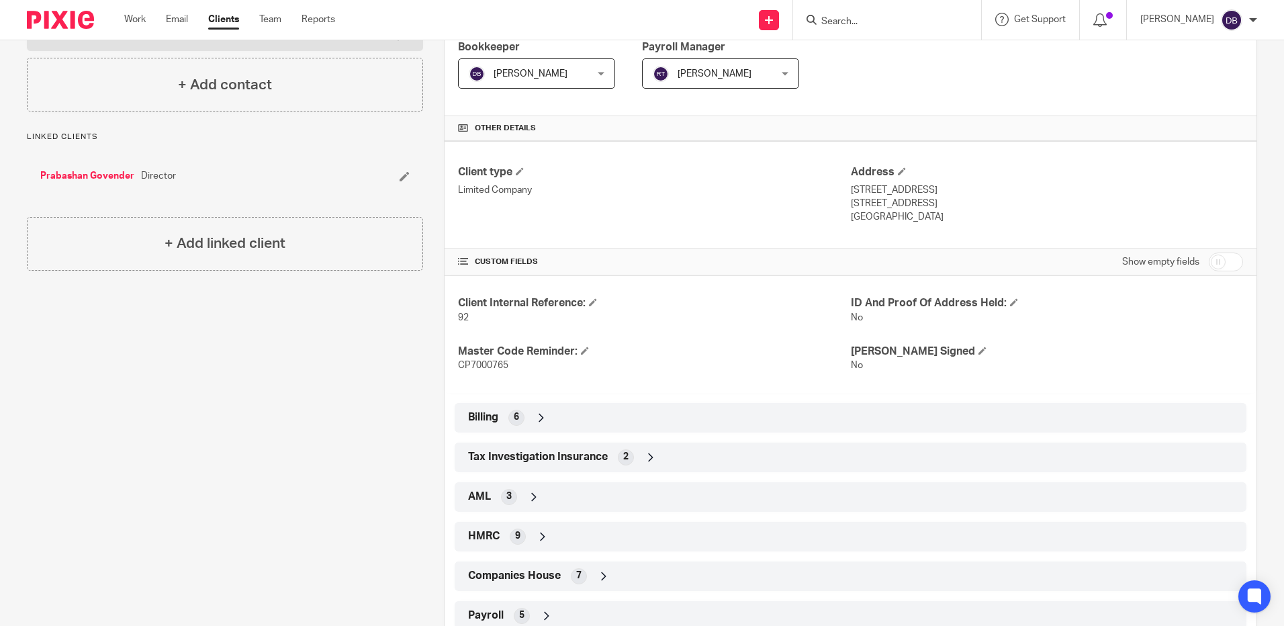
scroll to position [362, 0]
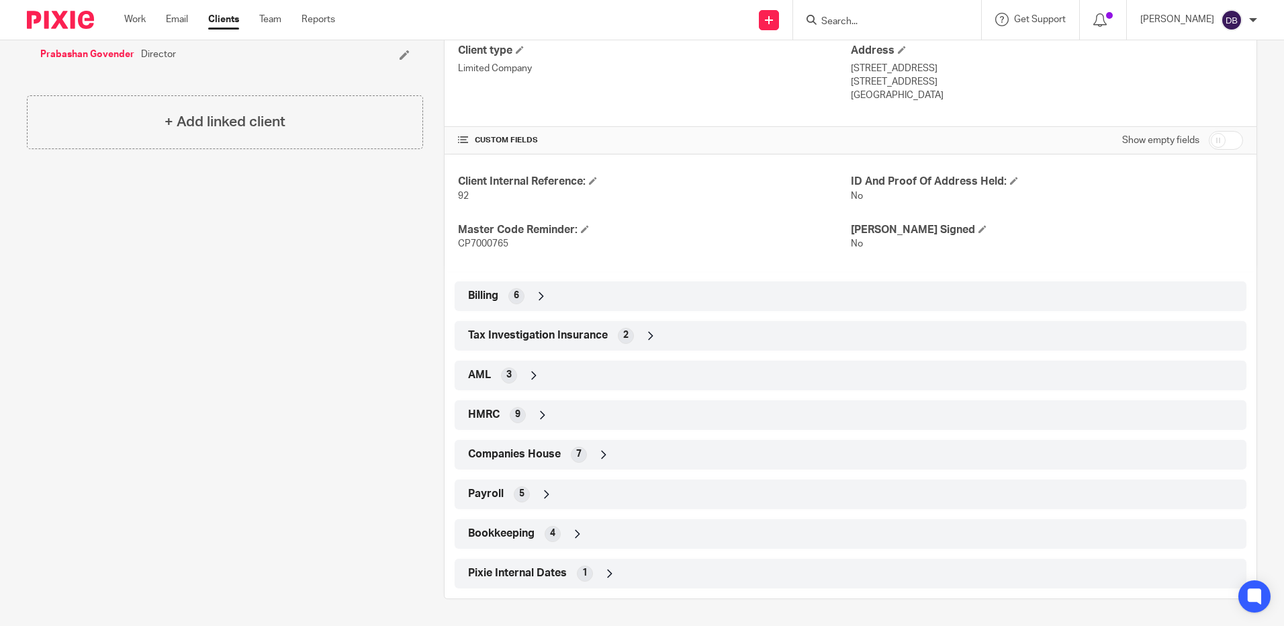
click at [549, 410] on div "HMRC 9" at bounding box center [851, 415] width 772 height 23
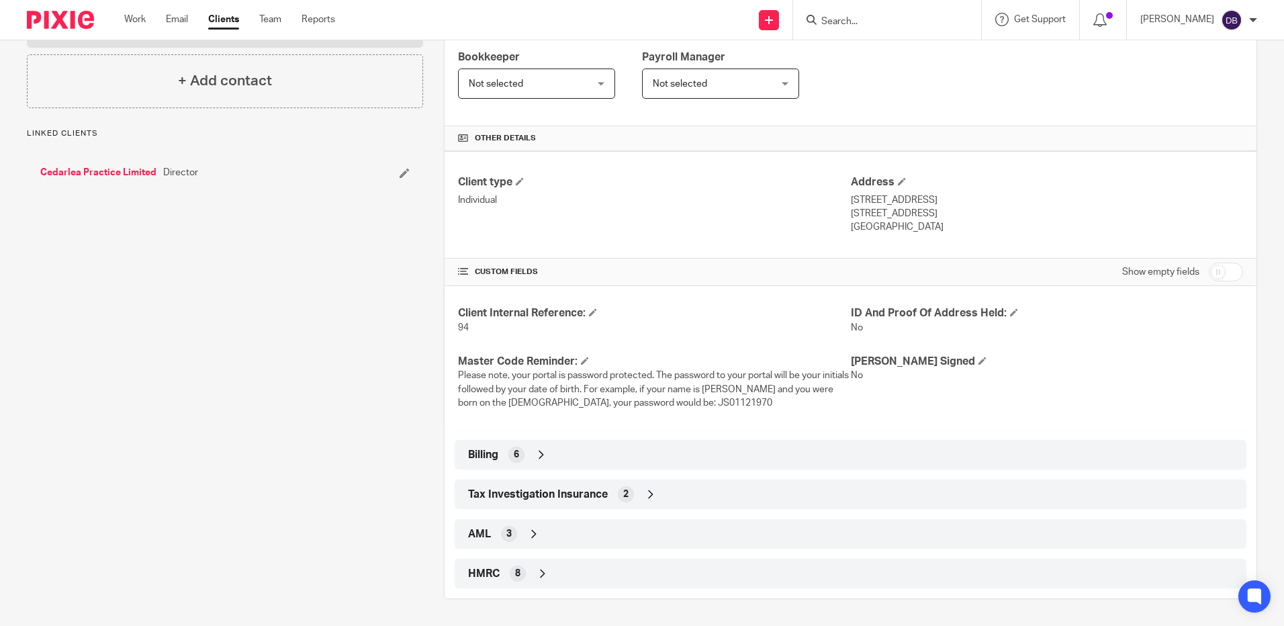
click at [557, 568] on div "HMRC 8" at bounding box center [851, 573] width 772 height 23
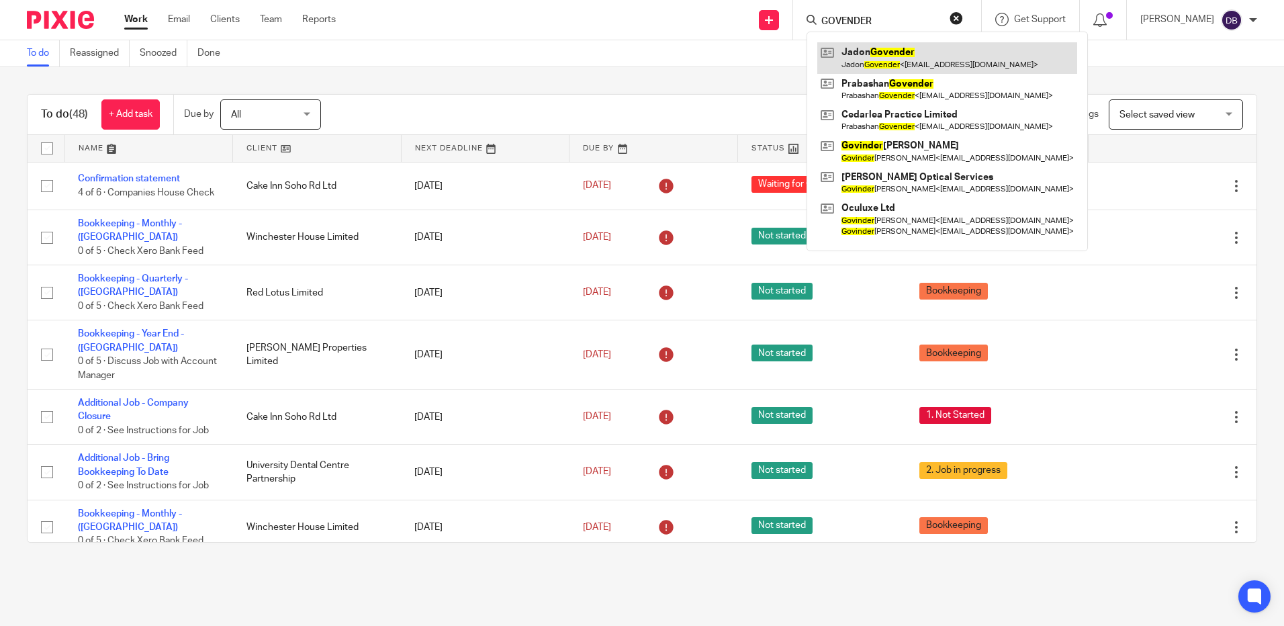
type input "GOVENDER"
click at [654, 79] on div "To do (48) + Add task Due by All All Today Tomorrow This week Next week This mo…" at bounding box center [642, 318] width 1284 height 502
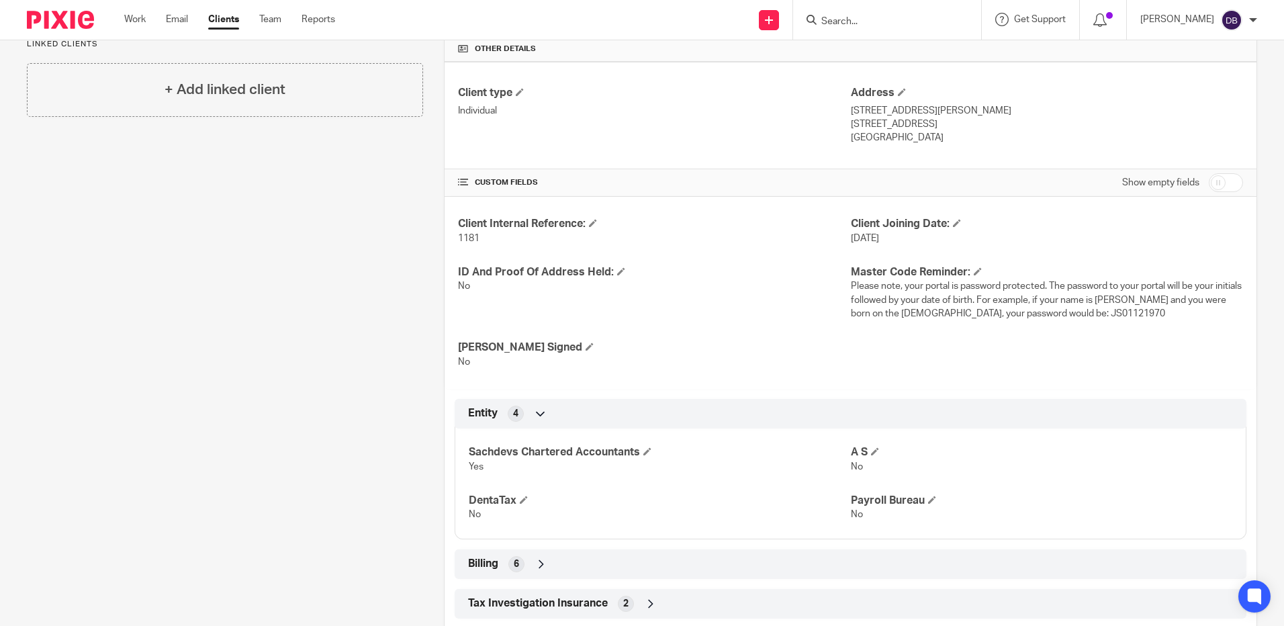
scroll to position [429, 0]
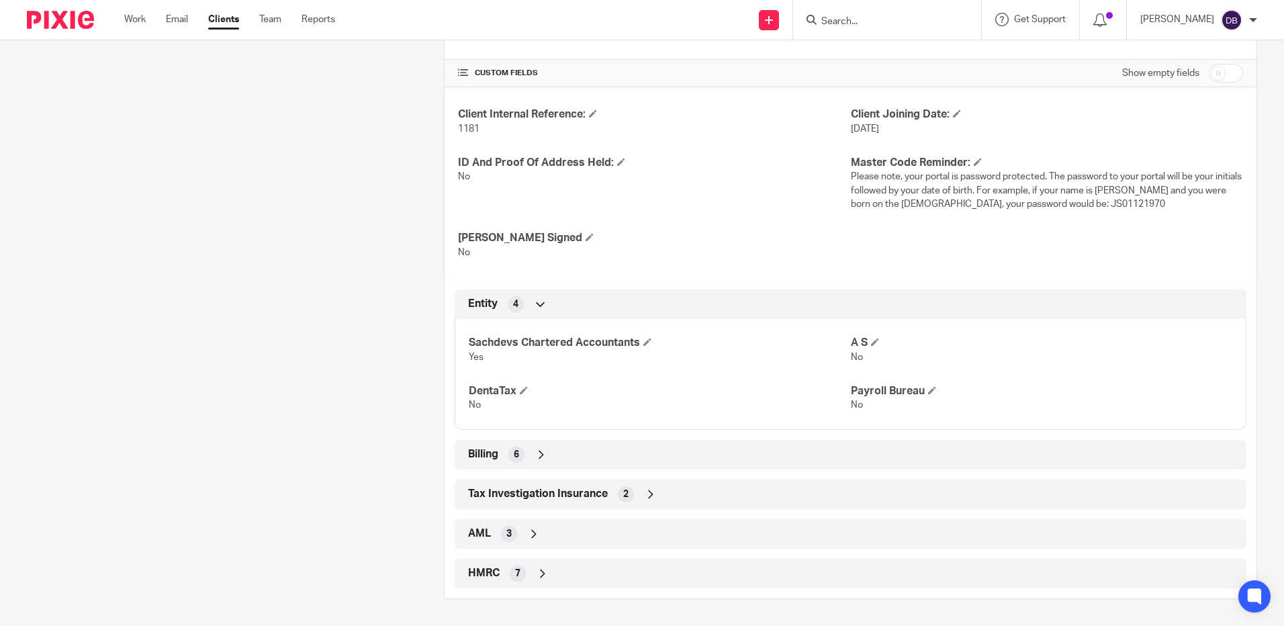
click at [674, 453] on div "Billing 6" at bounding box center [851, 454] width 772 height 23
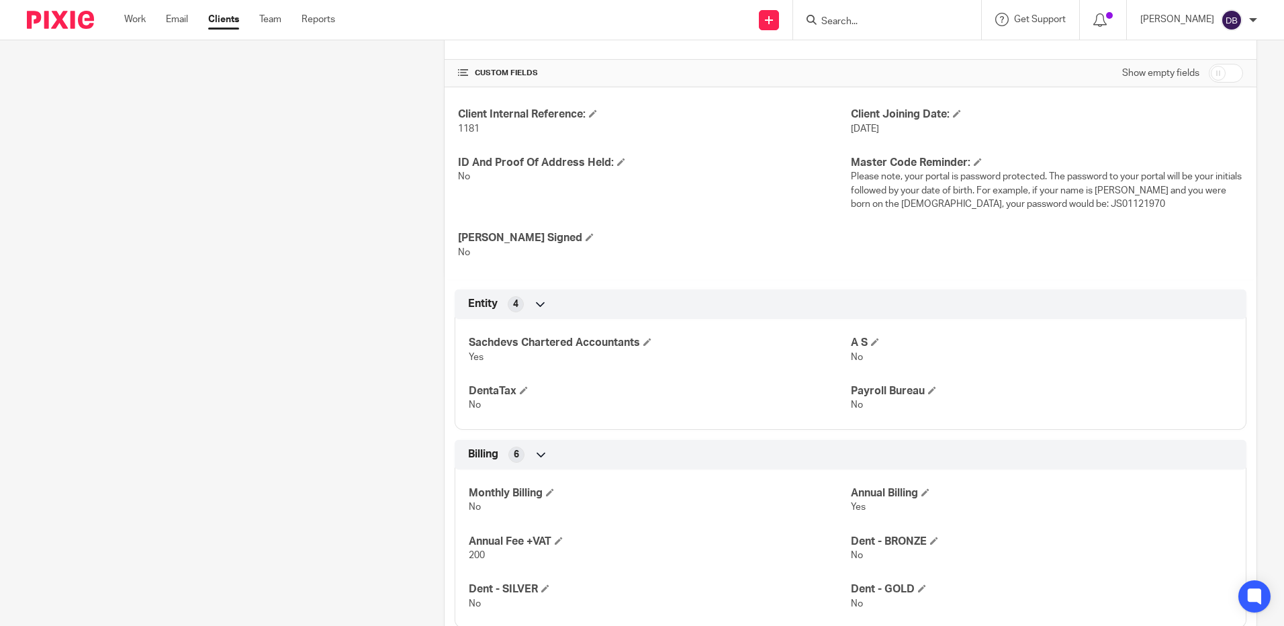
scroll to position [588, 0]
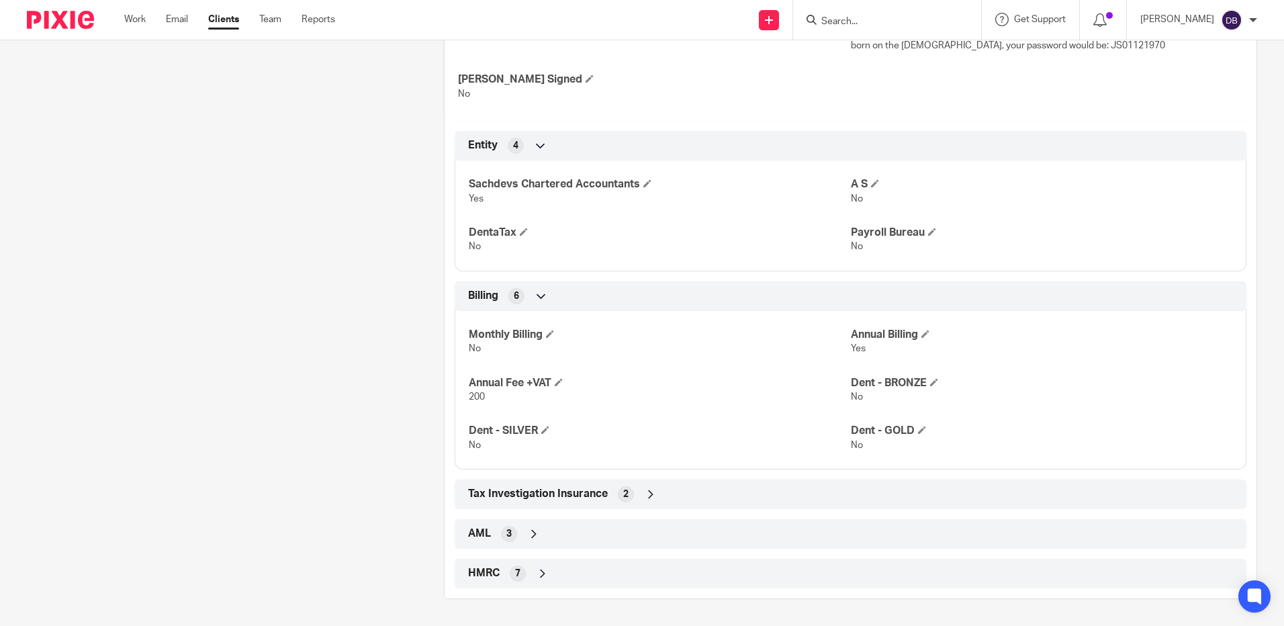
click at [681, 492] on div "Tax Investigation Insurance 2" at bounding box center [851, 494] width 772 height 23
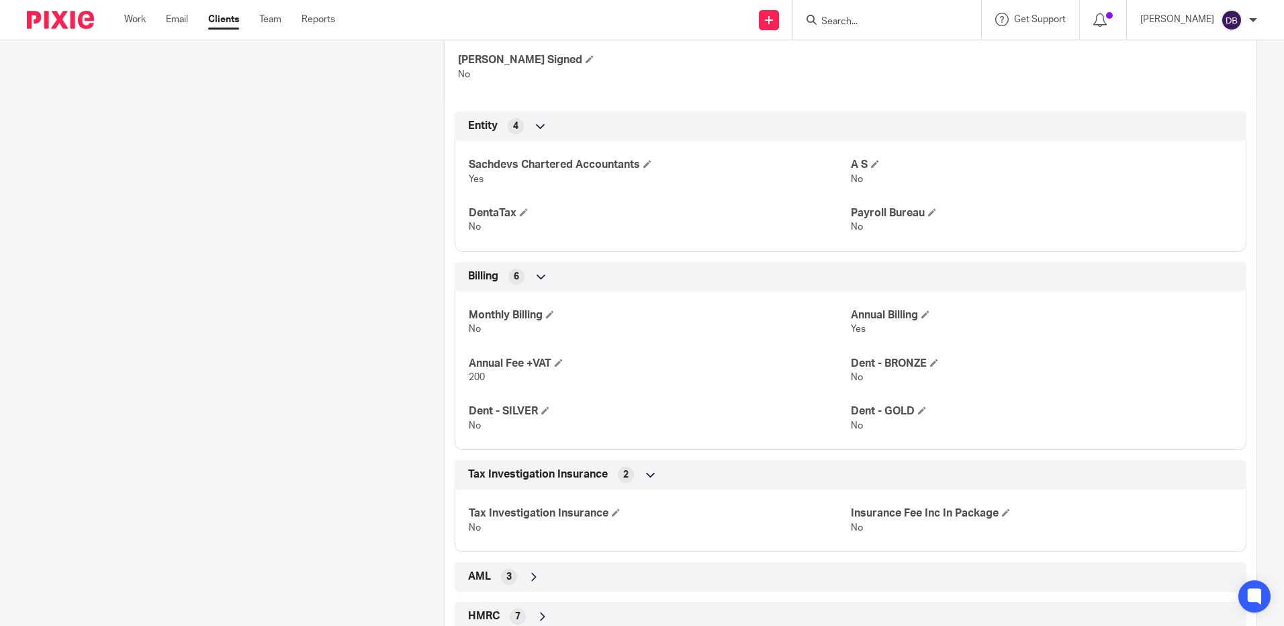
scroll to position [583, 0]
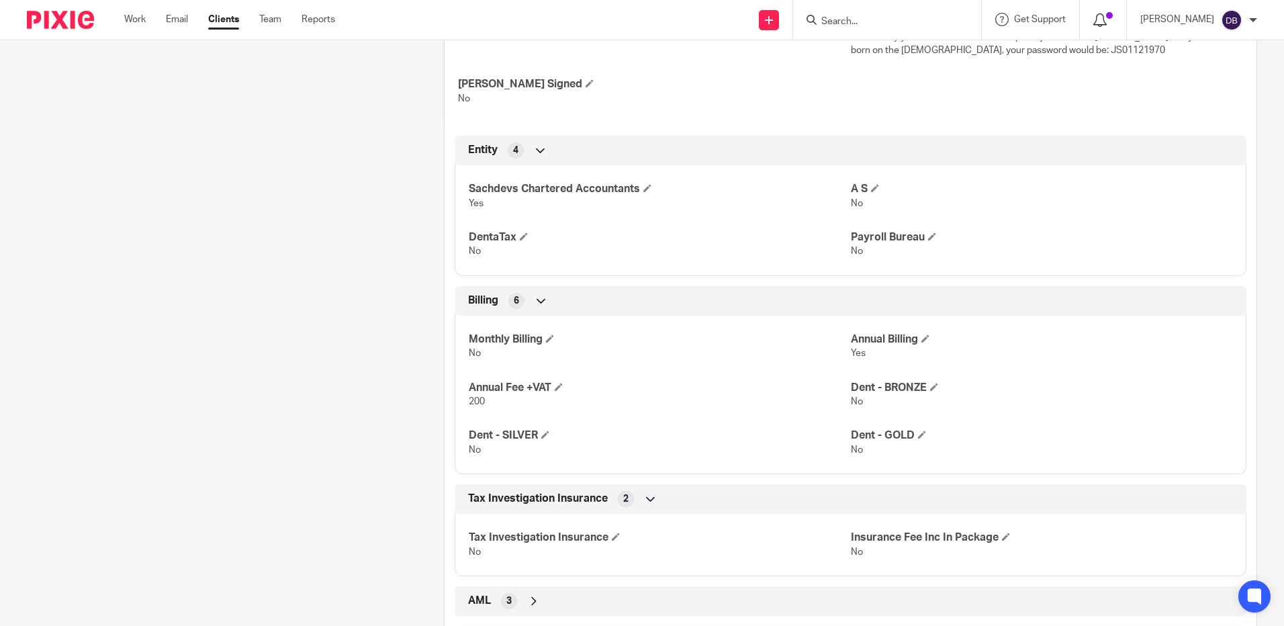
click at [1107, 19] on icon at bounding box center [1100, 19] width 13 height 13
